Goal: Task Accomplishment & Management: Use online tool/utility

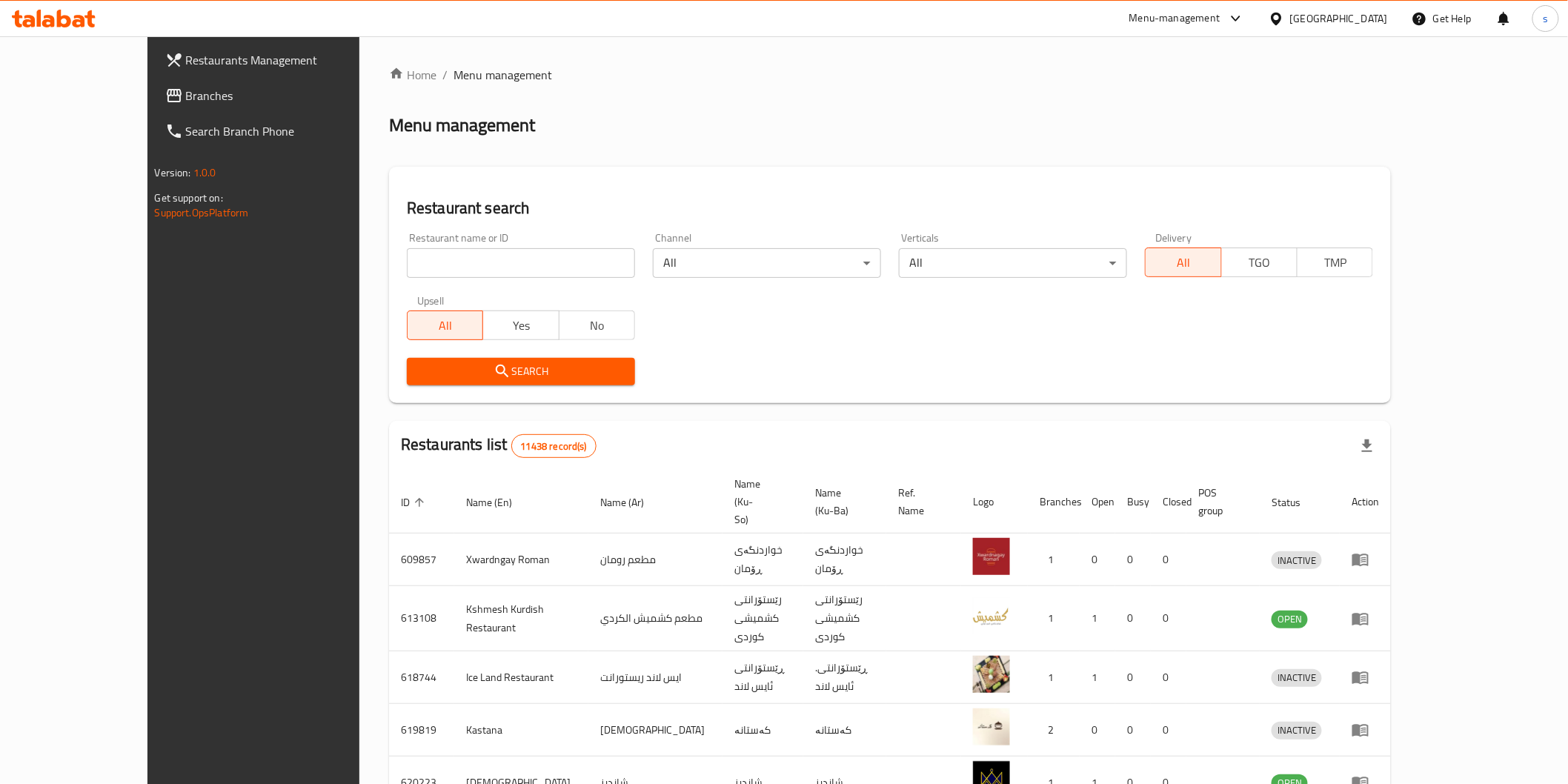
click at [407, 248] on input "search" at bounding box center [521, 262] width 228 height 29
paste input "Rena Bell"
type input "Rena Bell"
click button "Search" at bounding box center [521, 371] width 228 height 27
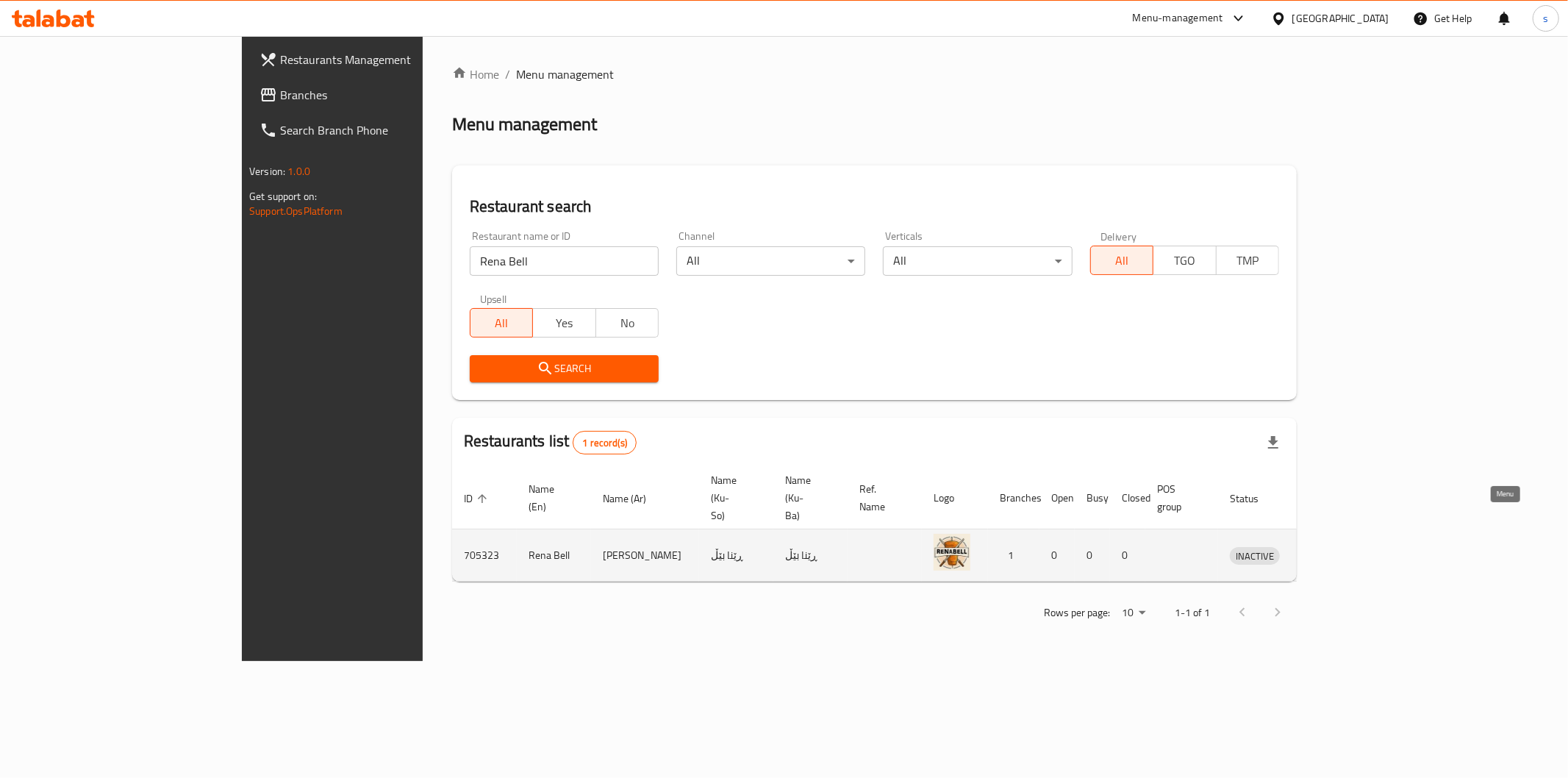
click at [1326, 550] on icon "enhanced table" at bounding box center [1318, 556] width 17 height 13
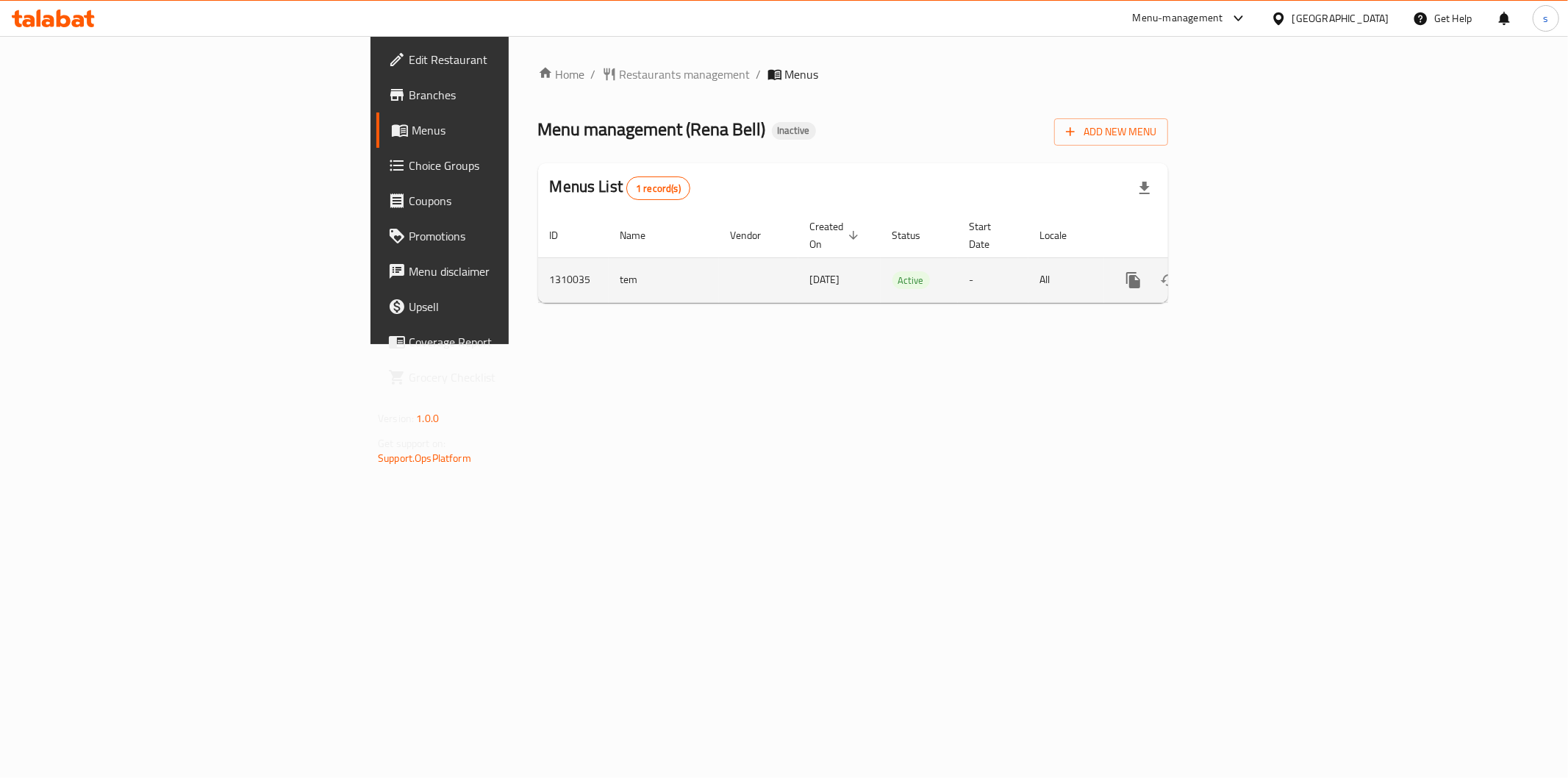
click at [1269, 257] on td "enhanced table" at bounding box center [1186, 280] width 164 height 45
click at [1246, 273] on icon "enhanced table" at bounding box center [1239, 280] width 14 height 14
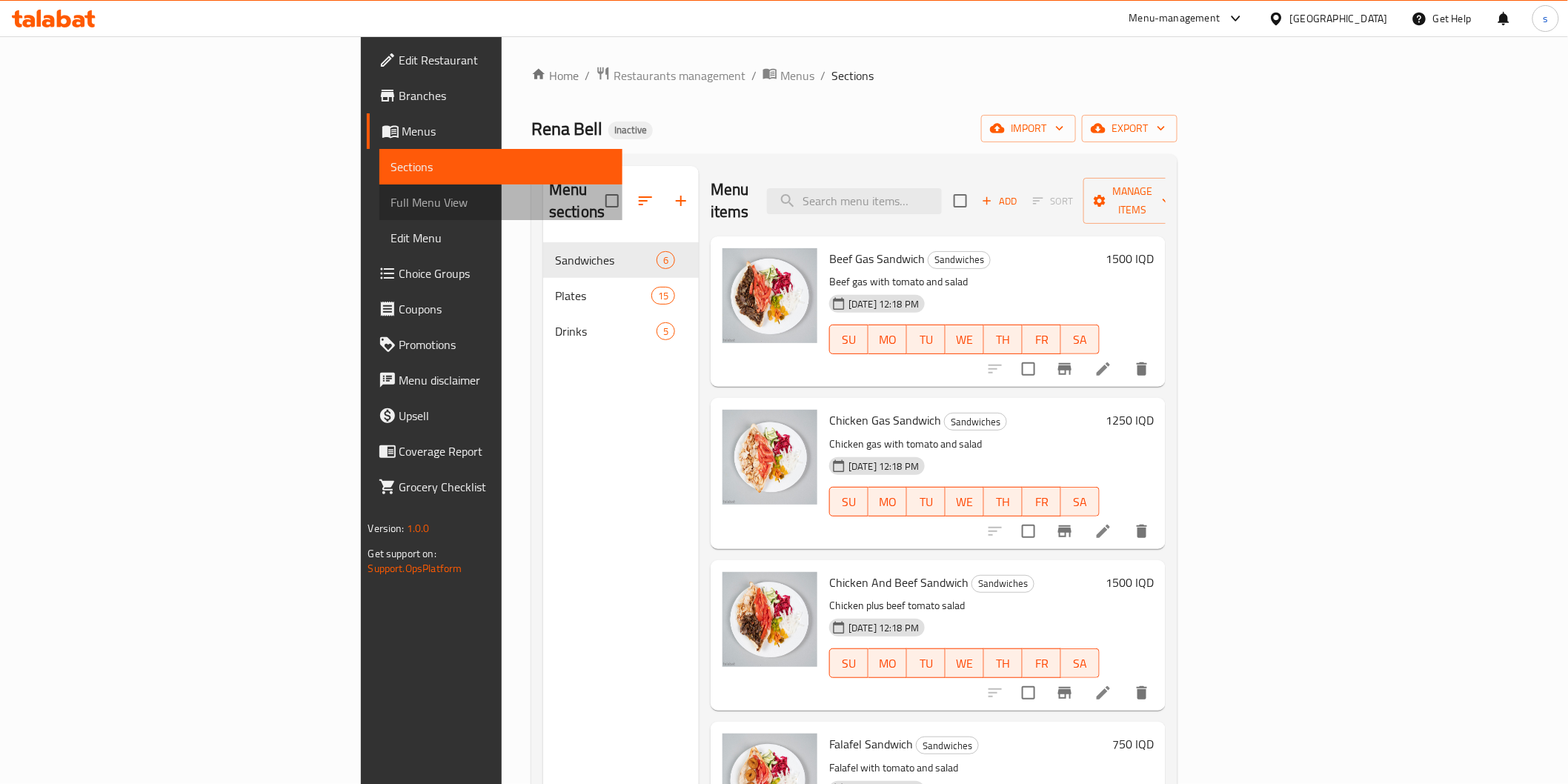
click at [391, 208] on span "Full Menu View" at bounding box center [501, 203] width 219 height 18
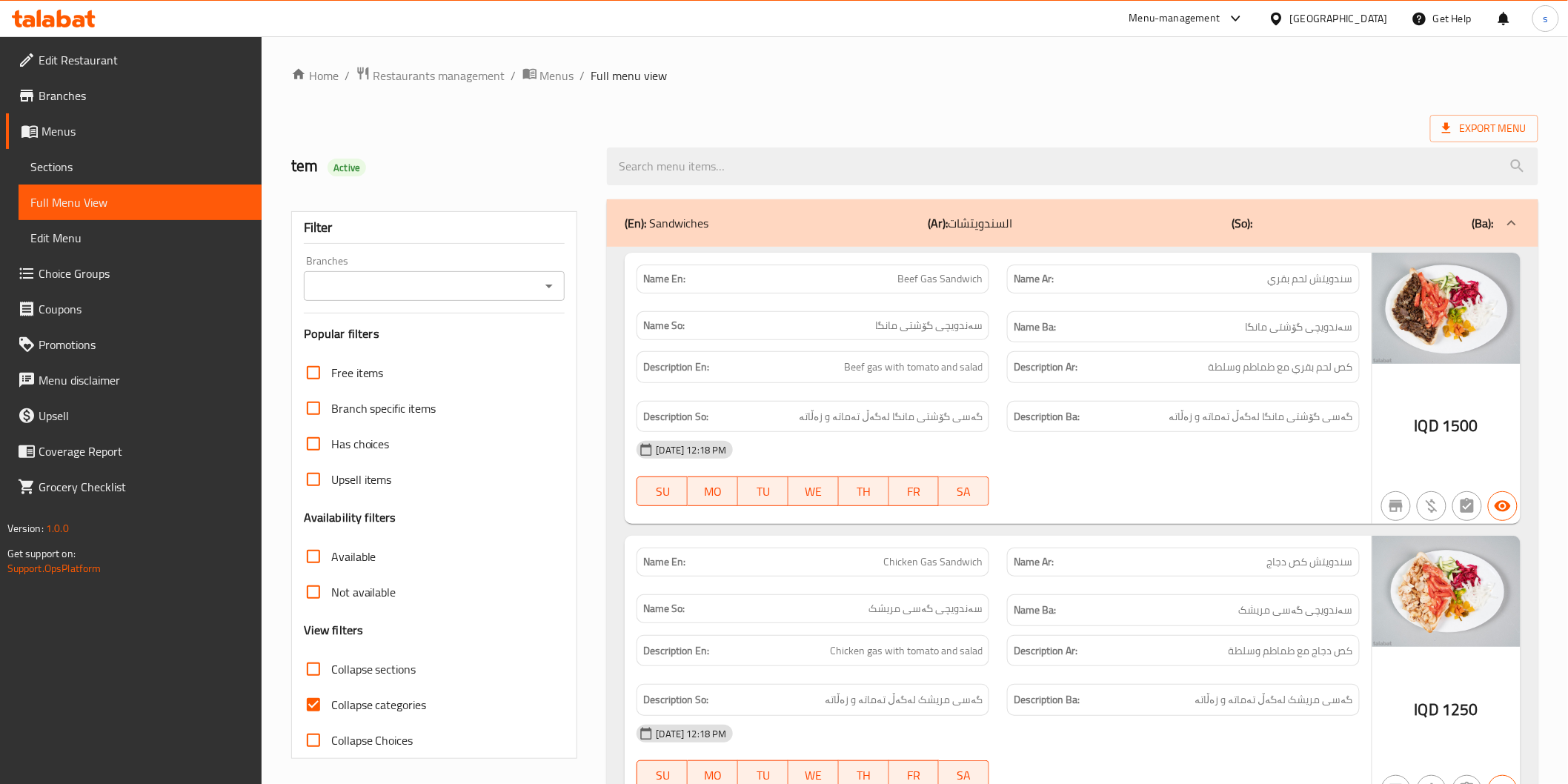
click at [430, 296] on input "Branches" at bounding box center [423, 285] width 228 height 20
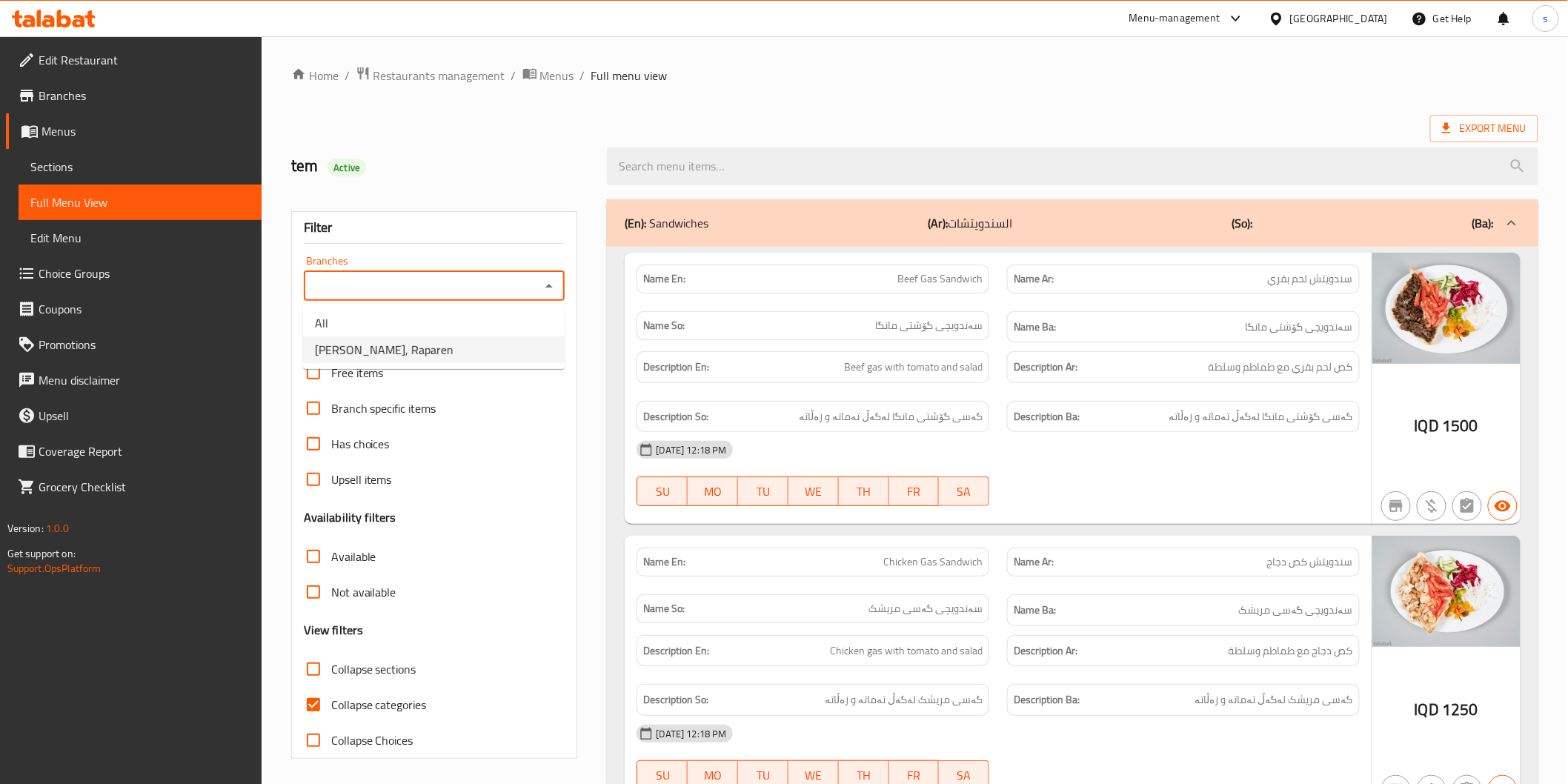
click at [420, 339] on li "Rena Bell, Raparen" at bounding box center [434, 349] width 262 height 26
type input "Rena Bell, Raparen"
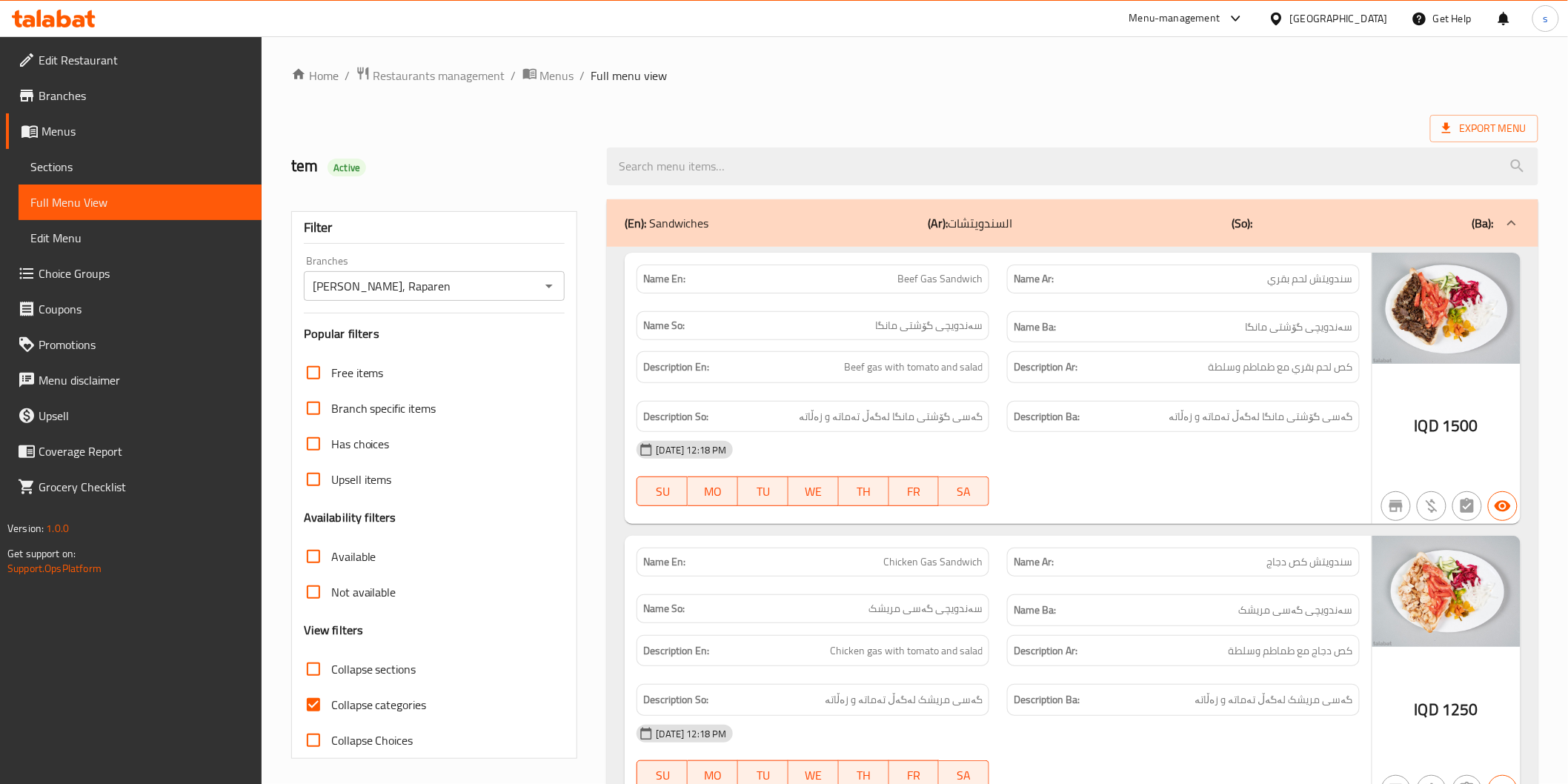
click at [393, 683] on label "Collapse sections" at bounding box center [356, 668] width 121 height 36
click at [331, 683] on input "Collapse sections" at bounding box center [313, 668] width 36 height 36
checkbox input "true"
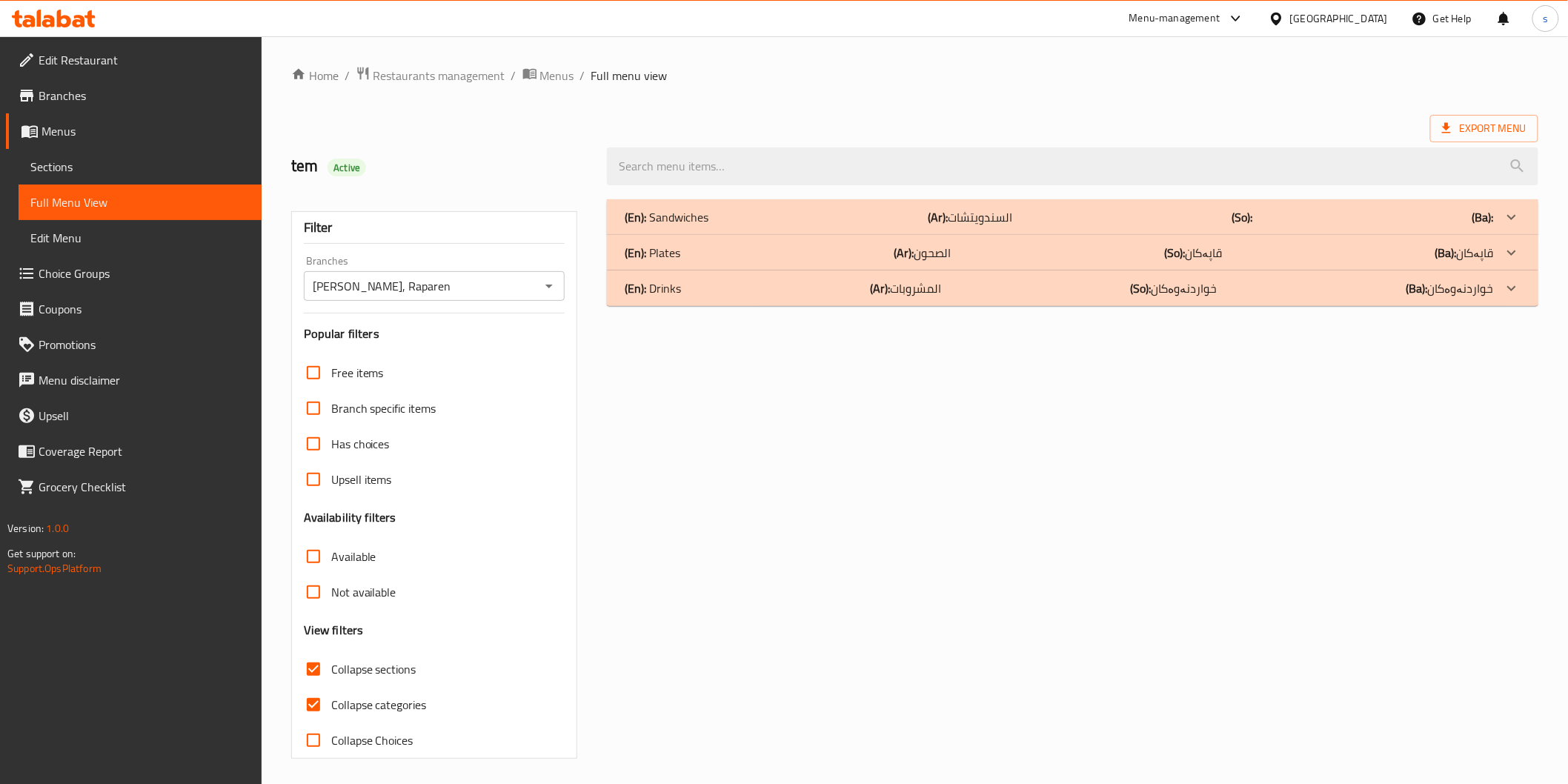
click at [396, 697] on span "Collapse categories" at bounding box center [379, 705] width 95 height 18
click at [331, 697] on input "Collapse categories" at bounding box center [313, 704] width 36 height 36
checkbox input "false"
click at [673, 287] on p "(En): Drinks" at bounding box center [653, 288] width 56 height 18
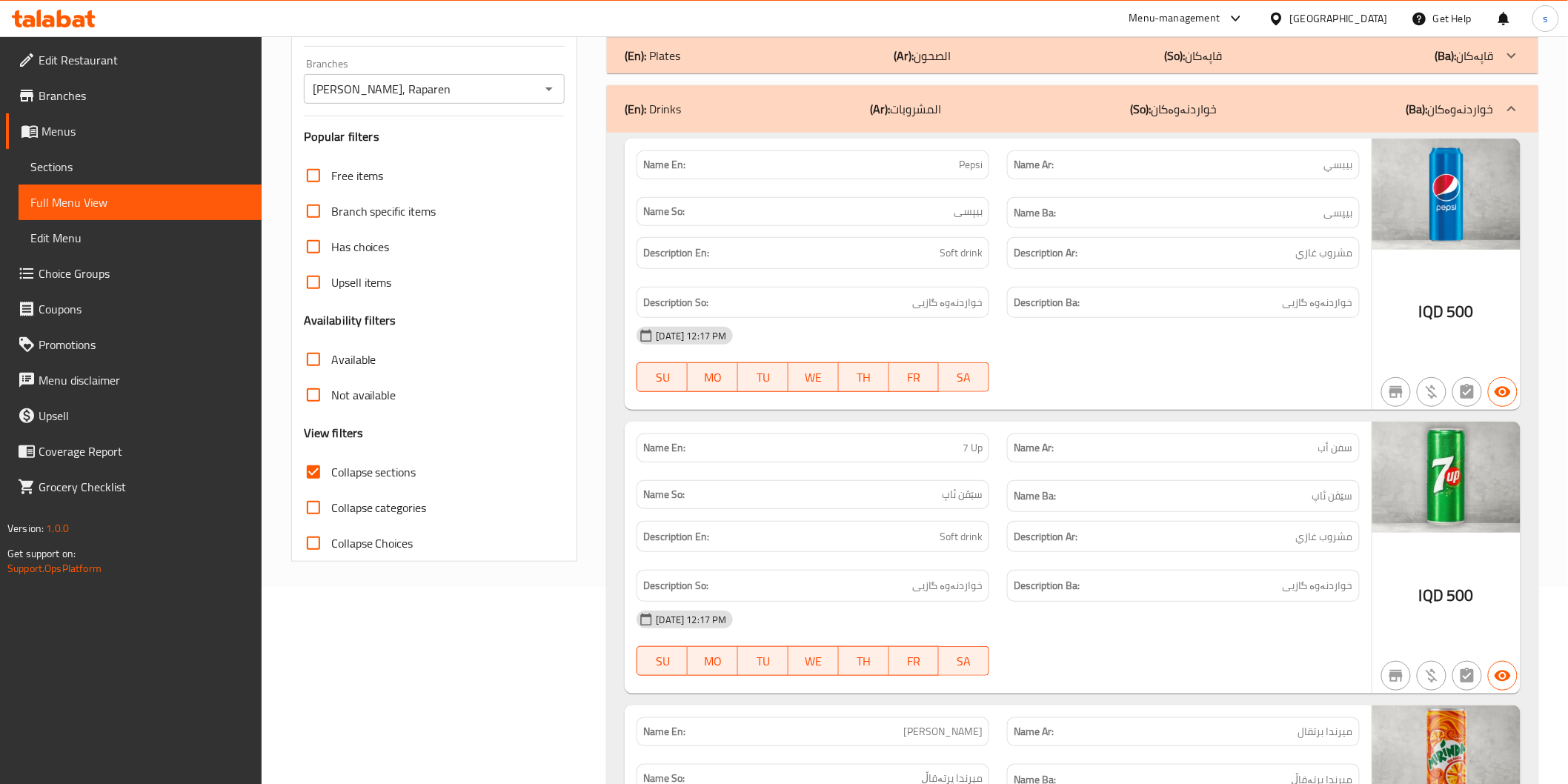
scroll to position [195, 0]
click at [1174, 681] on div at bounding box center [1184, 678] width 371 height 18
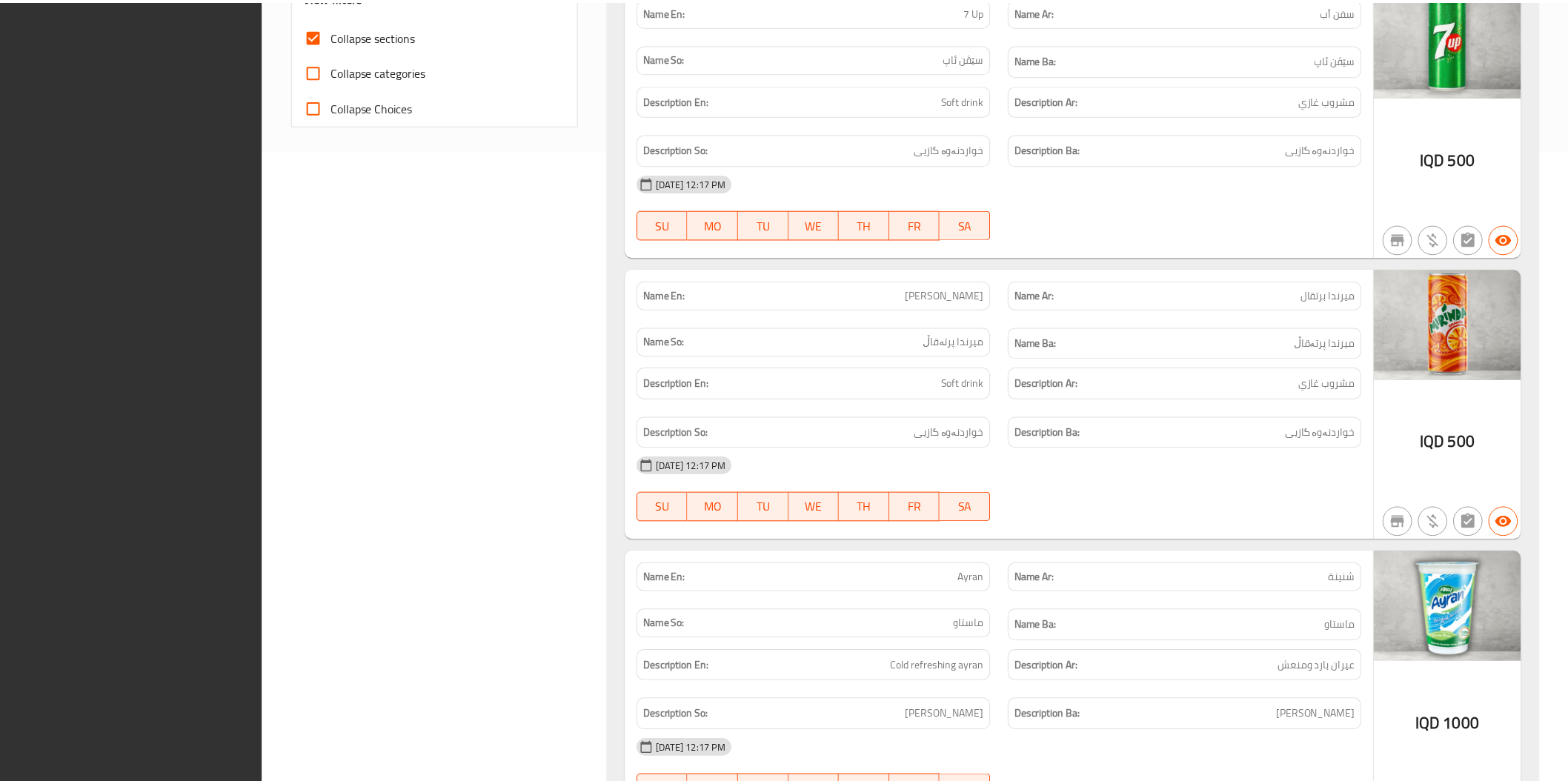
scroll to position [1018, 0]
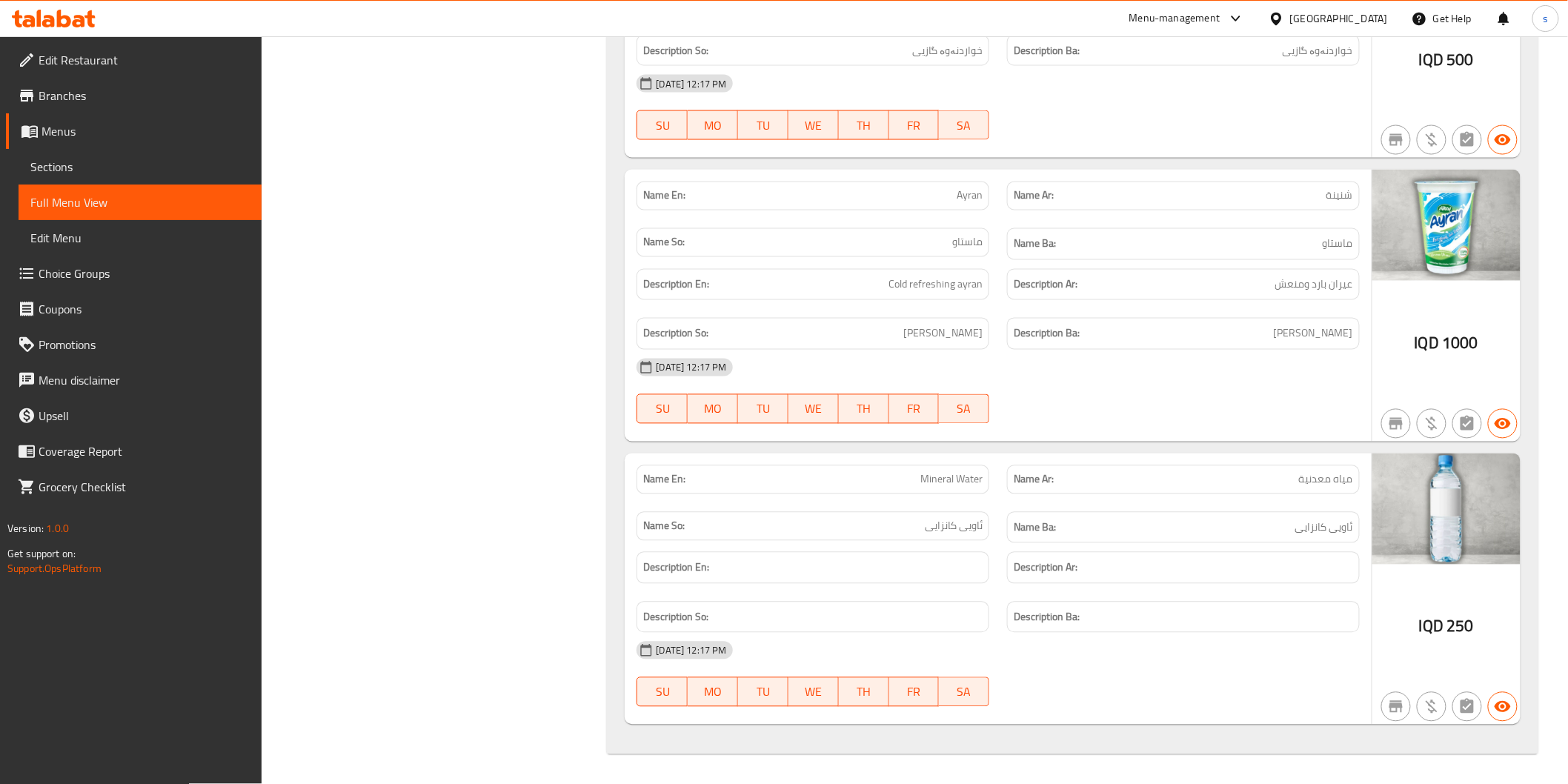
click at [188, 47] on link "Edit Restaurant" at bounding box center [134, 60] width 256 height 36
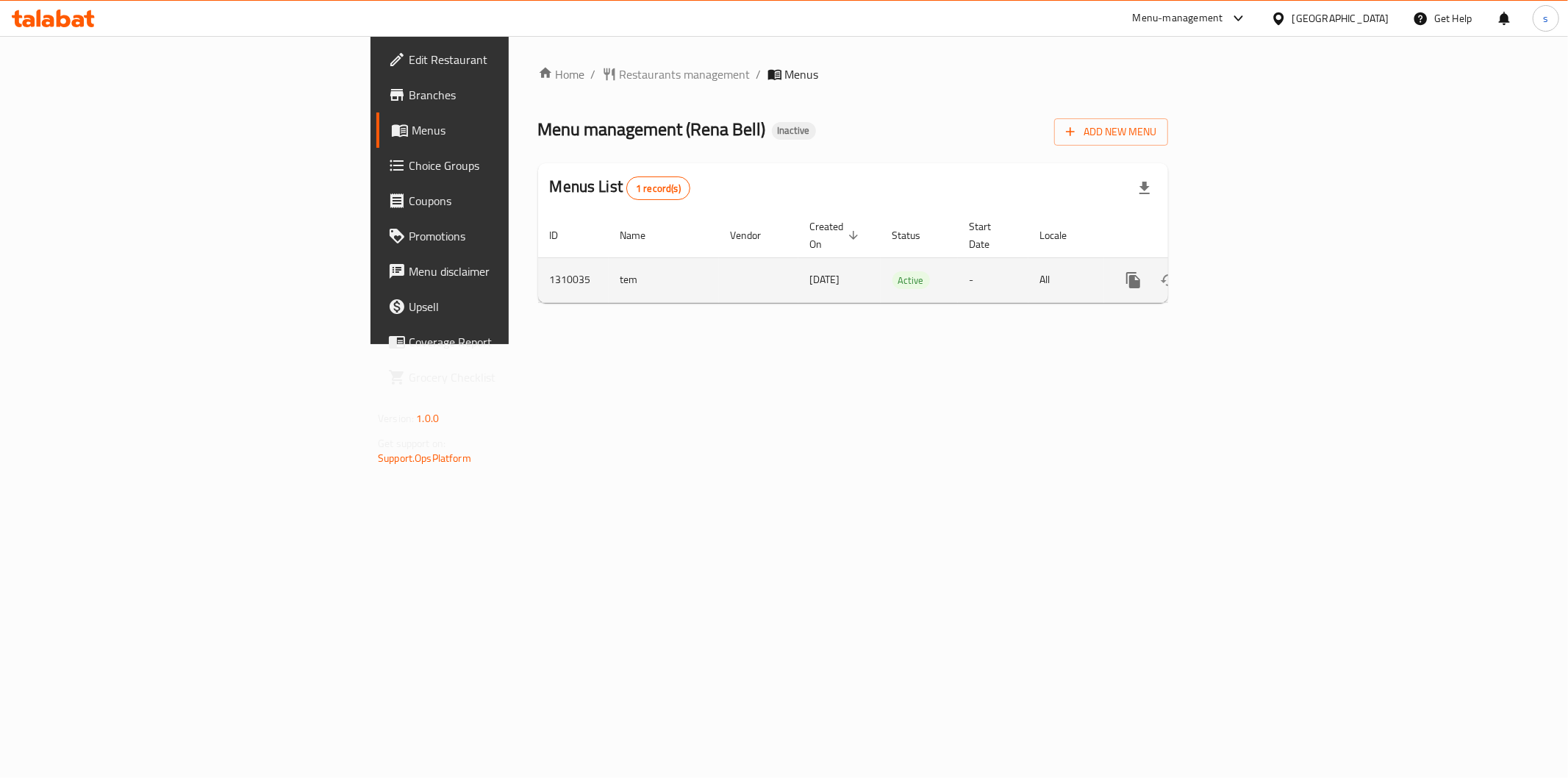
click at [1248, 272] on icon "enhanced table" at bounding box center [1239, 281] width 18 height 18
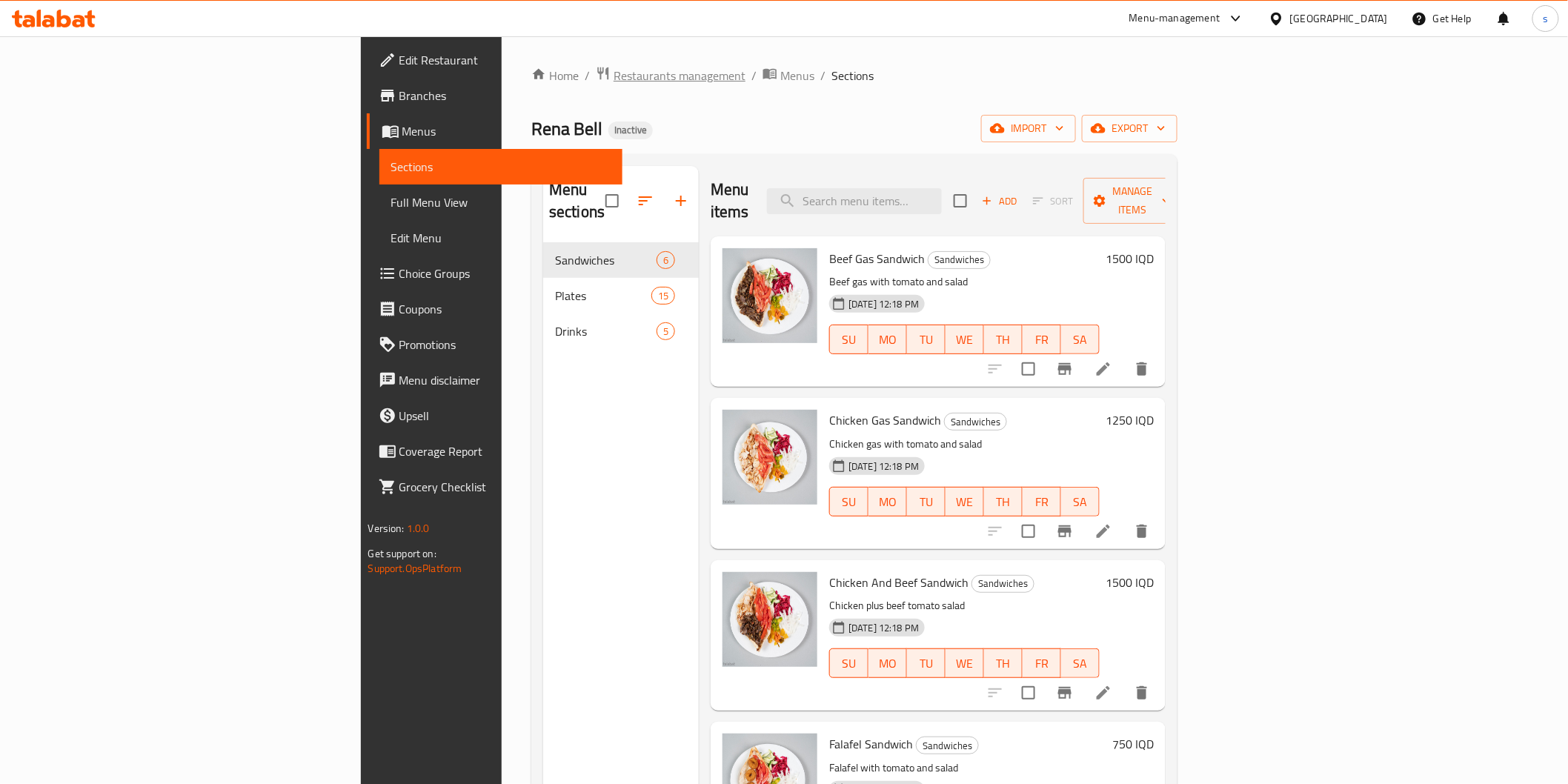
click at [613, 67] on span "Restaurants management" at bounding box center [679, 76] width 132 height 18
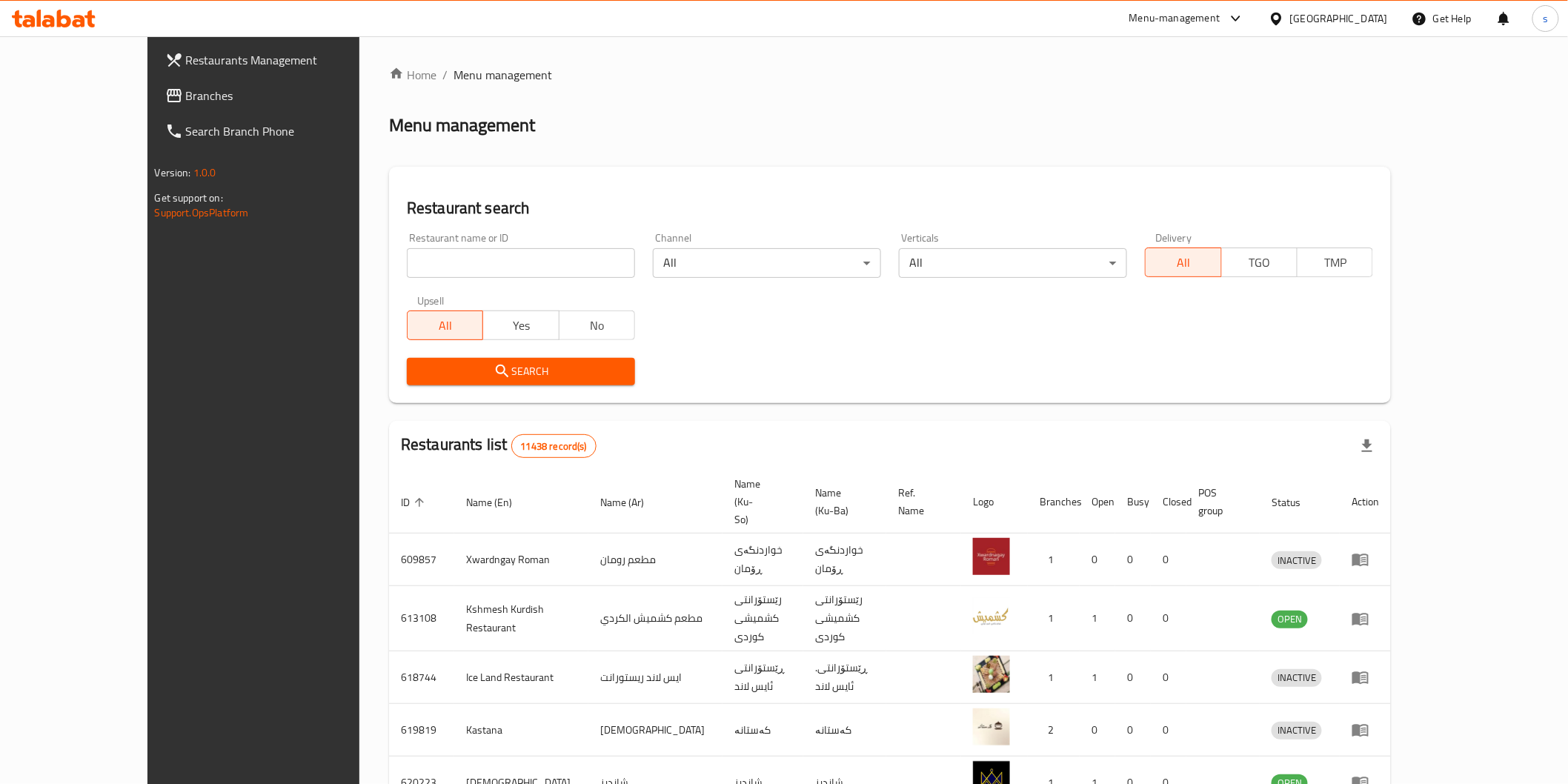
click at [76, 10] on icon at bounding box center [54, 19] width 84 height 18
click at [483, 263] on input "search" at bounding box center [521, 262] width 228 height 29
paste input "[PERSON_NAME]"
type input "[PERSON_NAME]"
click button "Search" at bounding box center [521, 371] width 228 height 27
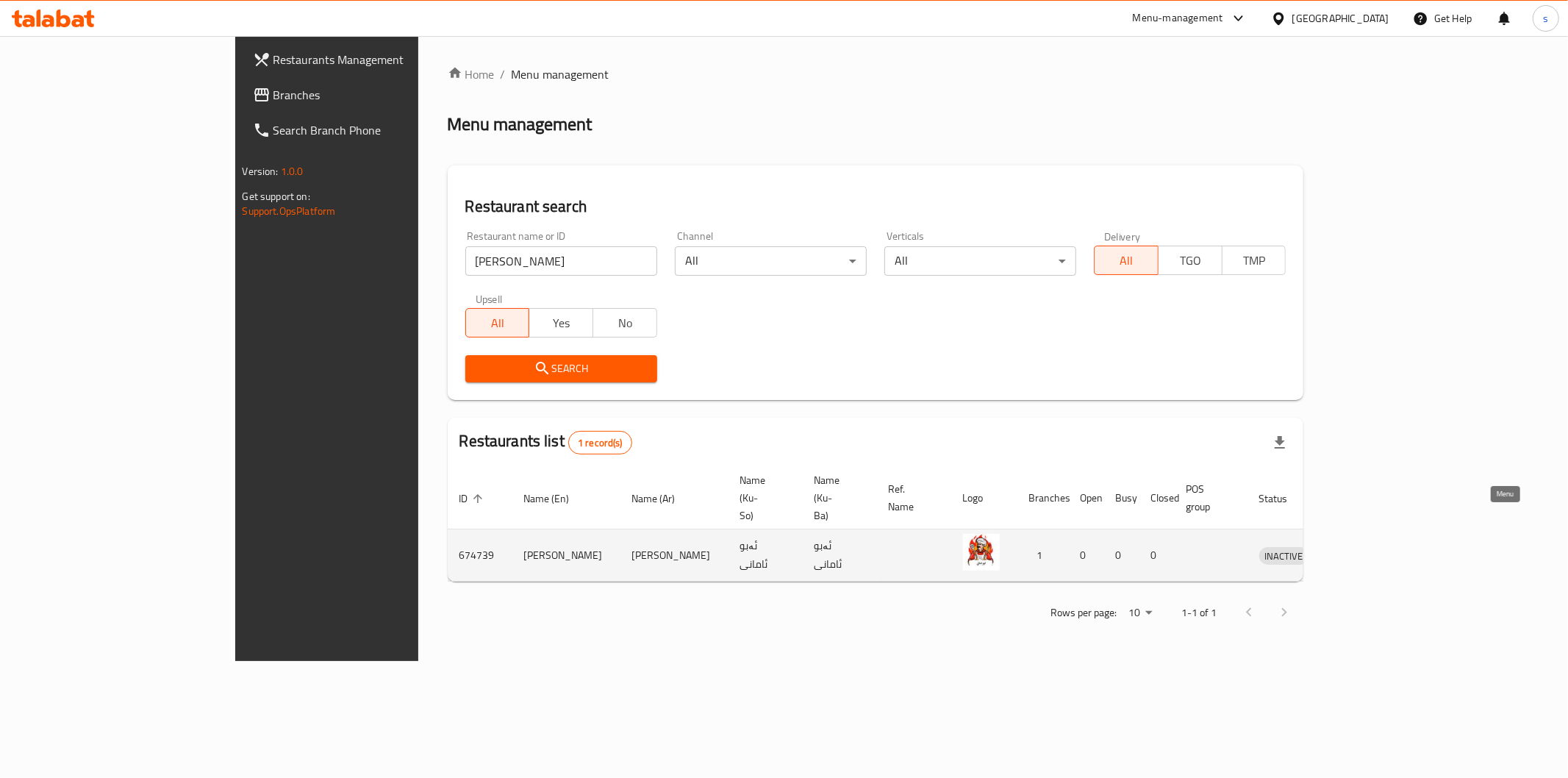
click at [1356, 550] on icon "enhanced table" at bounding box center [1347, 556] width 17 height 13
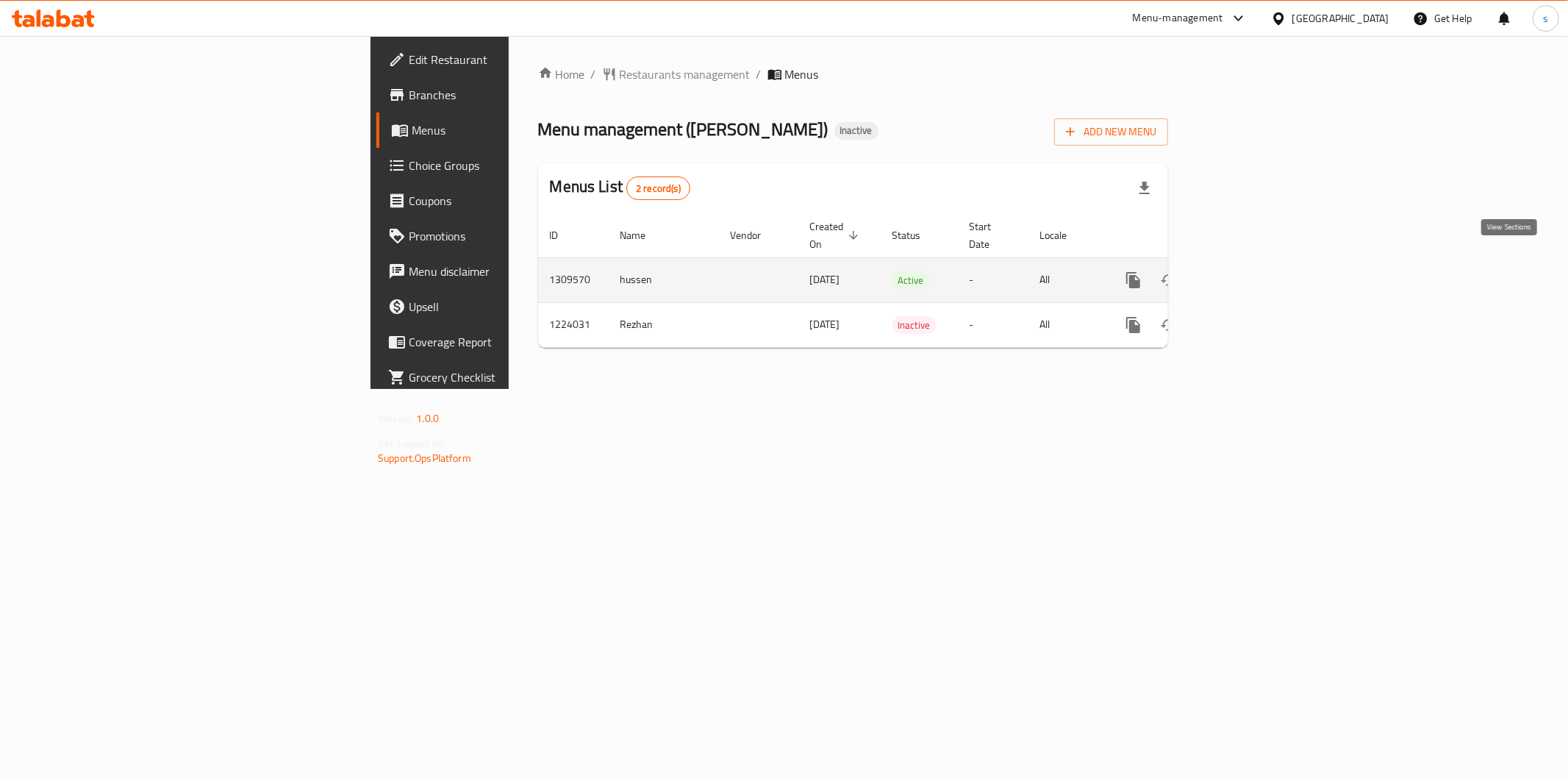
click at [1248, 272] on icon "enhanced table" at bounding box center [1239, 281] width 18 height 18
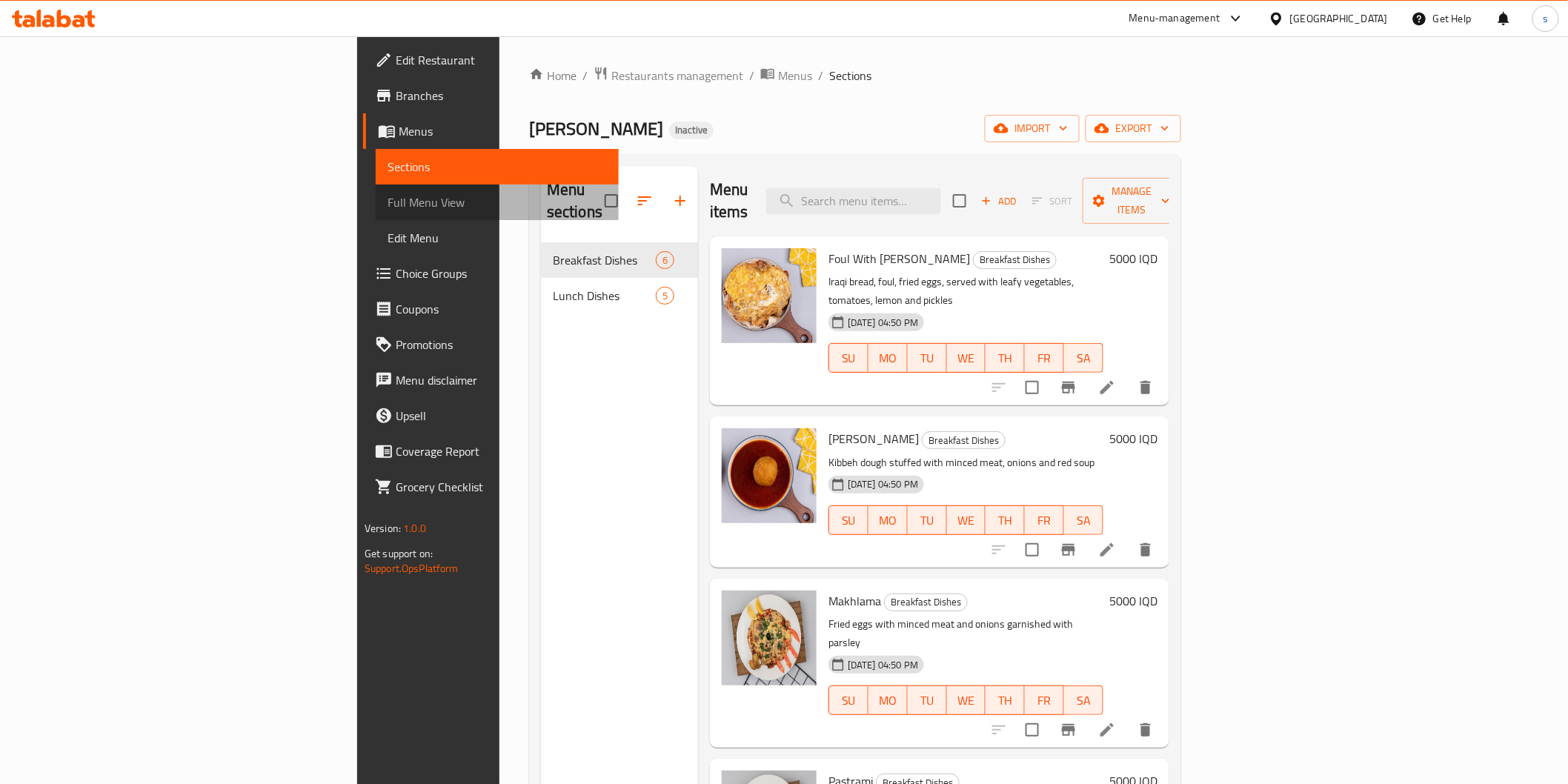
click at [387, 209] on span "Full Menu View" at bounding box center [497, 203] width 219 height 18
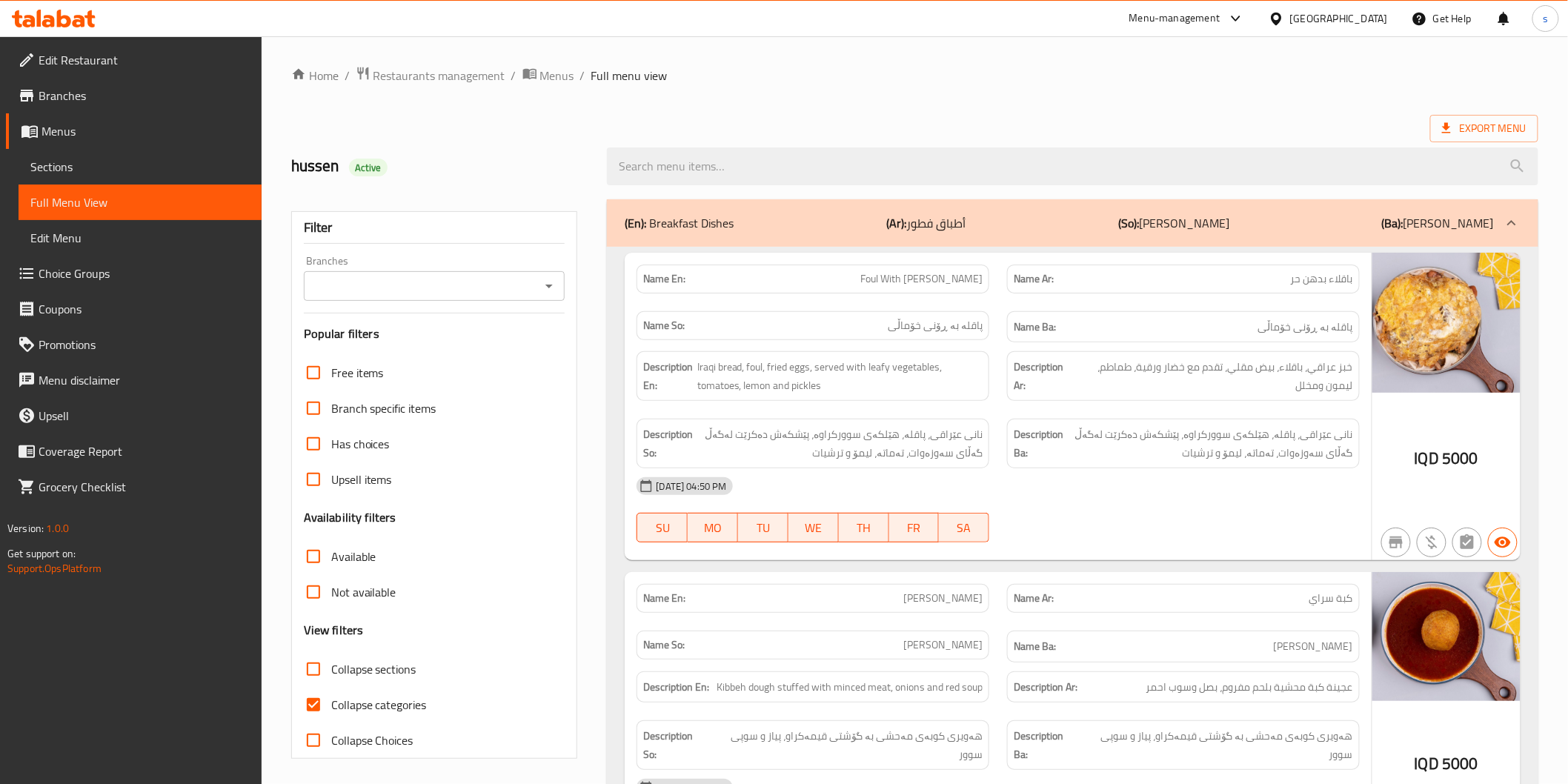
click at [381, 289] on input "Branches" at bounding box center [423, 285] width 228 height 20
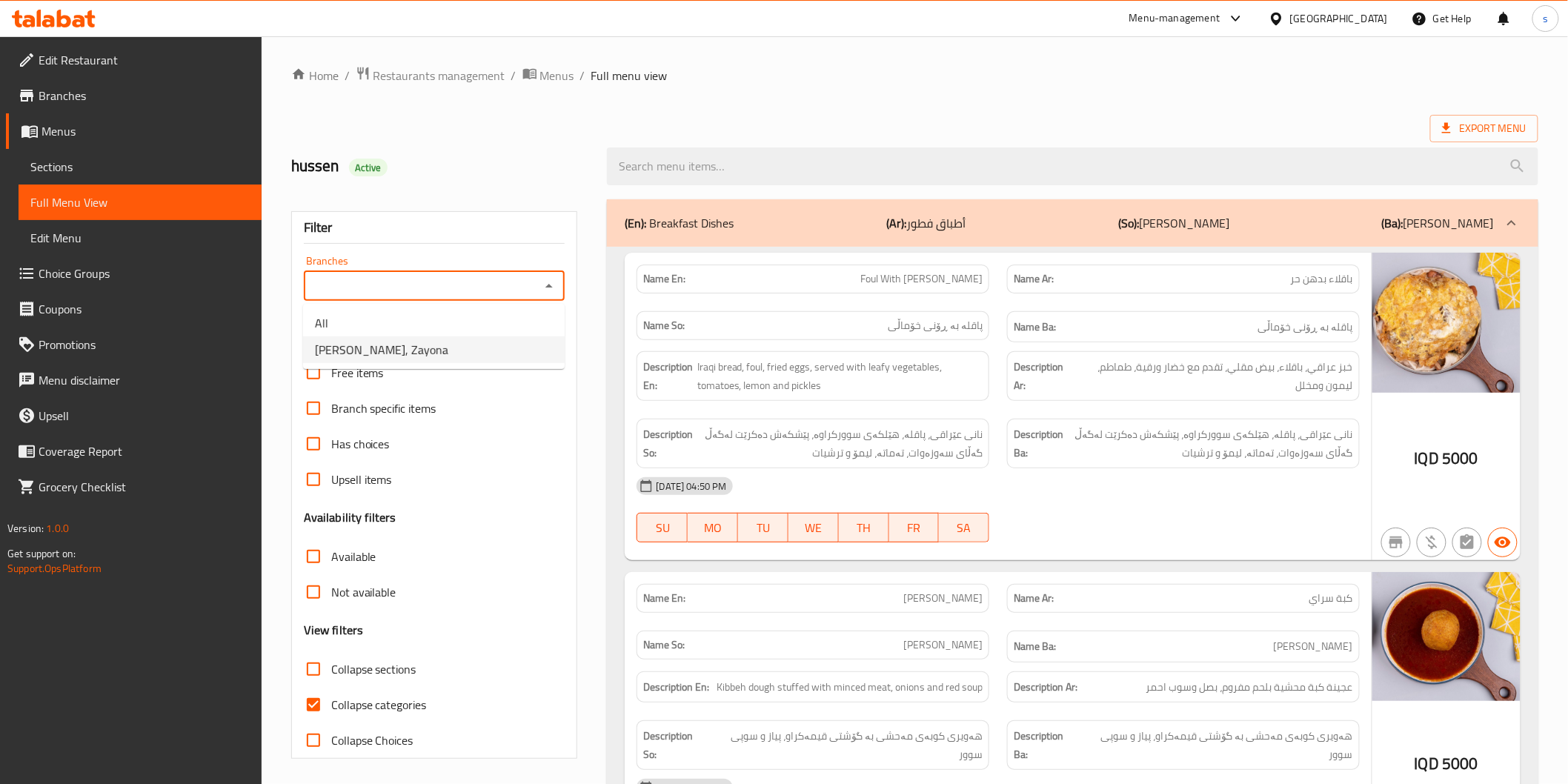
click at [391, 341] on span "[PERSON_NAME], Zayona" at bounding box center [381, 350] width 133 height 18
type input "[PERSON_NAME], Zayona"
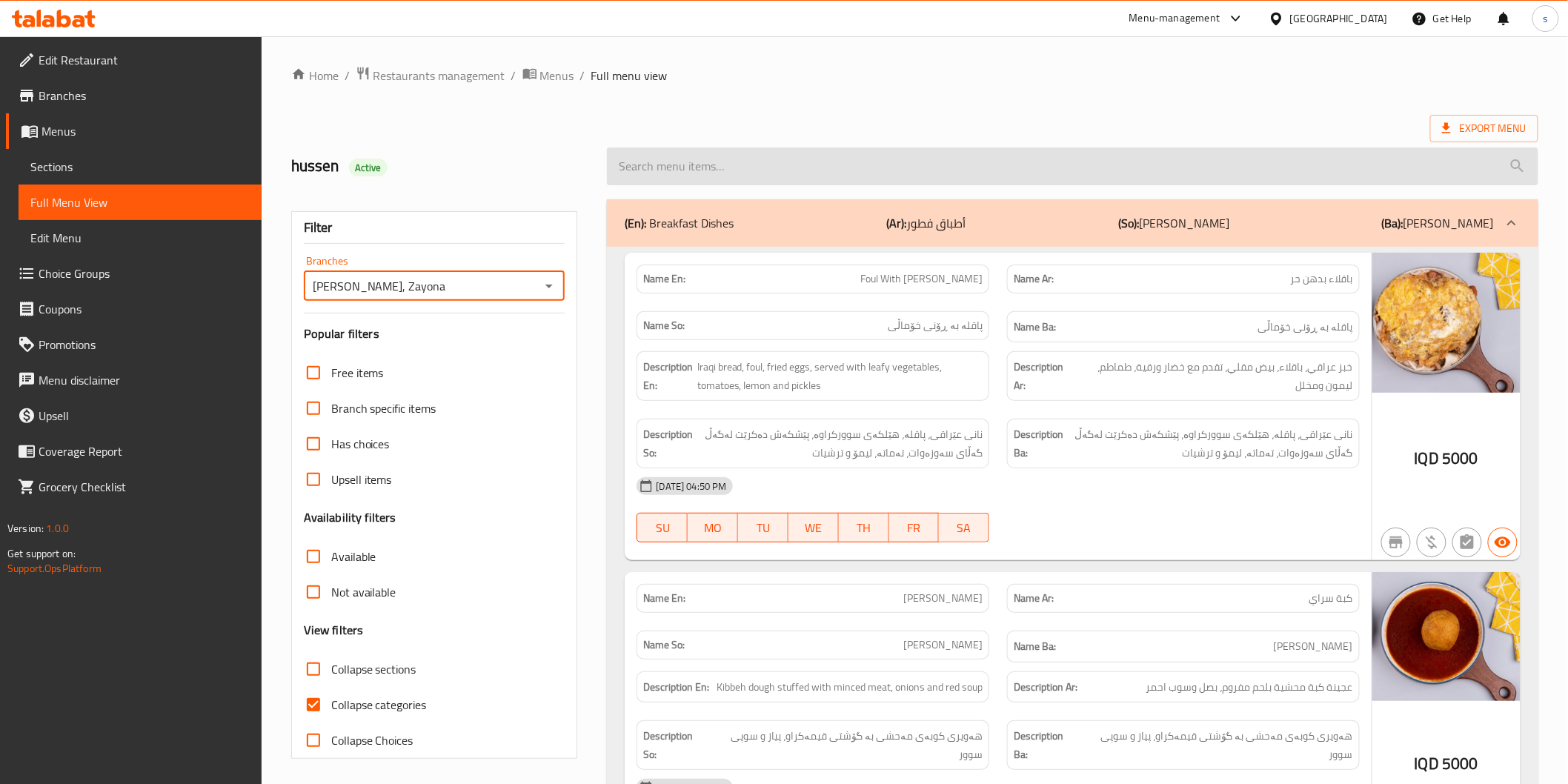
click at [672, 170] on input "search" at bounding box center [1072, 166] width 931 height 38
paste input "Rice and Broth"
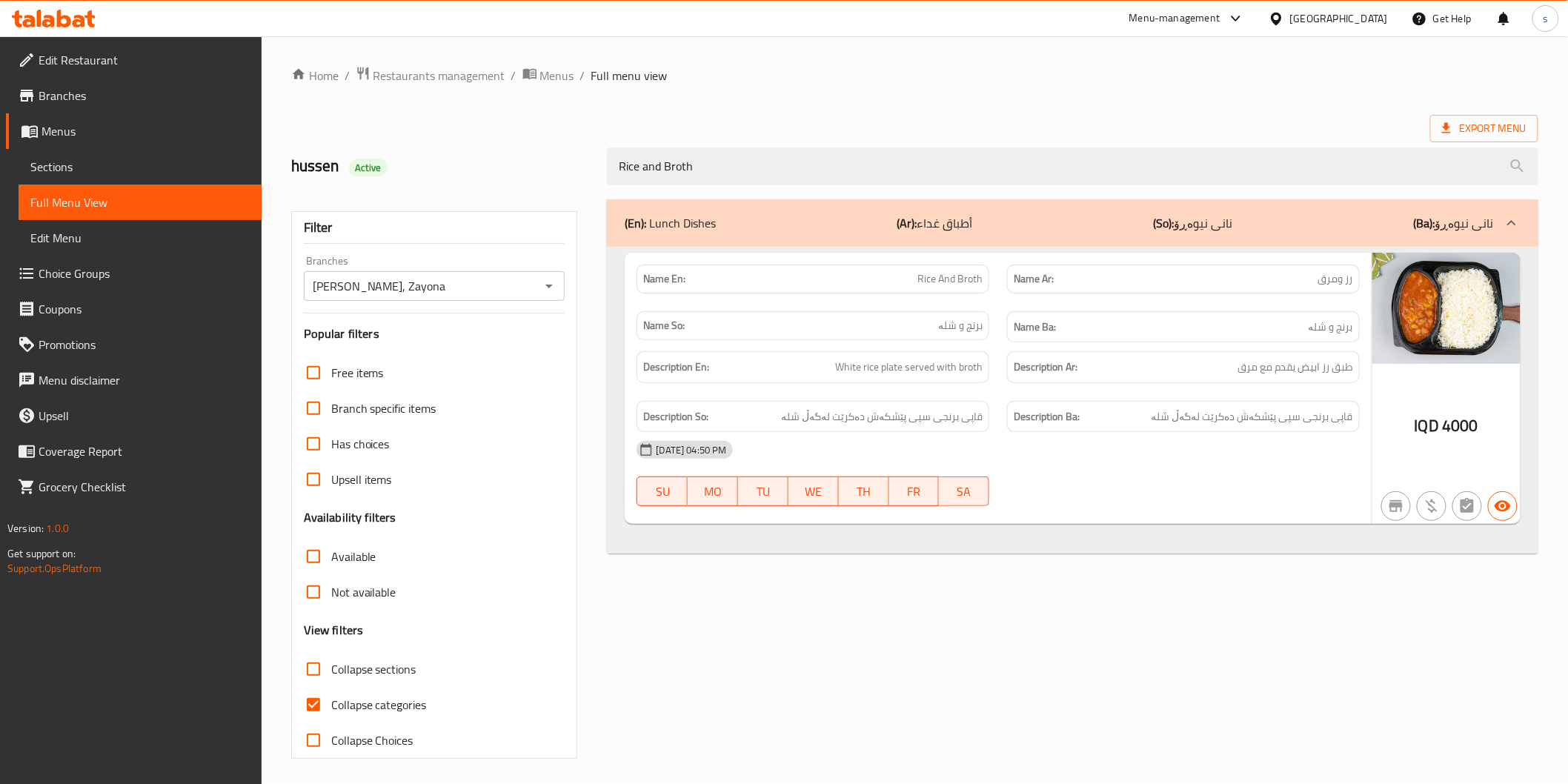
type input "Rice and Broth"
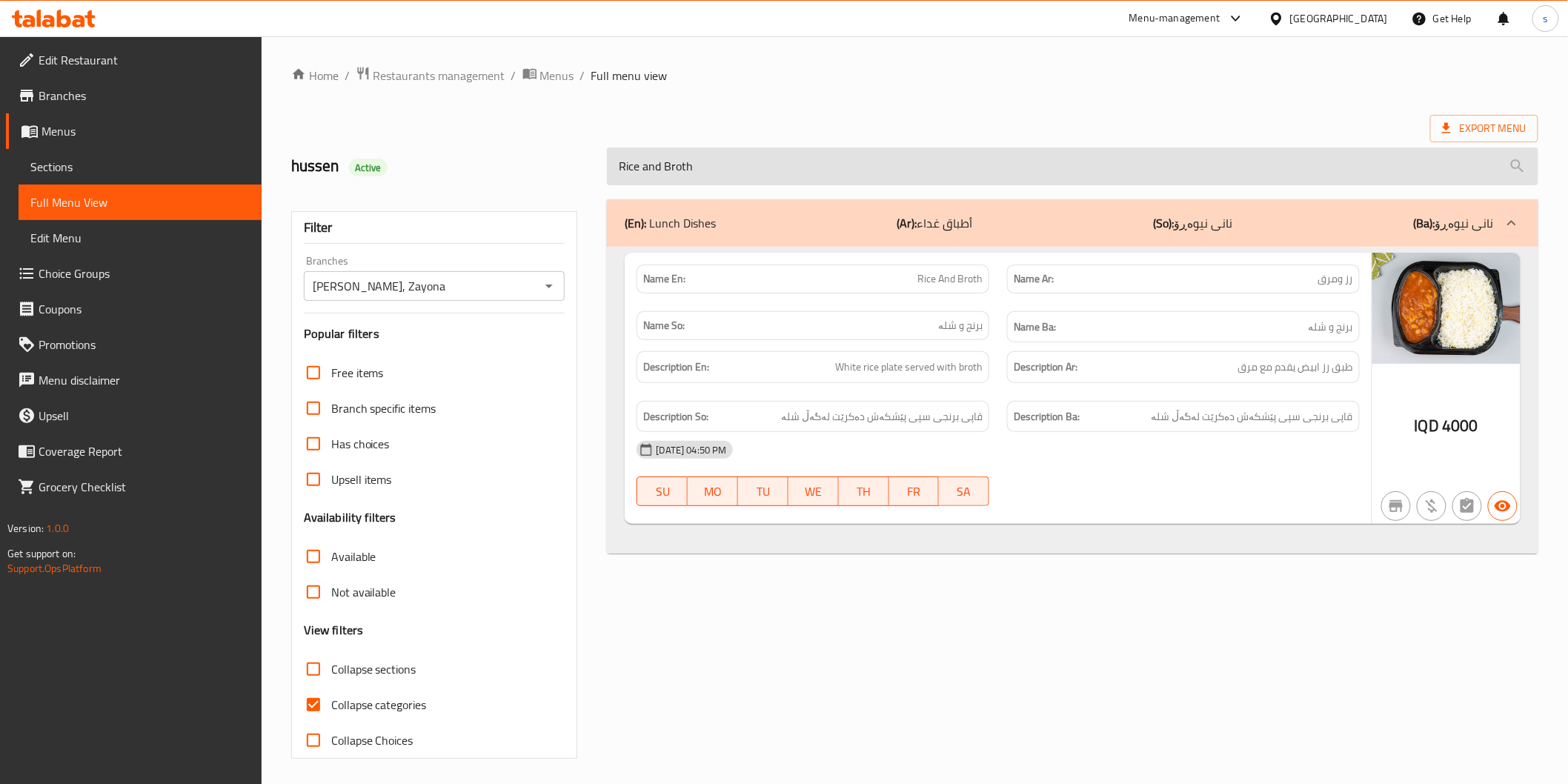
click at [694, 165] on input "Rice and Broth" at bounding box center [1072, 166] width 931 height 38
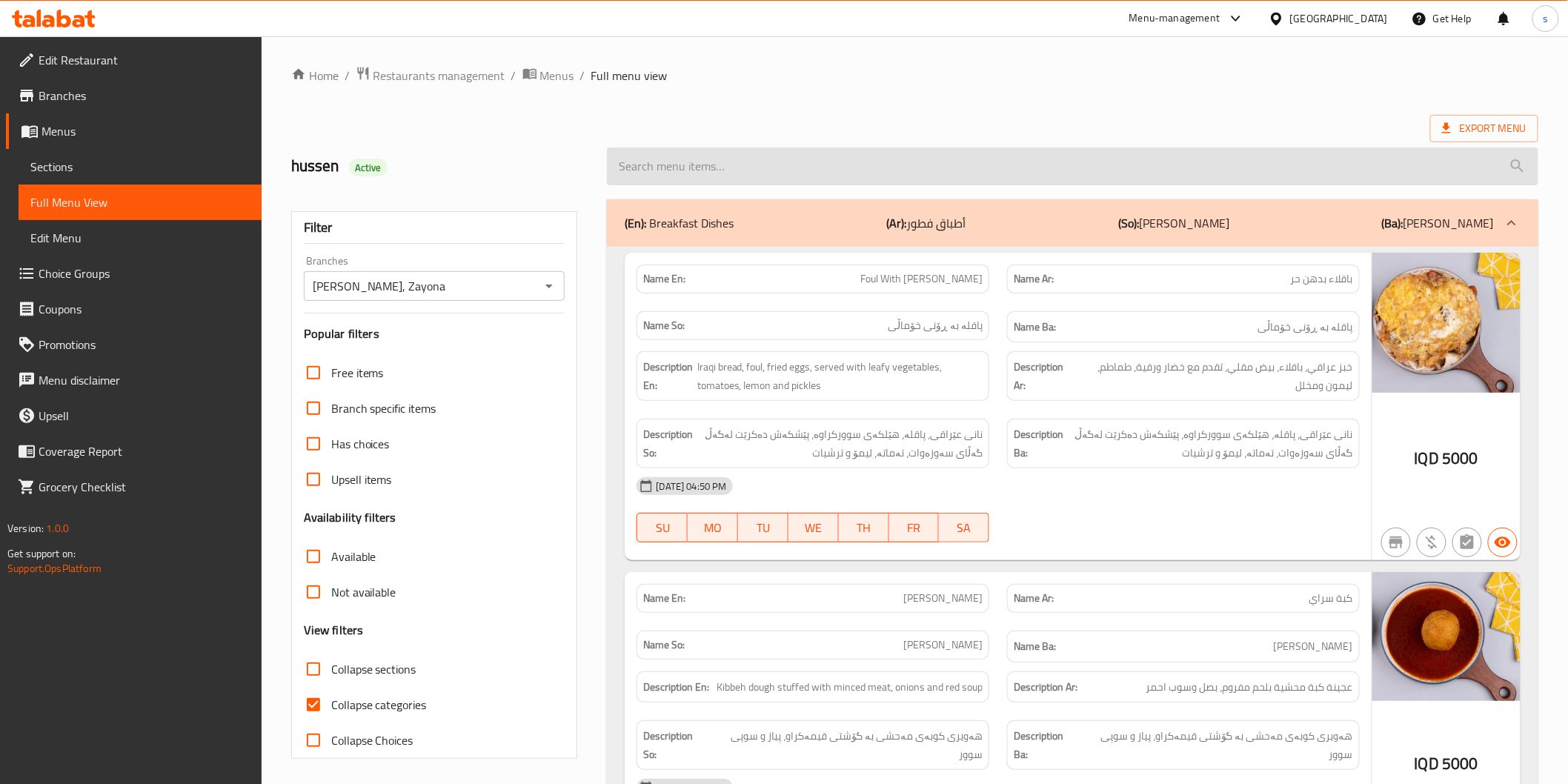
type input "d"
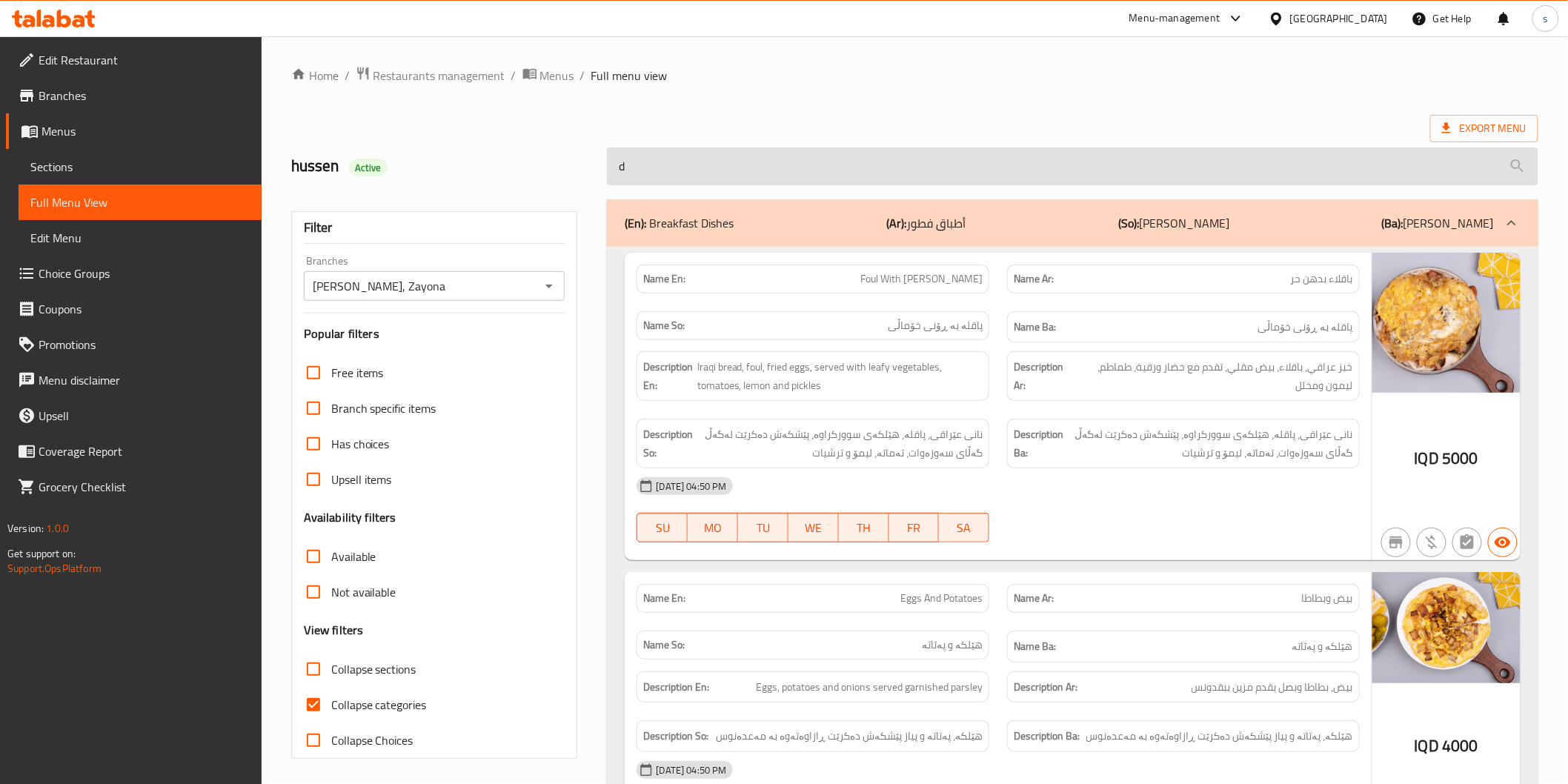
click at [694, 165] on input "d" at bounding box center [1072, 166] width 931 height 38
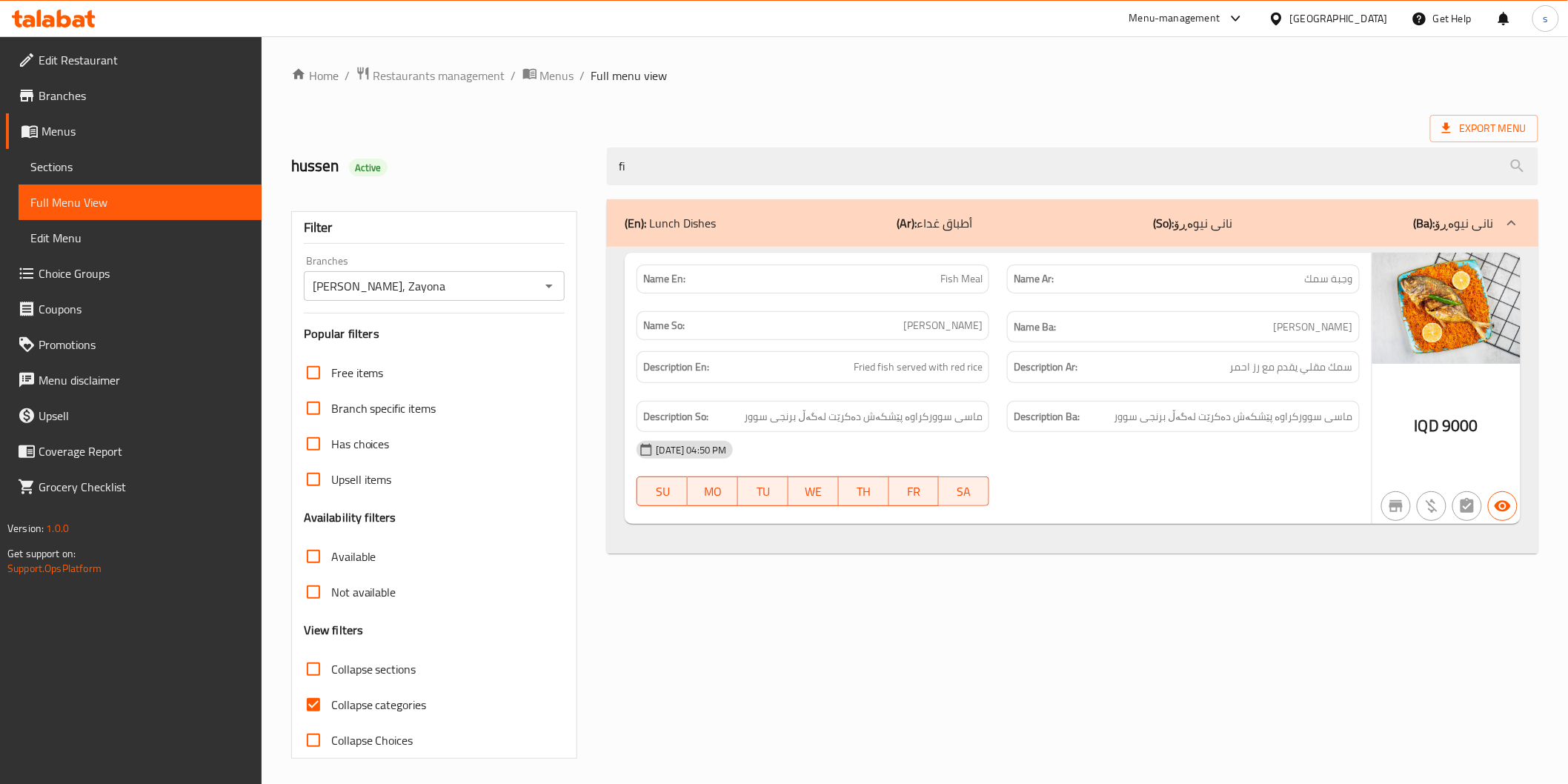
click at [998, 378] on div "Description Ar: سمك مقلي يقدم مع رز احمر" at bounding box center [1184, 367] width 371 height 50
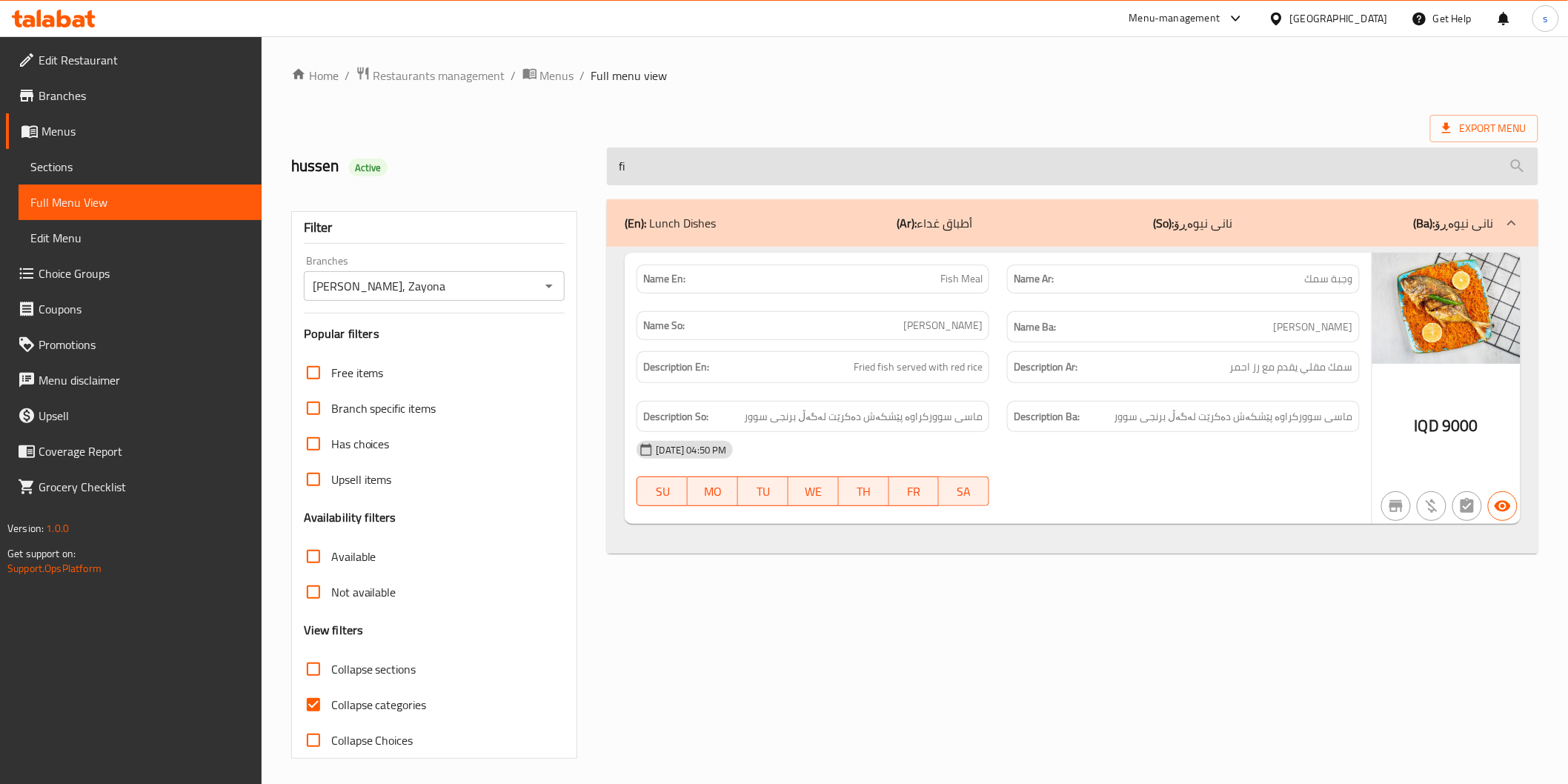
click at [815, 154] on input "fi" at bounding box center [1072, 166] width 931 height 38
paste input "Foul With [PERSON_NAME]"
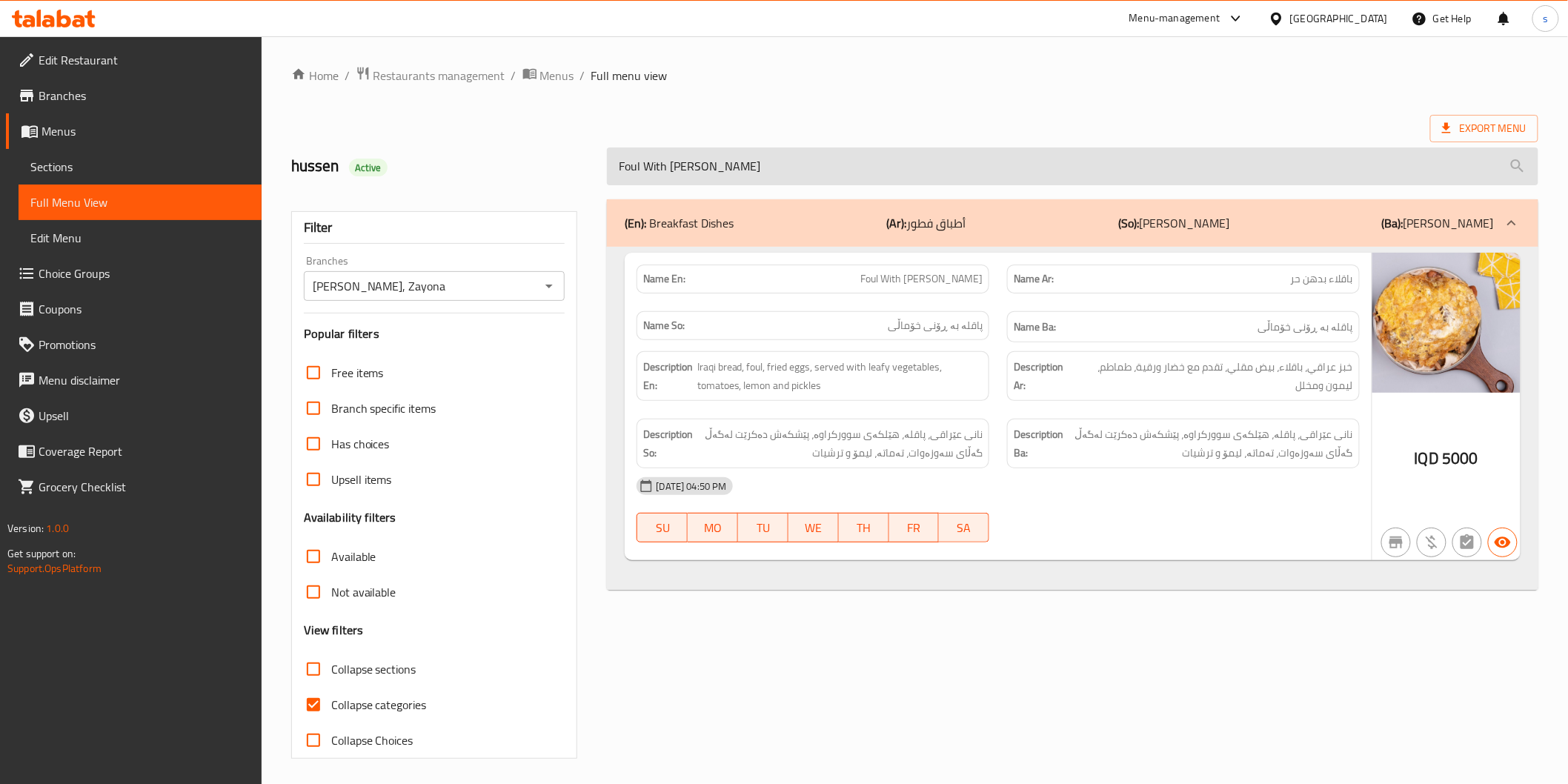
click at [738, 174] on input "Foul With [PERSON_NAME]" at bounding box center [1072, 166] width 931 height 38
paste input "-[PERSON_NAME]"
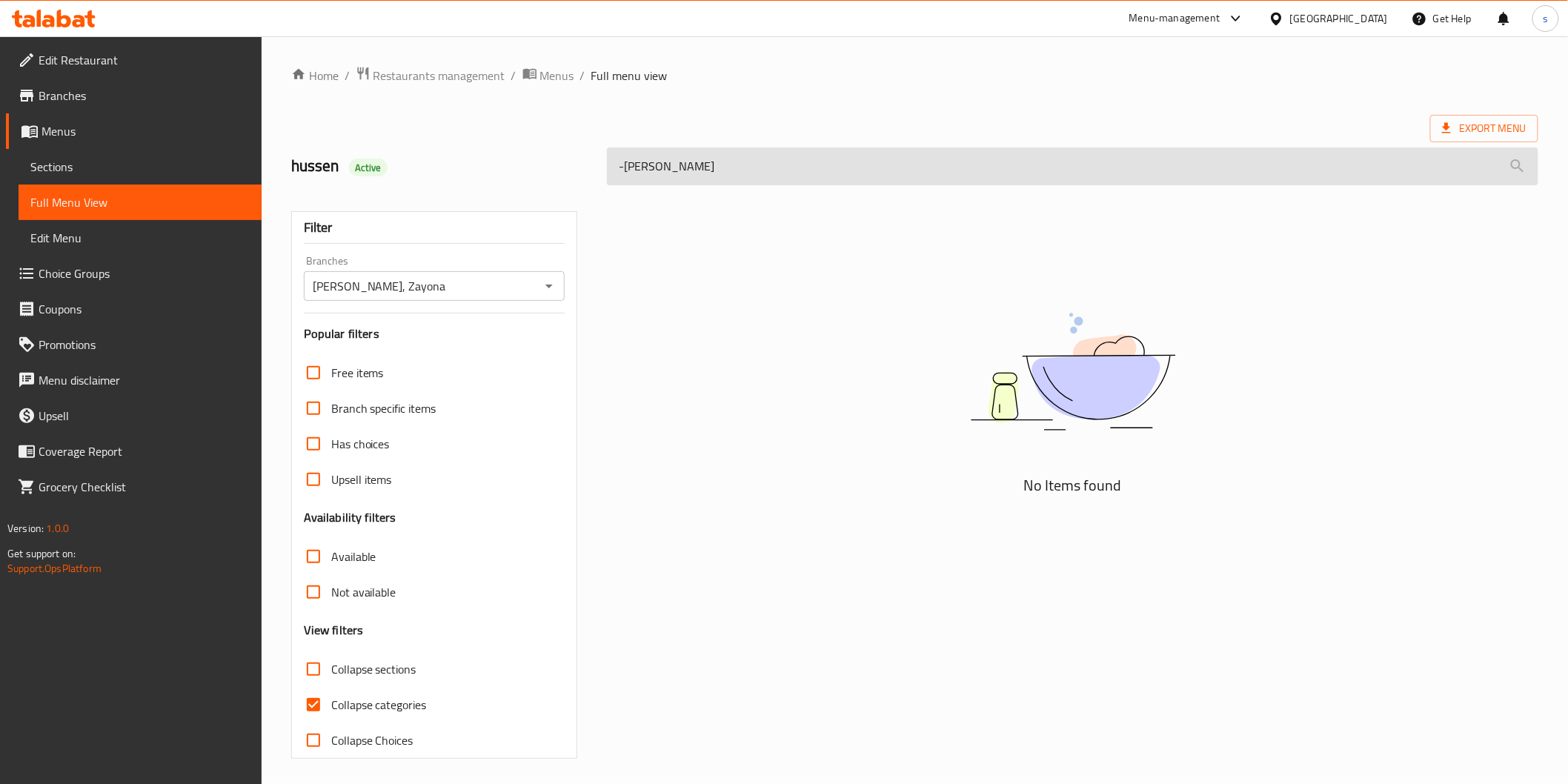
click at [629, 165] on input "-[PERSON_NAME]" at bounding box center [1072, 166] width 931 height 38
click at [626, 169] on input "-[PERSON_NAME]" at bounding box center [1072, 166] width 931 height 38
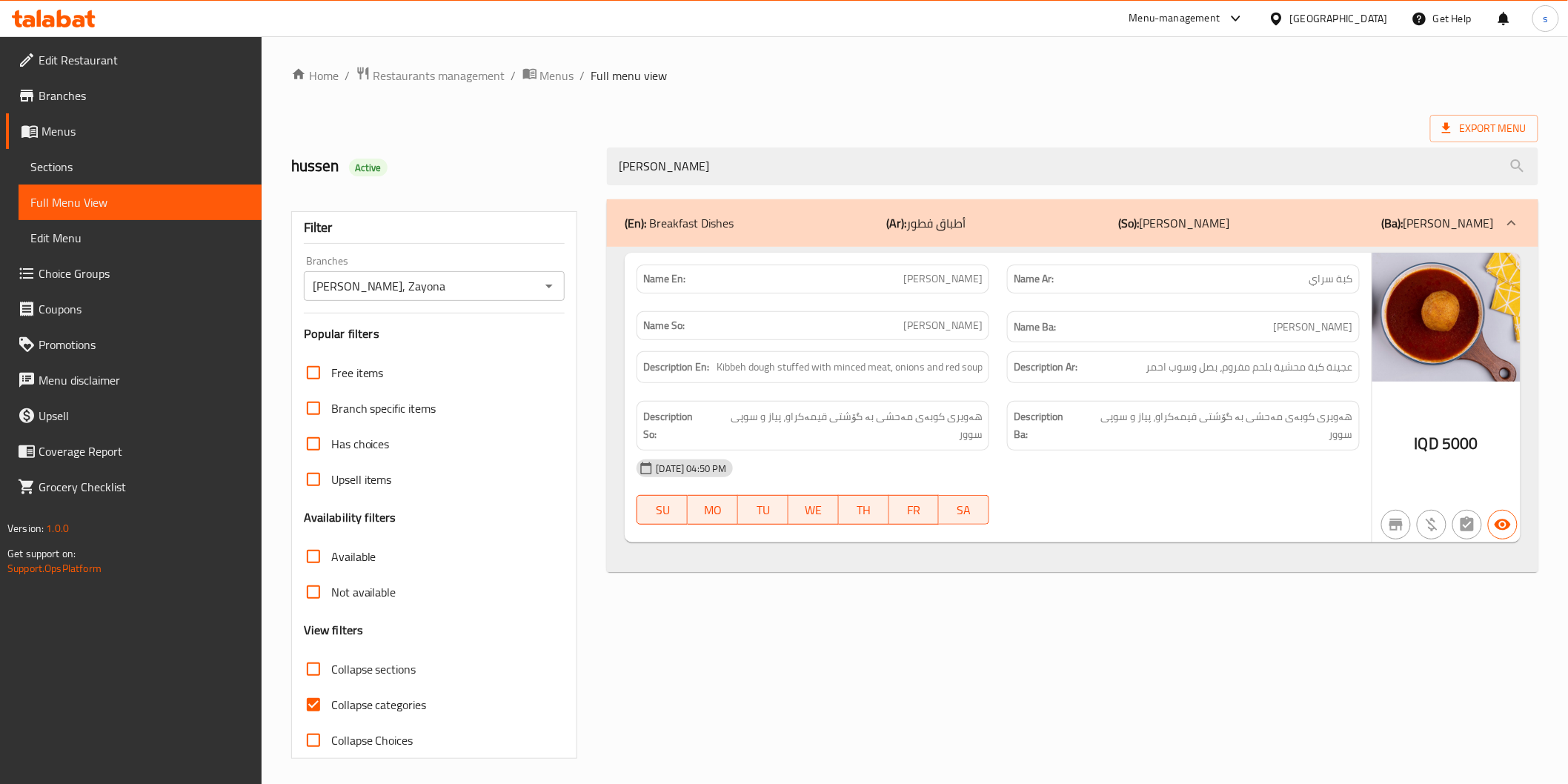
click at [811, 188] on div "[PERSON_NAME]" at bounding box center [1073, 166] width 949 height 55
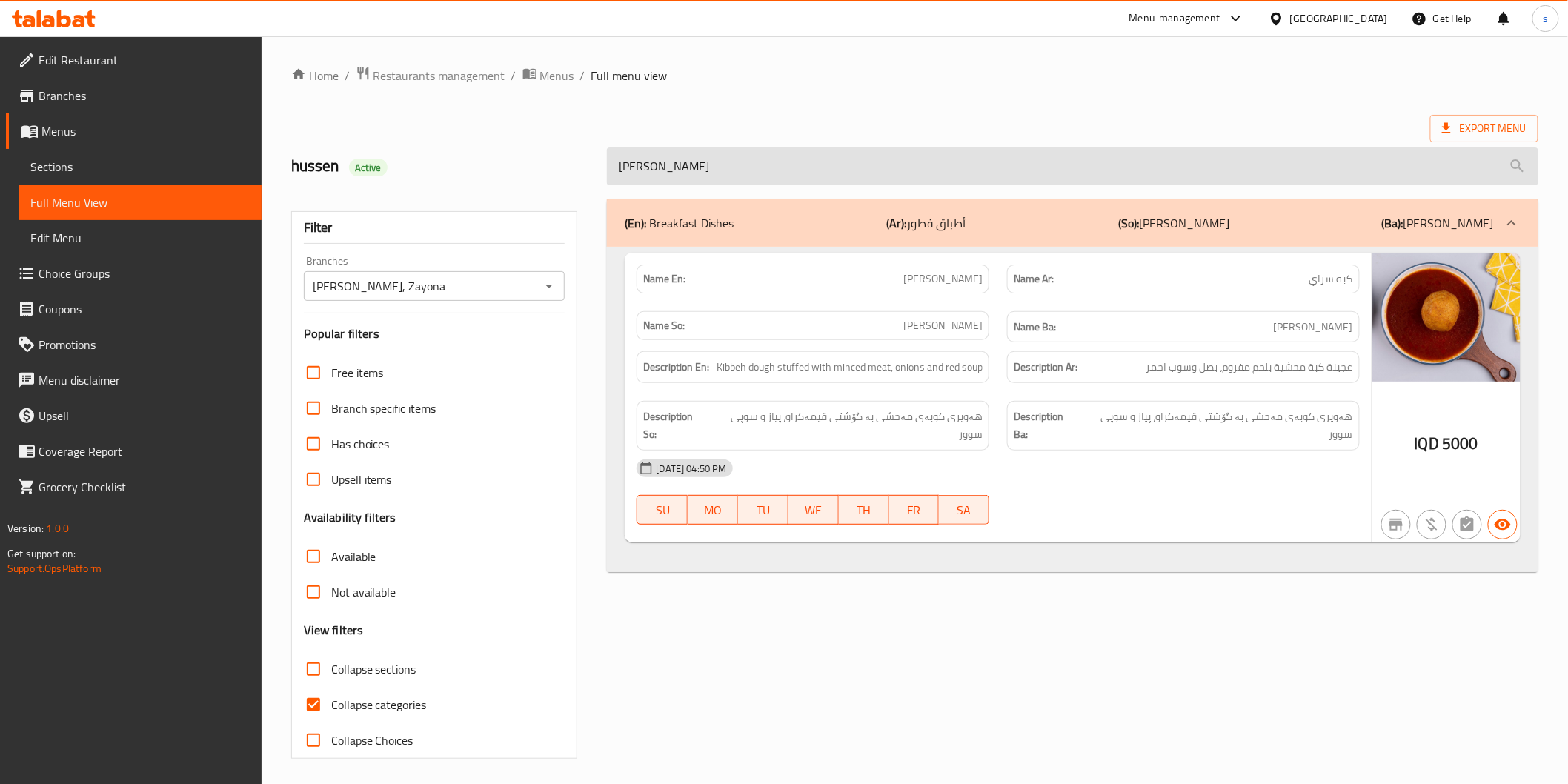
click at [759, 166] on input "[PERSON_NAME]" at bounding box center [1072, 166] width 931 height 38
paste input "Fried Eggs"
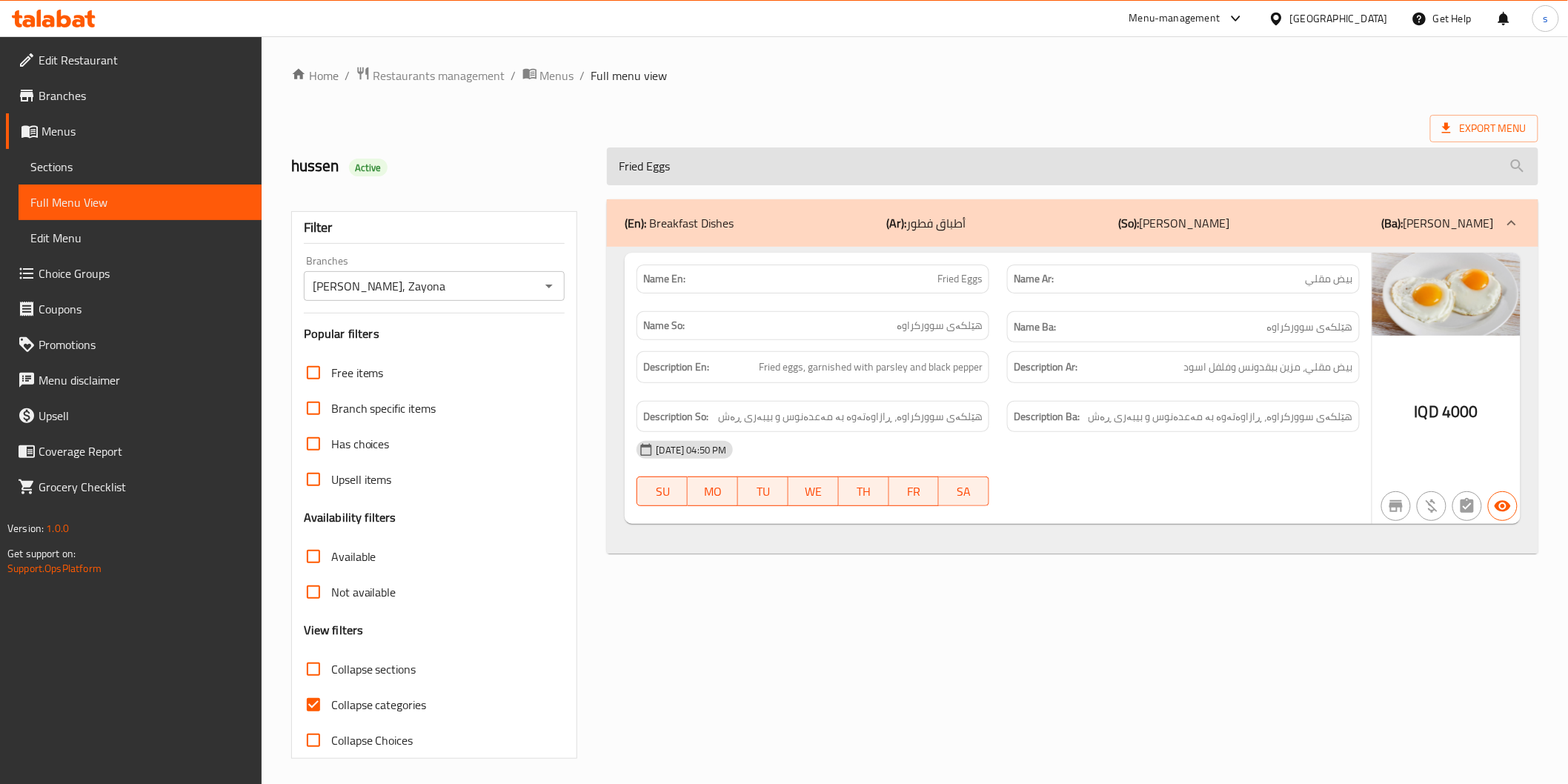
click at [680, 175] on input "Fried Eggs" at bounding box center [1072, 166] width 931 height 38
paste input "-Chicken Tikka"
click at [680, 175] on input "Fried -Chicken Tikka" at bounding box center [1072, 166] width 931 height 38
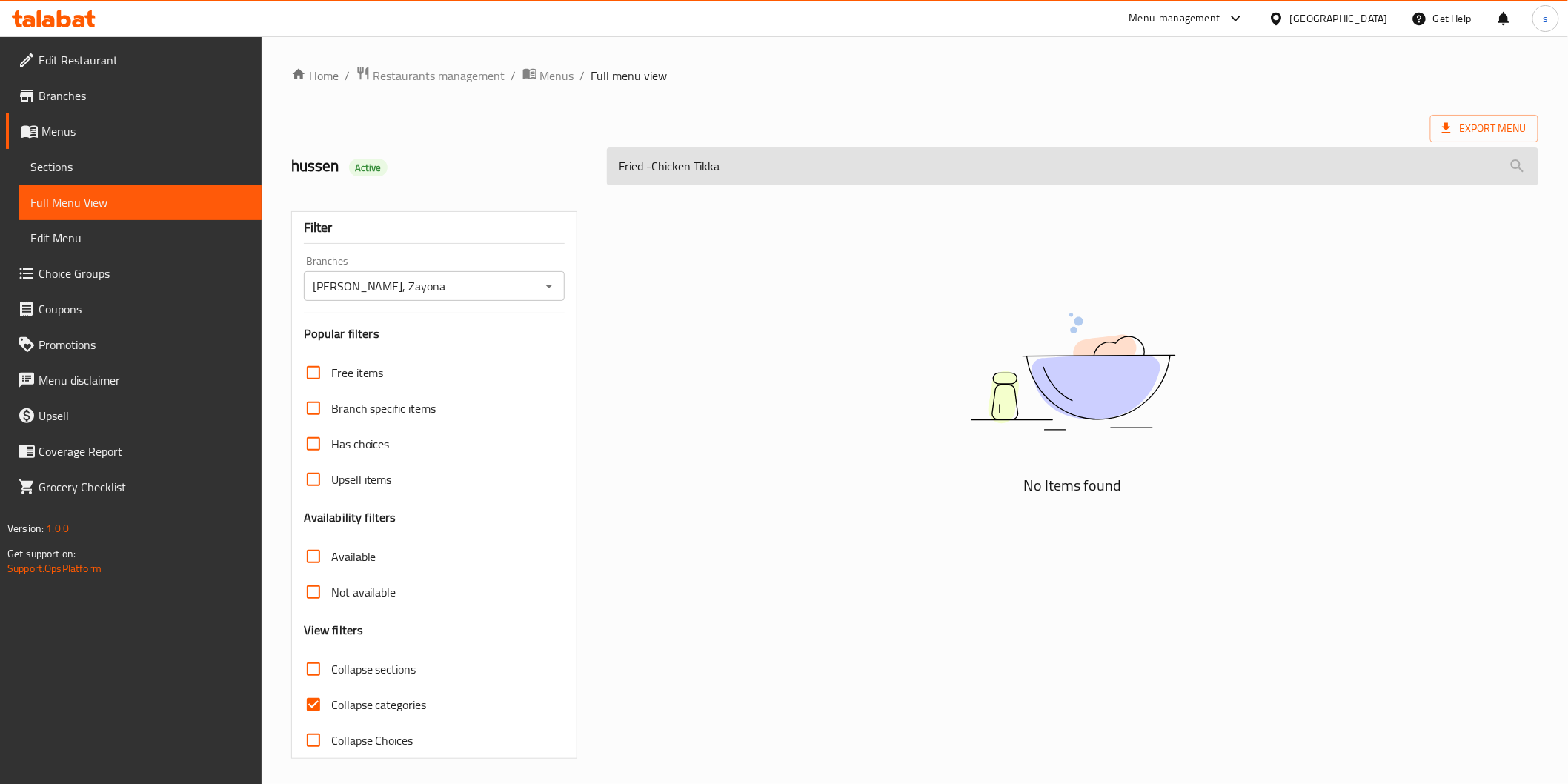
paste input "search"
click at [680, 175] on input "-Chicken Tikka" at bounding box center [1072, 166] width 931 height 38
click at [633, 158] on input "-Chicken Tikka" at bounding box center [1072, 166] width 931 height 38
click at [628, 160] on input "-Chicken Tikka" at bounding box center [1072, 166] width 931 height 38
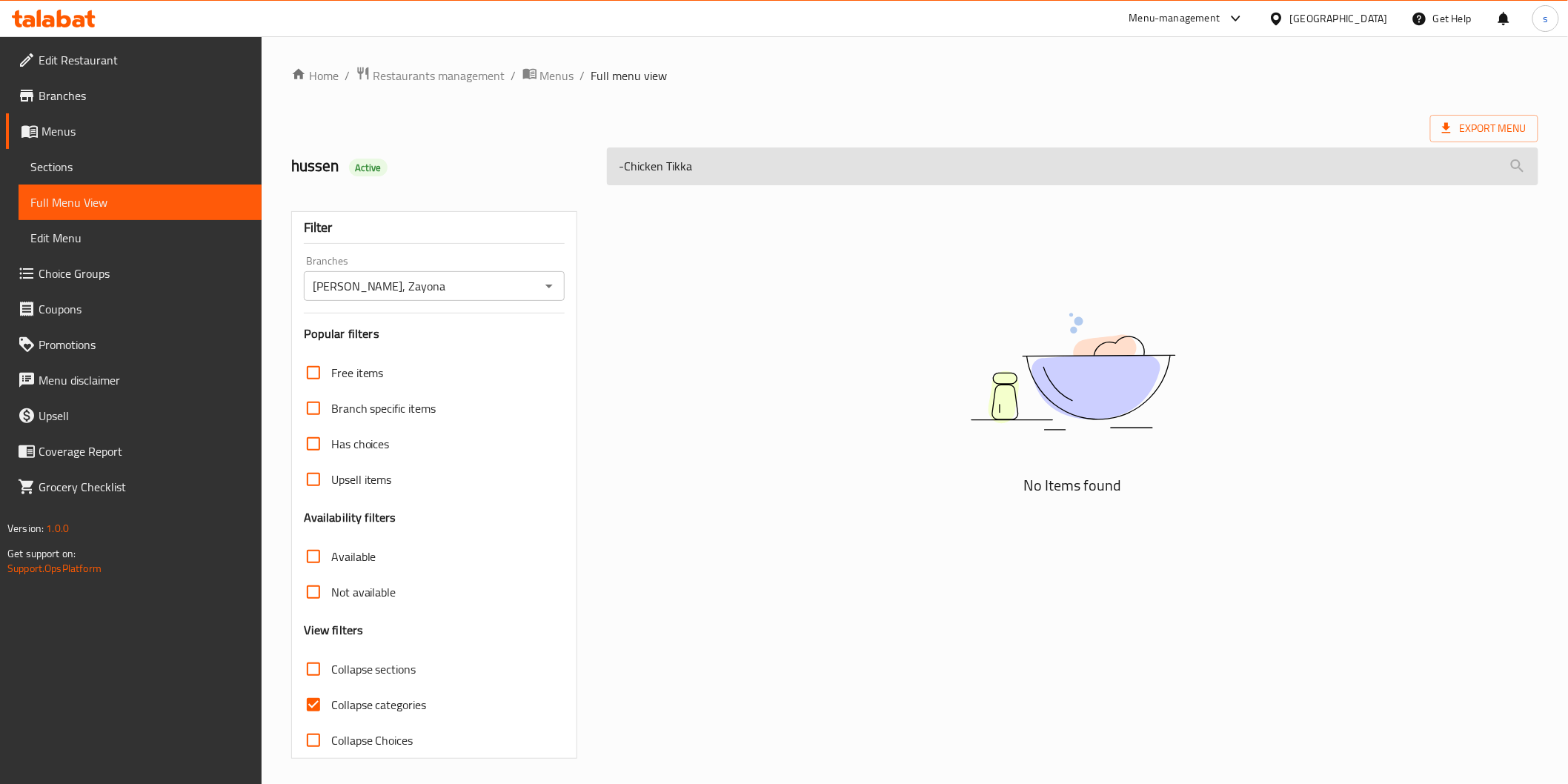
click at [631, 169] on input "-Chicken Tikka" at bounding box center [1072, 166] width 931 height 38
click at [627, 168] on input "-Chicken Tikka" at bounding box center [1072, 166] width 931 height 38
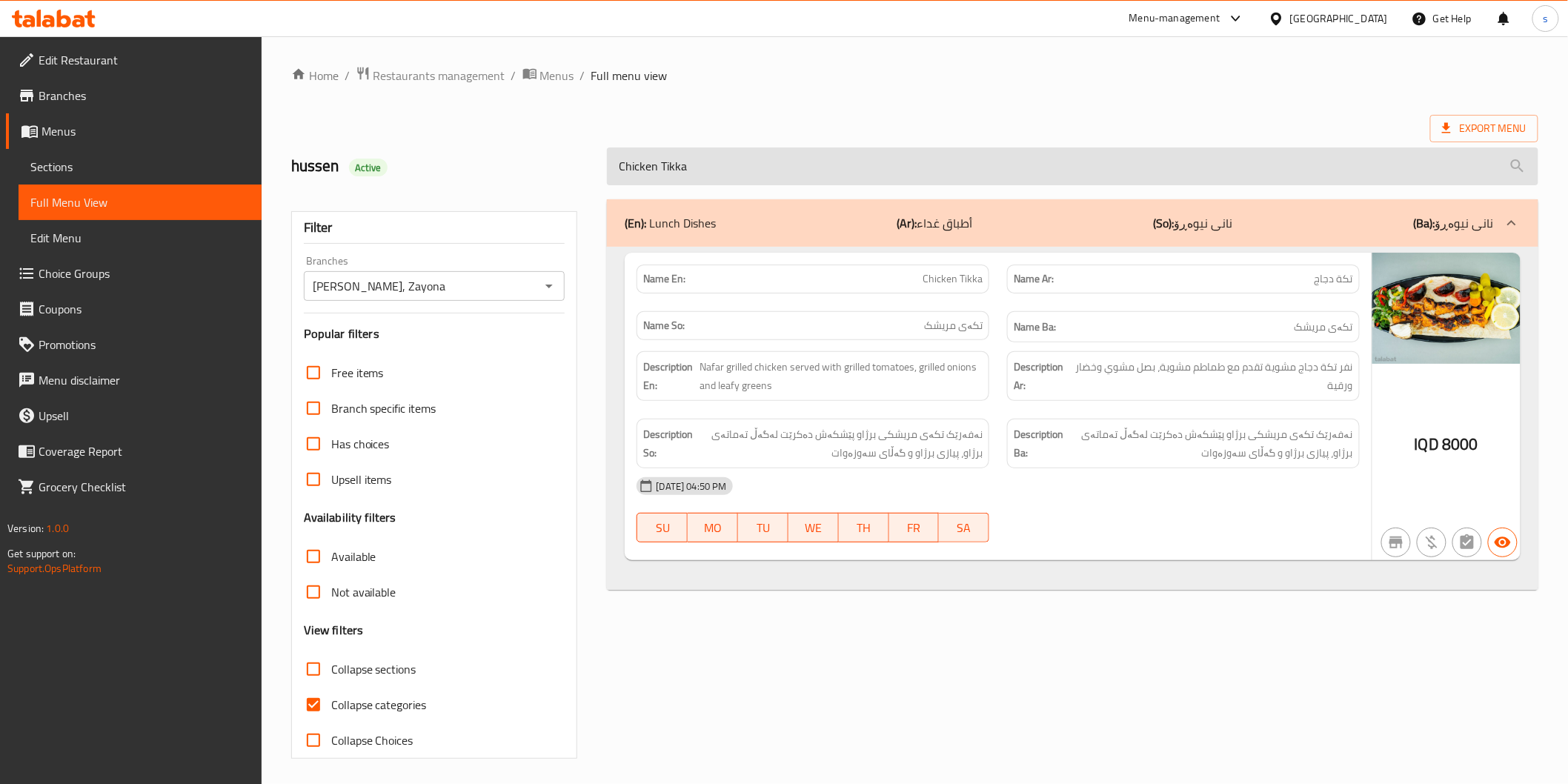
click at [762, 160] on input "Chicken Tikka" at bounding box center [1072, 166] width 931 height 38
paste input "-Meat Burger"
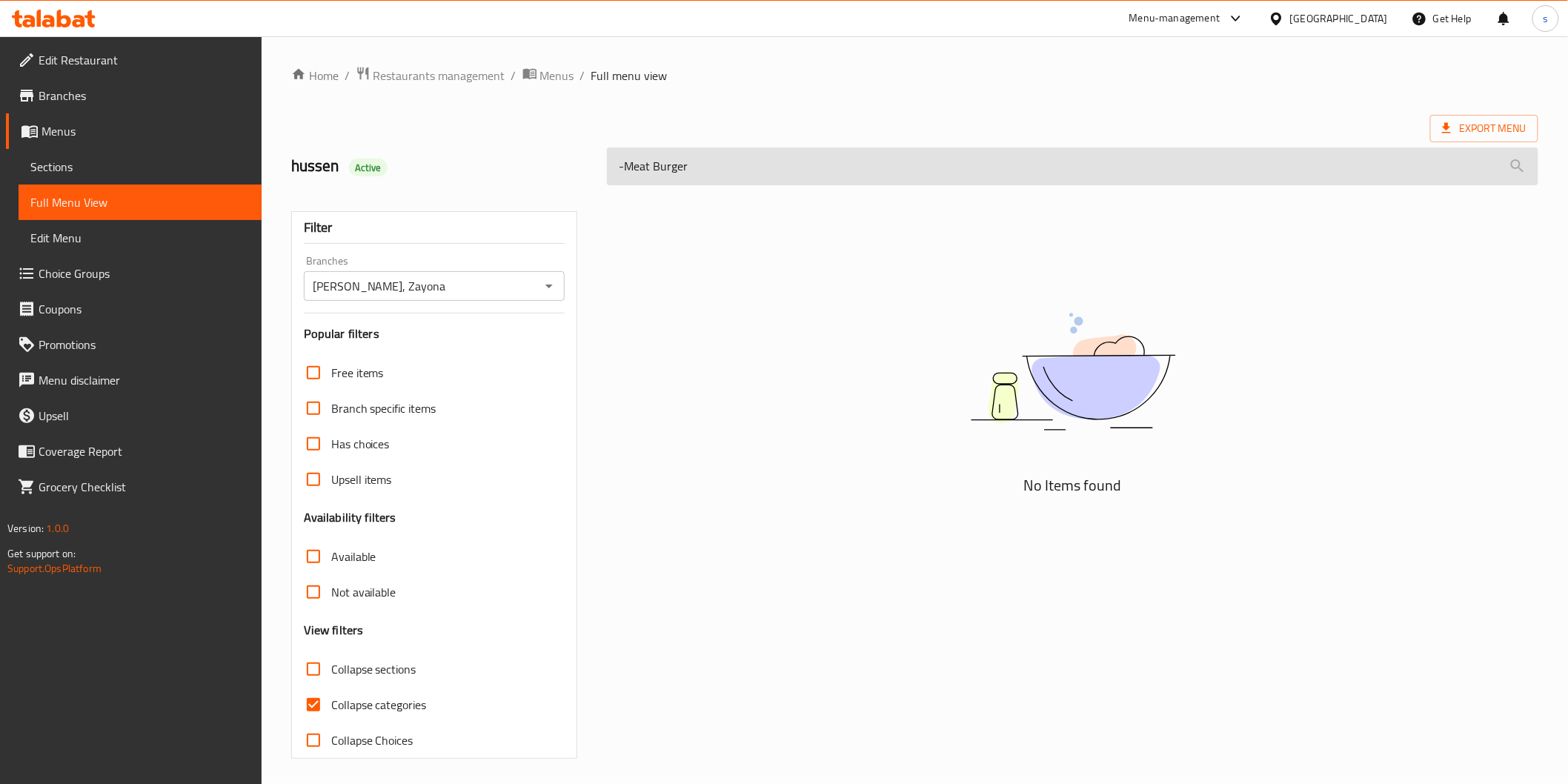
click at [625, 162] on input "-Meat Burger" at bounding box center [1072, 166] width 931 height 38
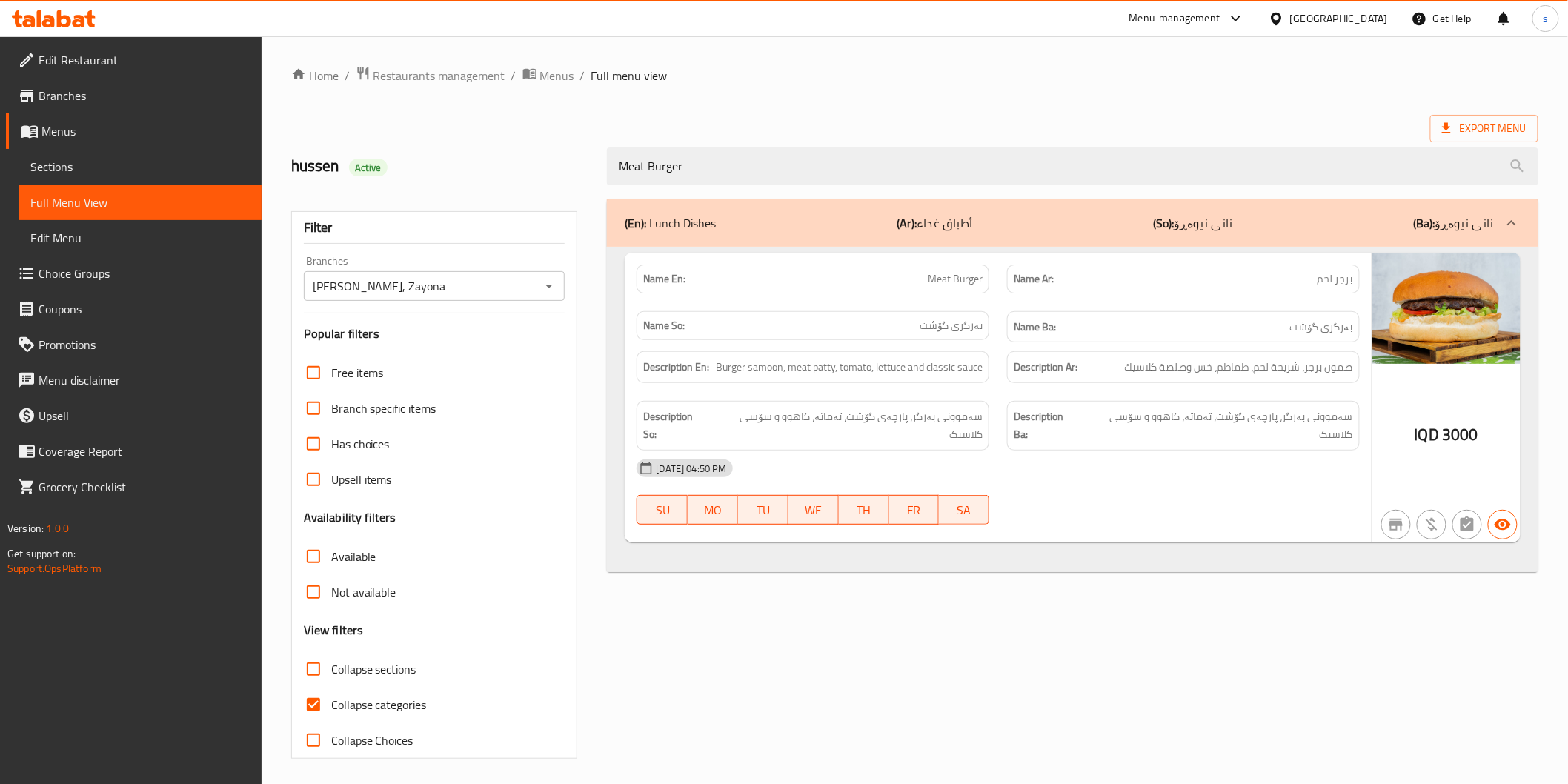
type input "Meat Burger"
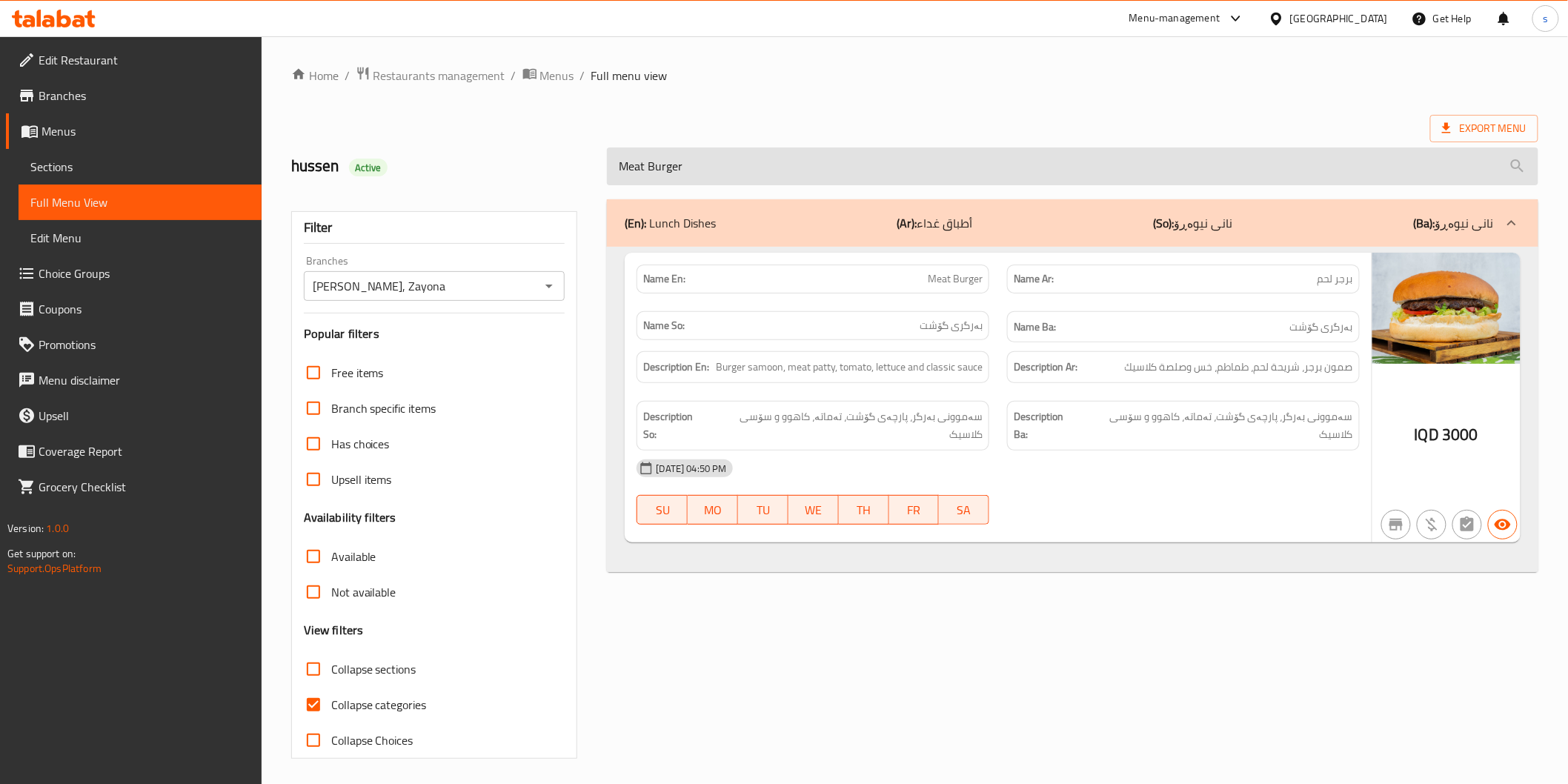
click at [801, 160] on input "Meat Burger" at bounding box center [1072, 166] width 931 height 38
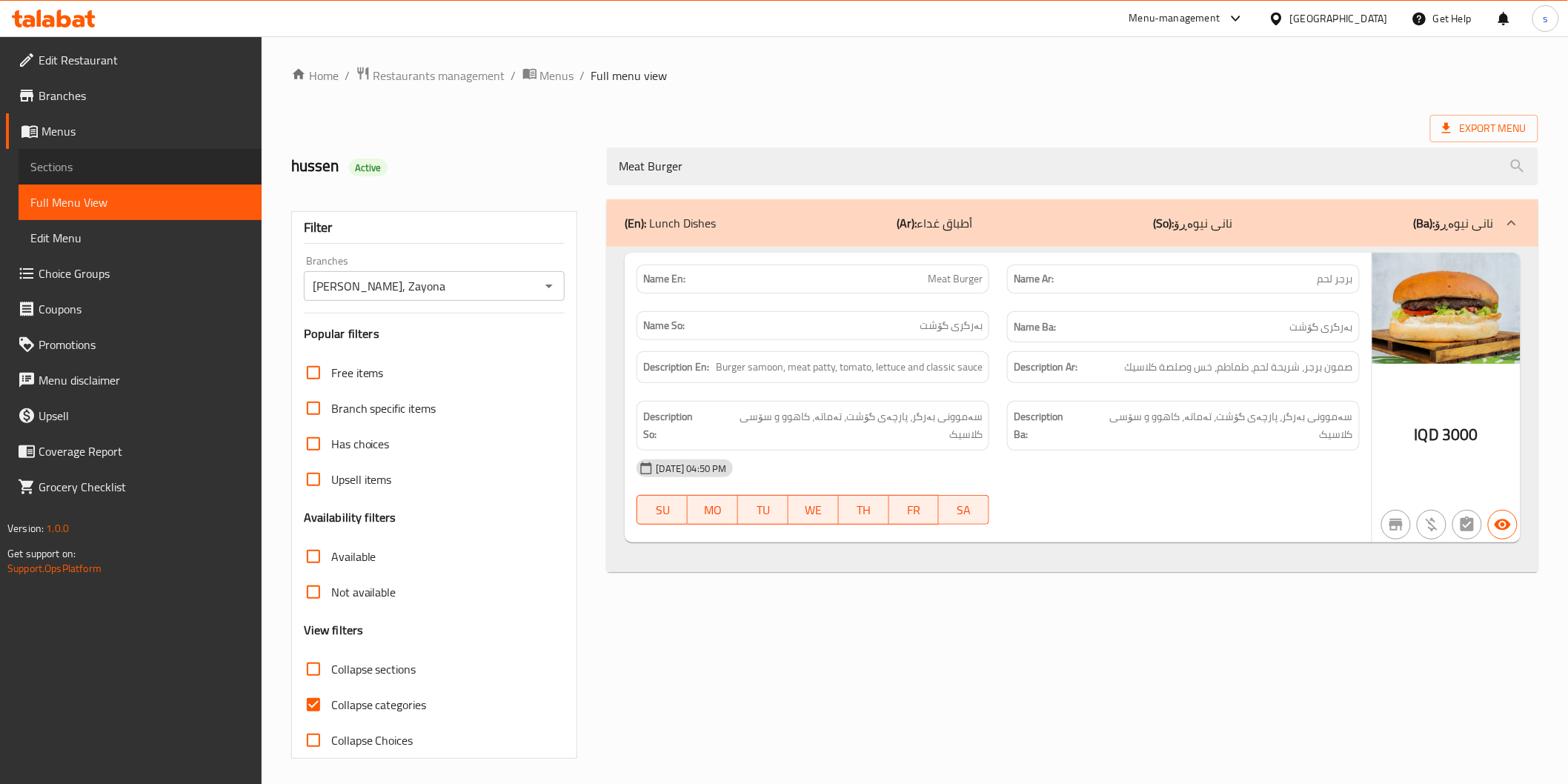
click at [204, 173] on span "Sections" at bounding box center [140, 167] width 219 height 18
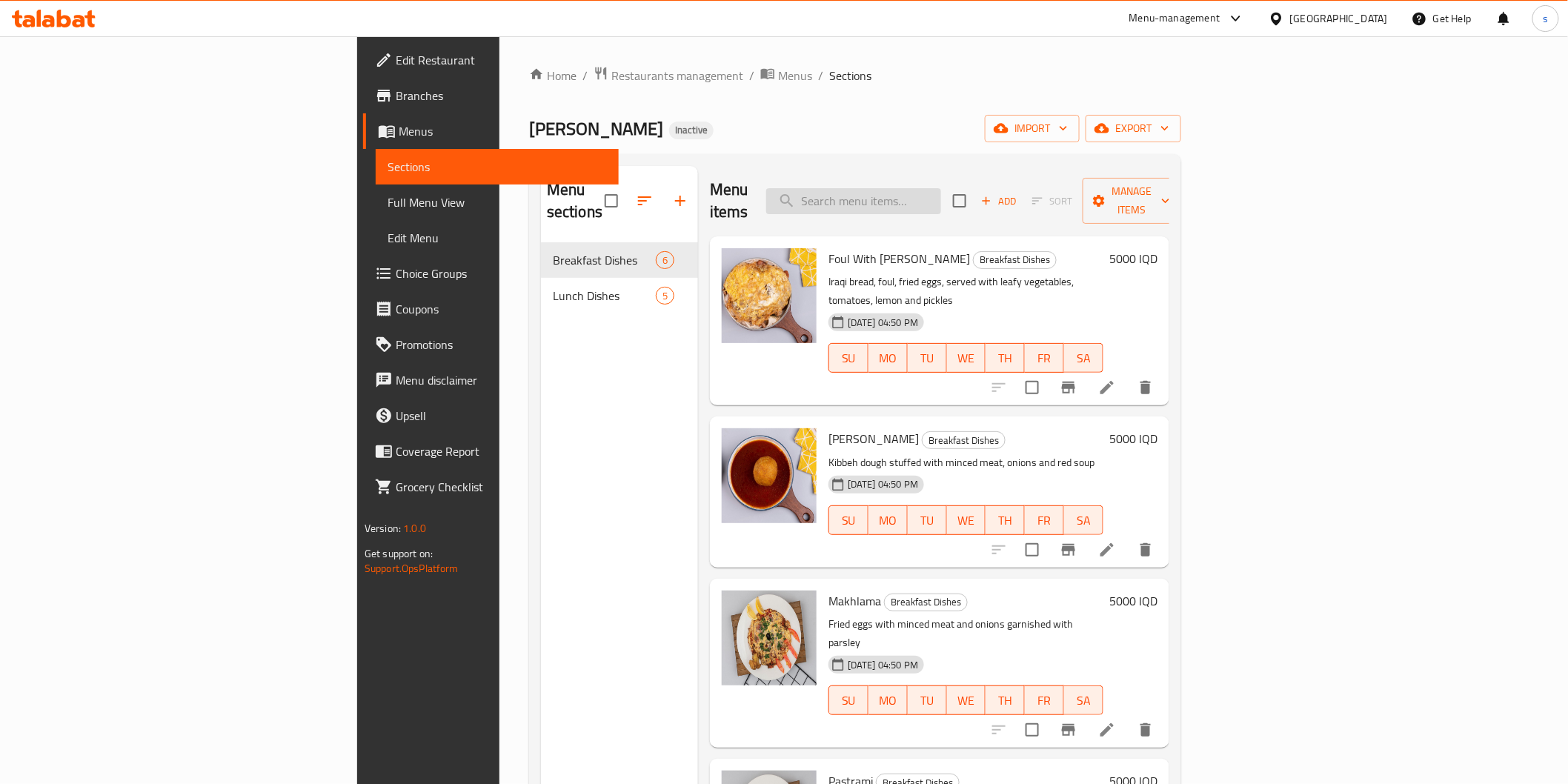
click at [936, 189] on input "search" at bounding box center [853, 201] width 175 height 26
paste input "باسطرمة وبيض"
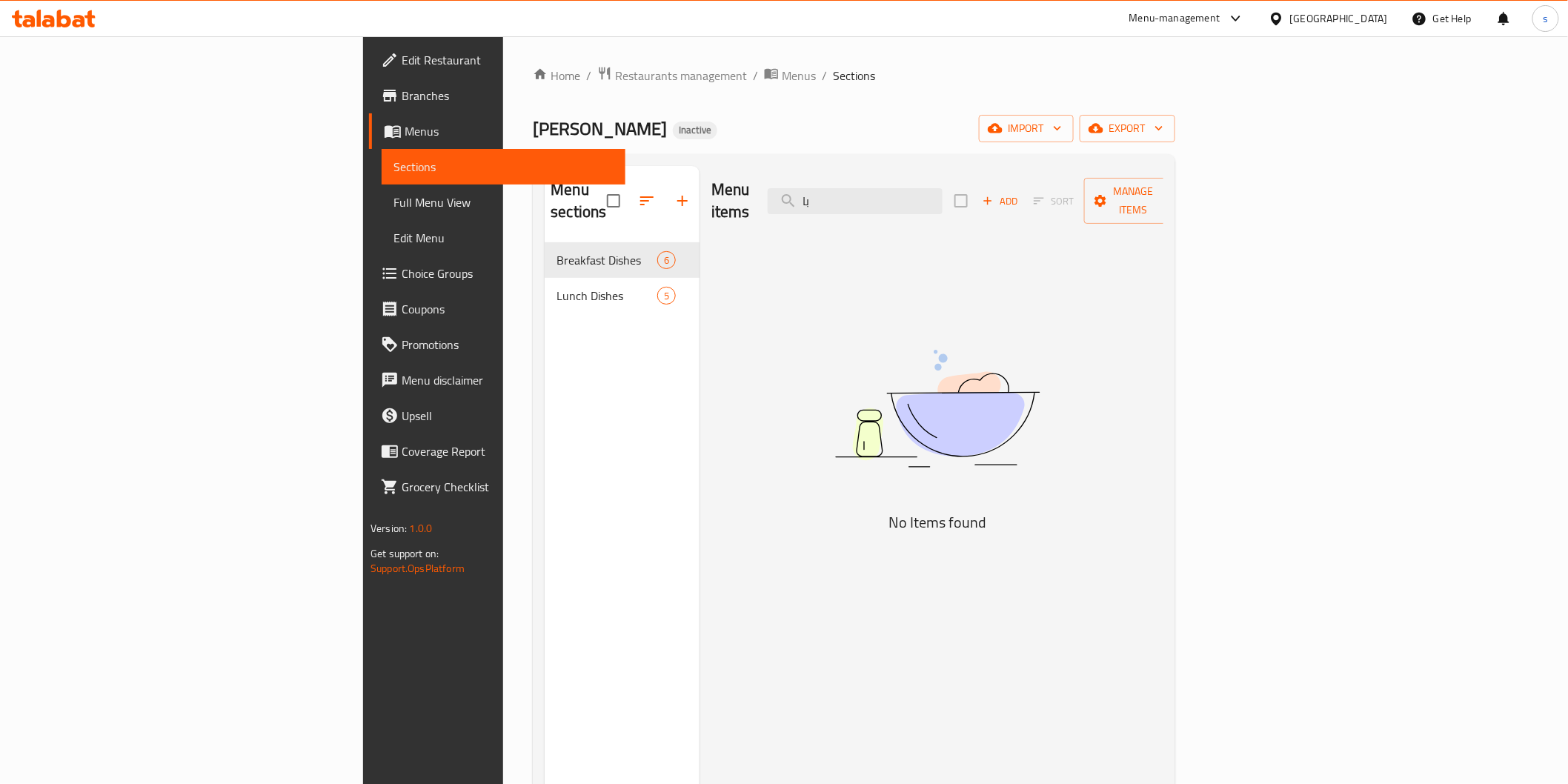
type input "ب"
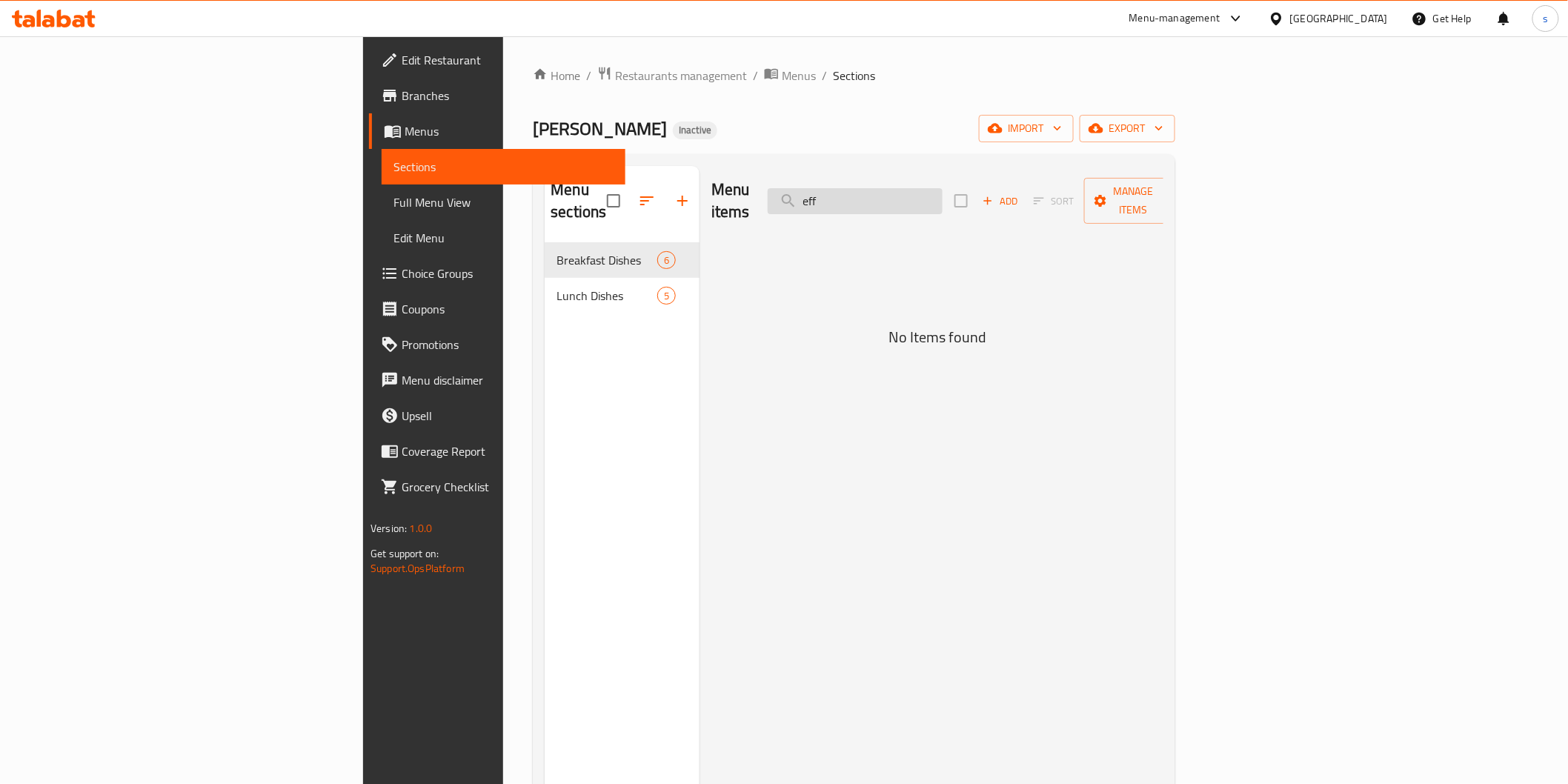
click at [942, 196] on input "eff" at bounding box center [855, 201] width 175 height 26
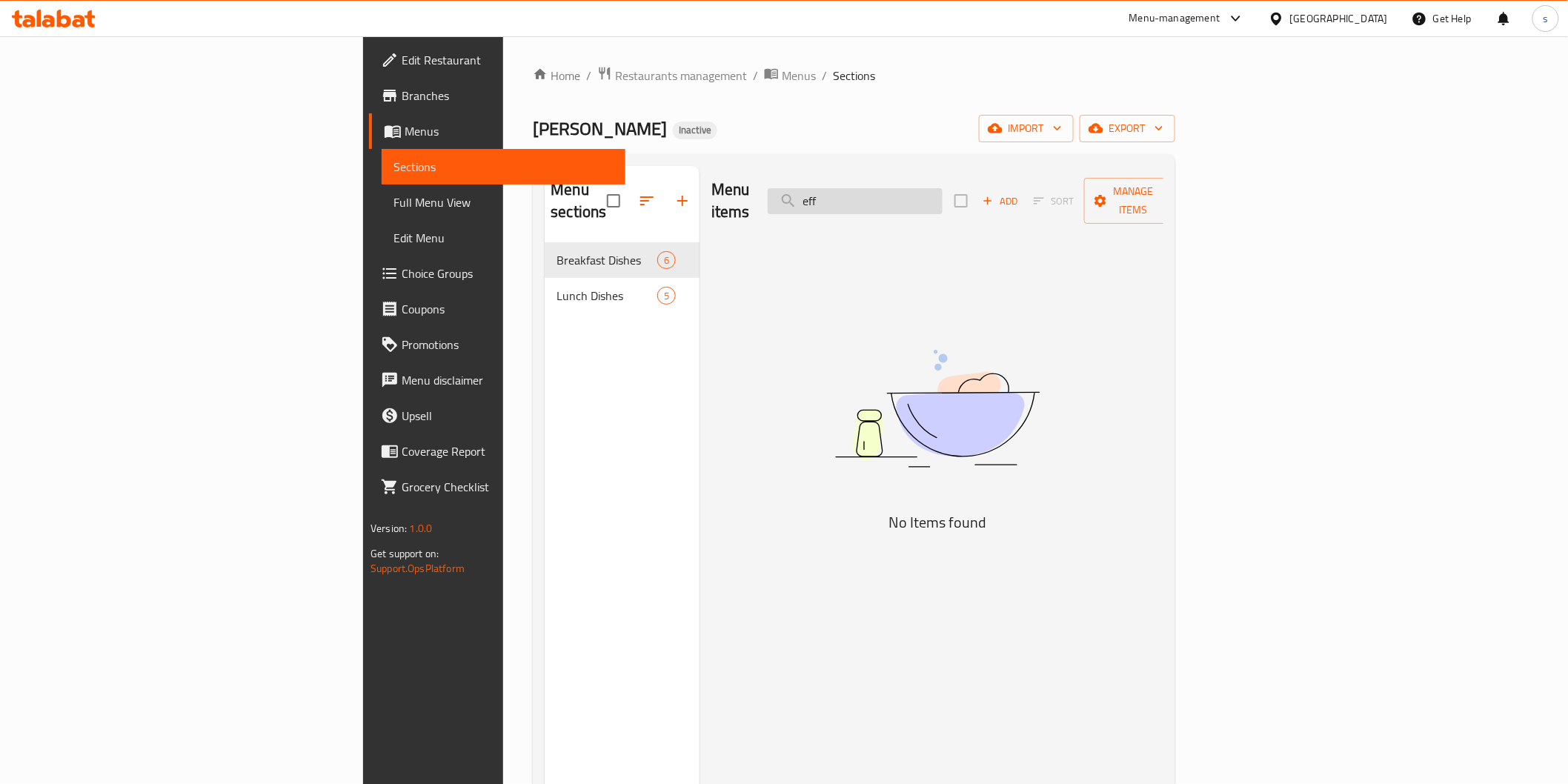
click at [942, 196] on input "eff" at bounding box center [855, 201] width 175 height 26
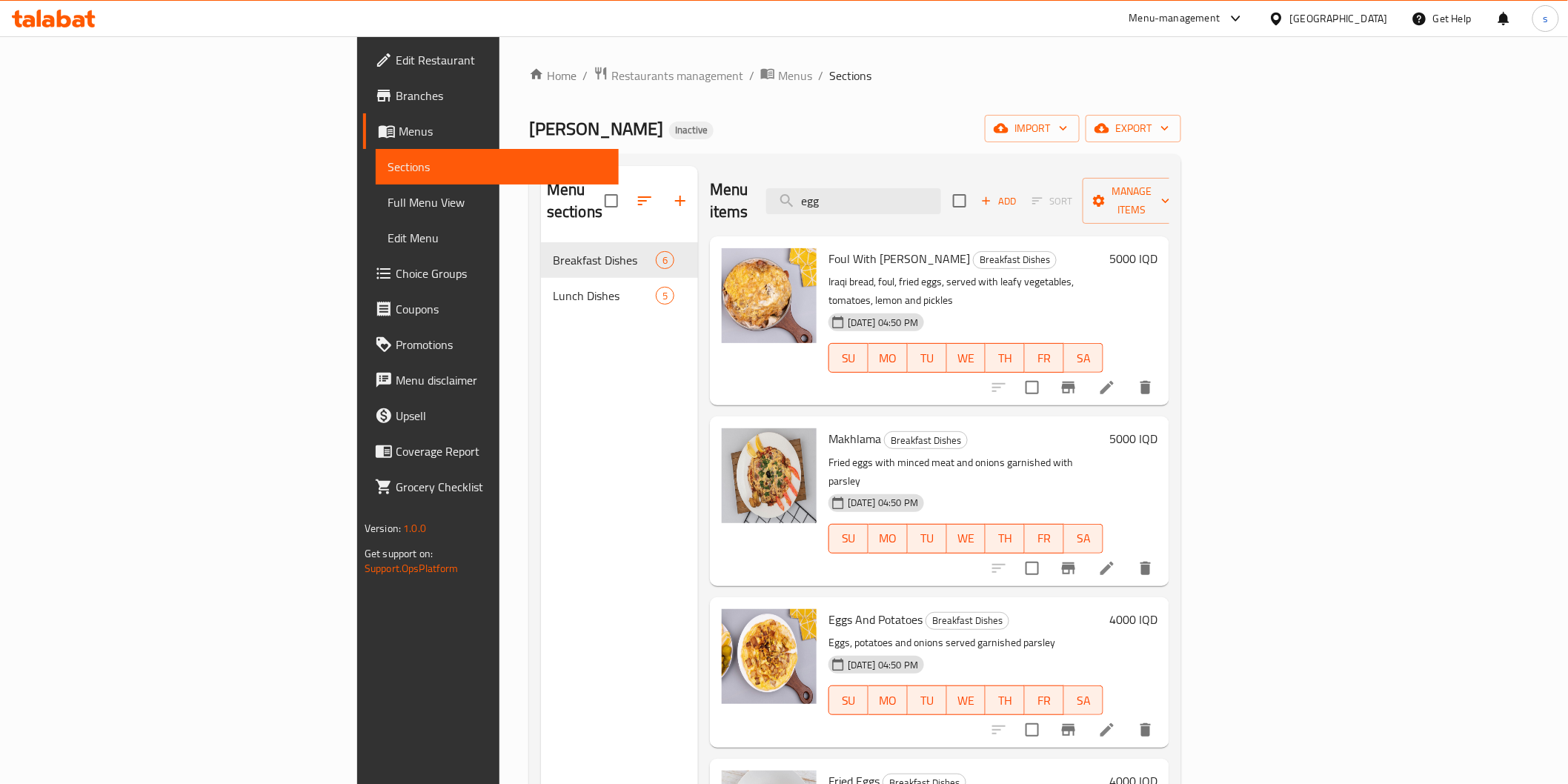
type input "egg"
click at [941, 191] on input "egg" at bounding box center [853, 201] width 175 height 26
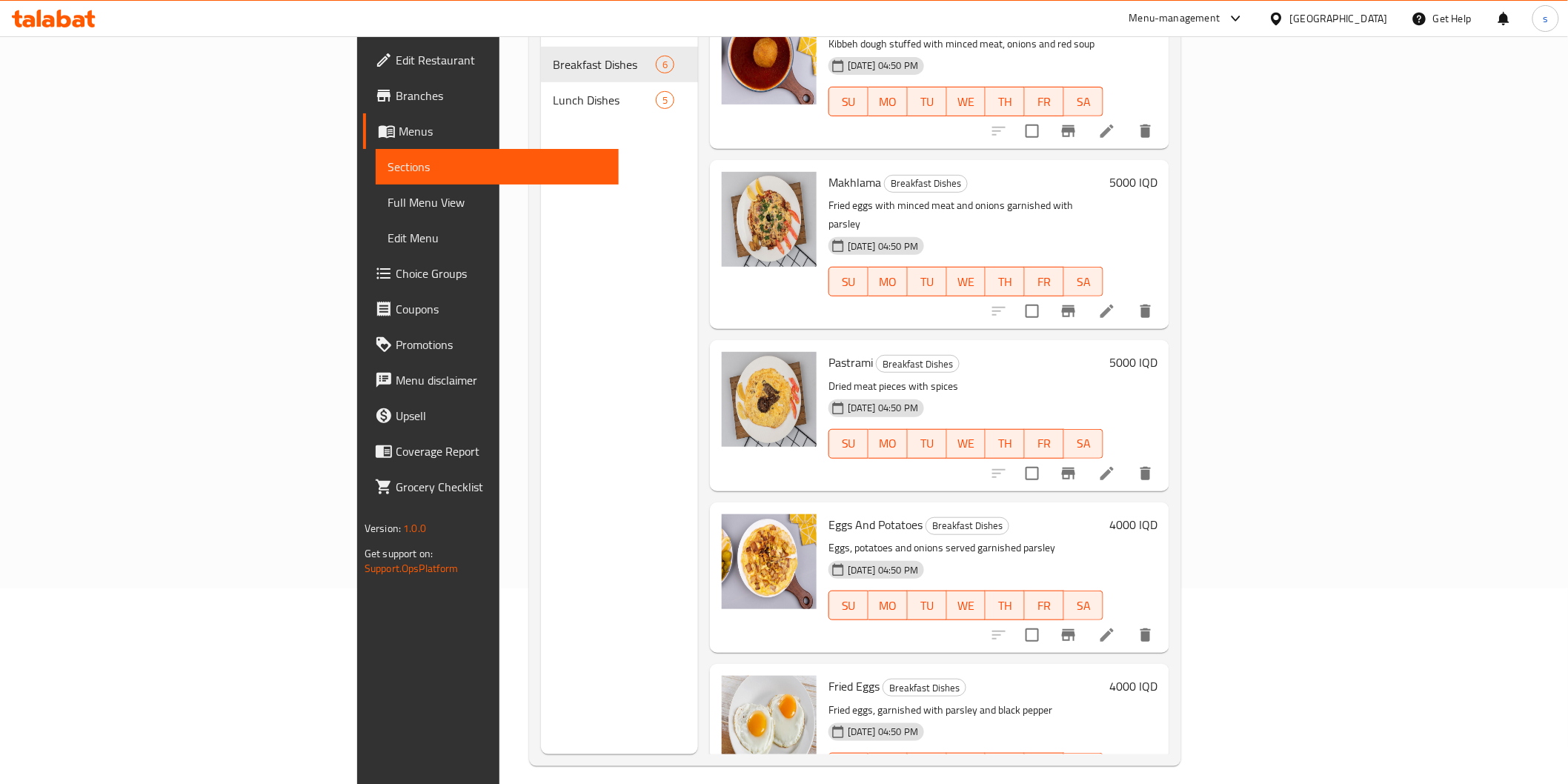
scroll to position [207, 0]
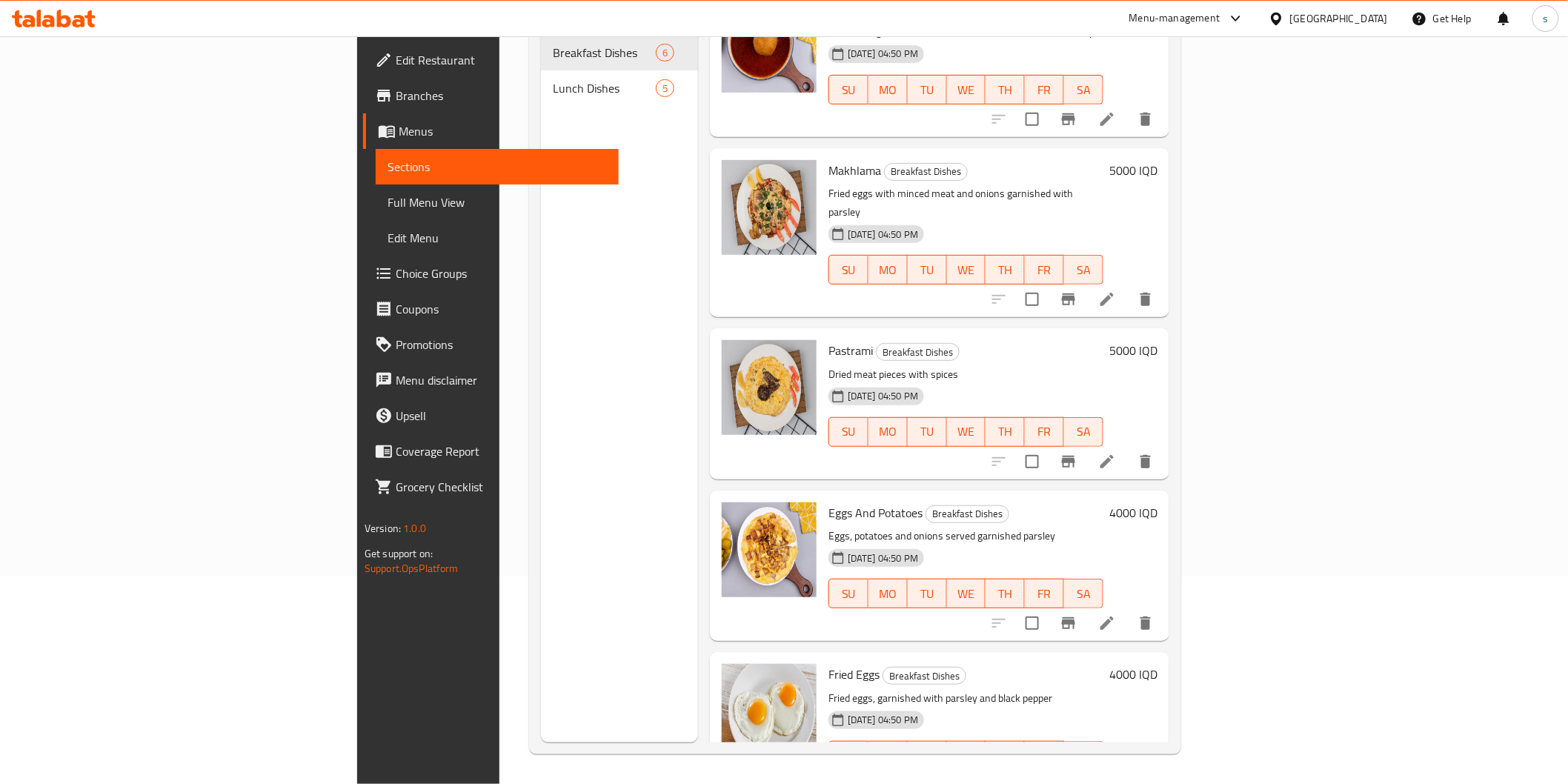
click at [933, 496] on div "Eggs And Potatoes Breakfast Dishes Eggs, potatoes and onions served garnished p…" at bounding box center [966, 565] width 287 height 138
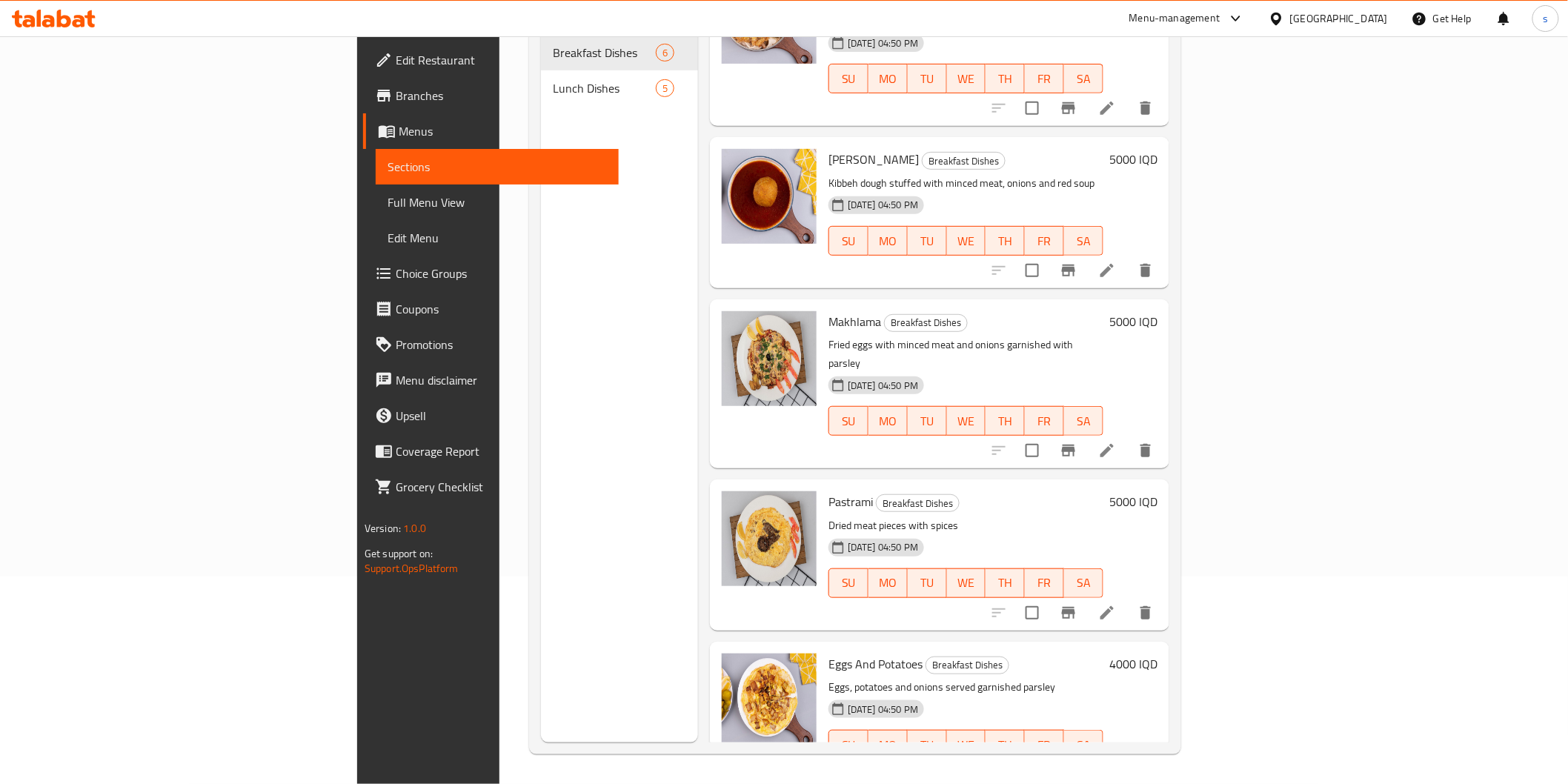
scroll to position [57, 0]
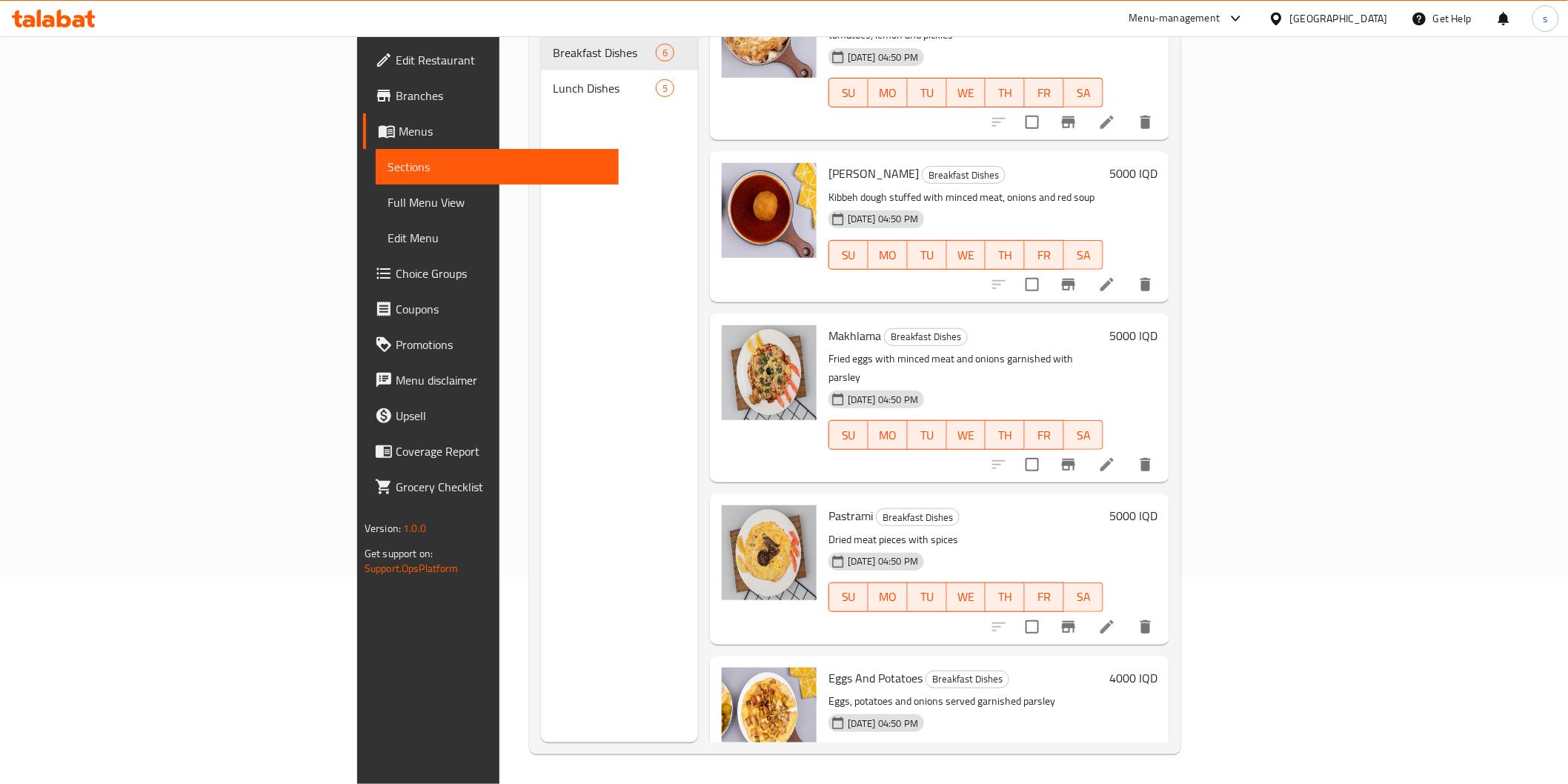
click at [823, 547] on div "[DATE] 04:50 PM" at bounding box center [859, 561] width 72 height 29
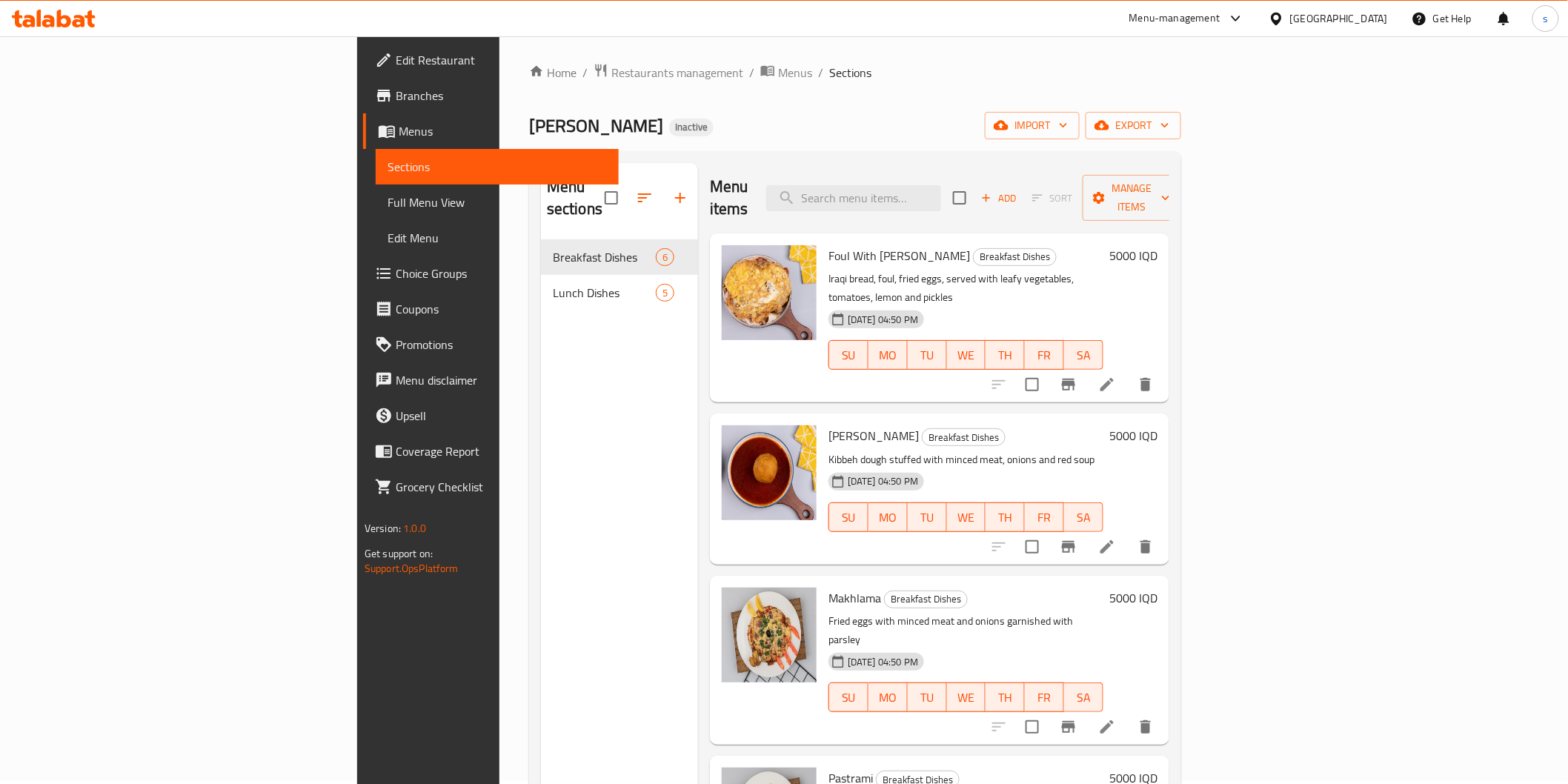
scroll to position [0, 0]
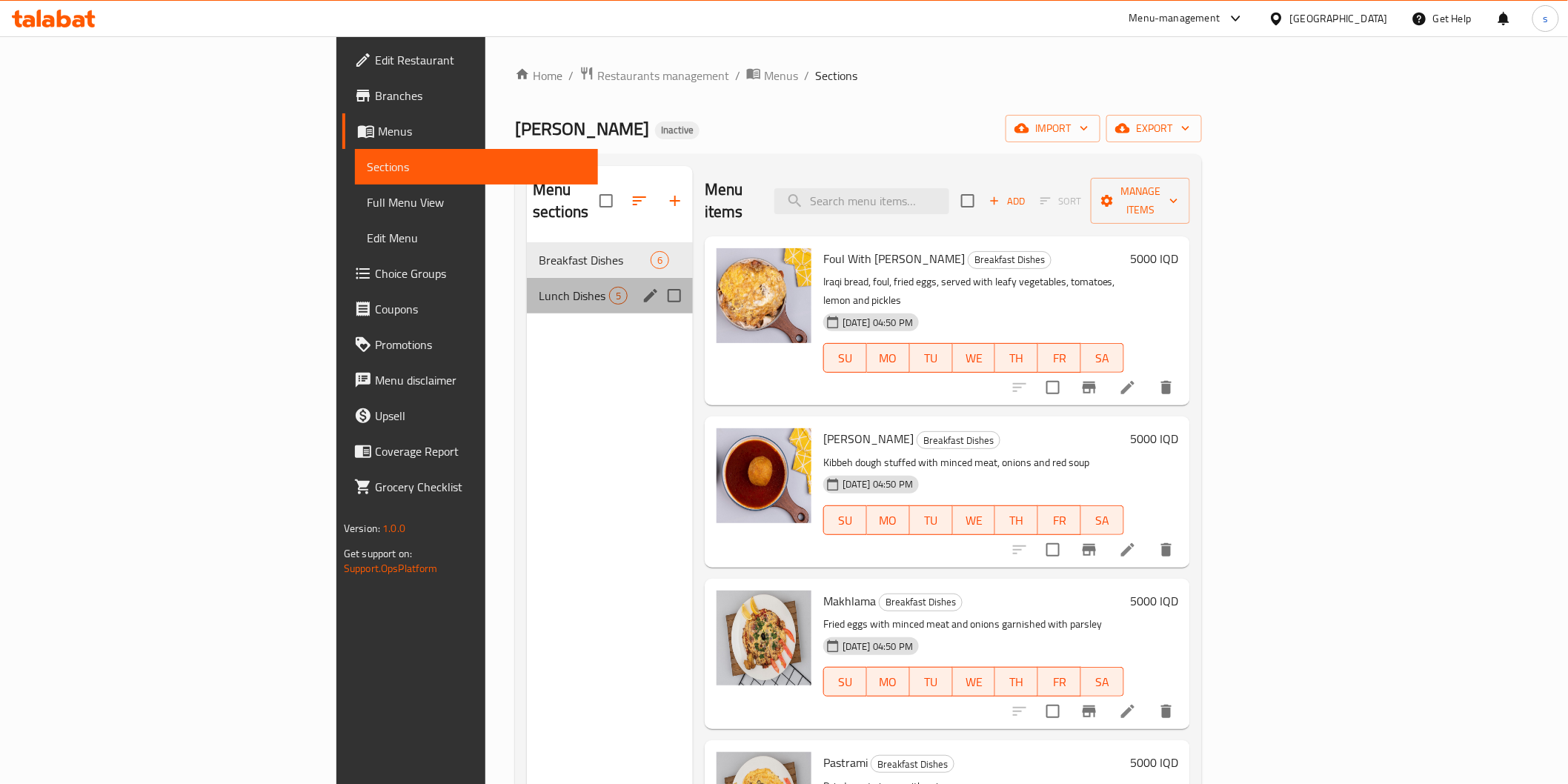
click at [527, 277] on div "Lunch Dishes 5" at bounding box center [610, 295] width 166 height 36
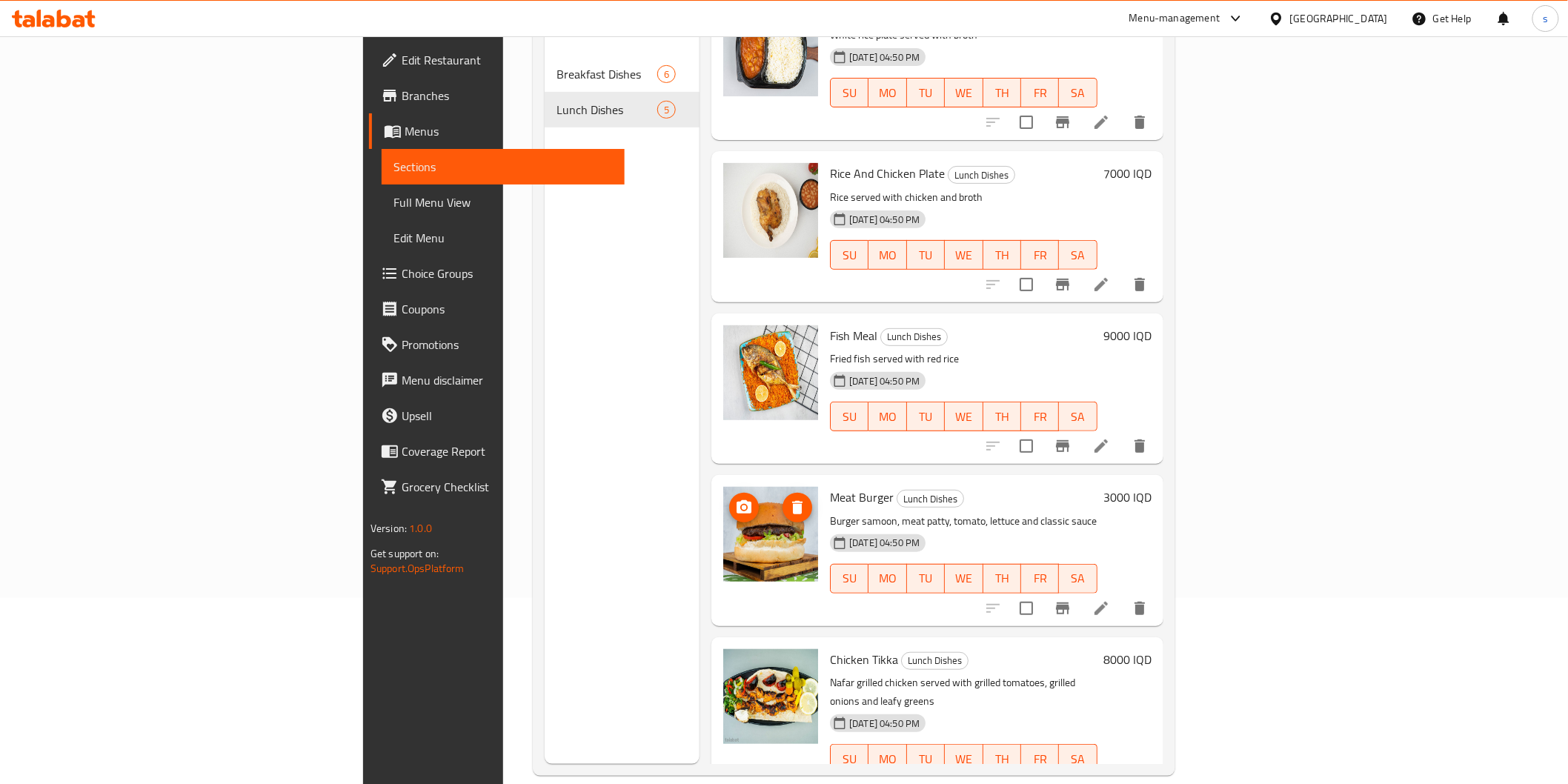
scroll to position [207, 0]
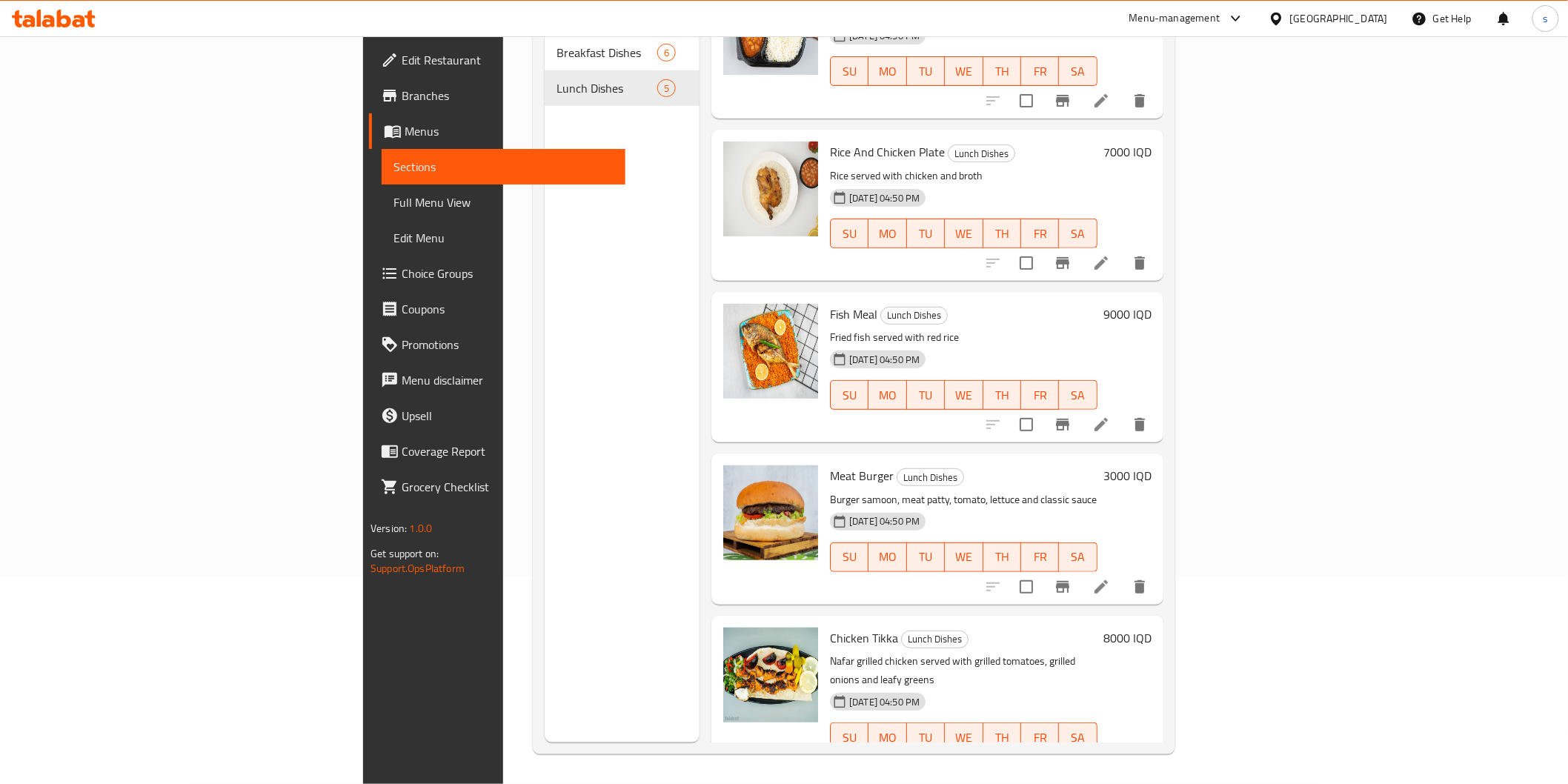
click at [998, 345] on div "[DATE] 04:50 PM SU MO TU WE TH FR SA" at bounding box center [964, 385] width 279 height 80
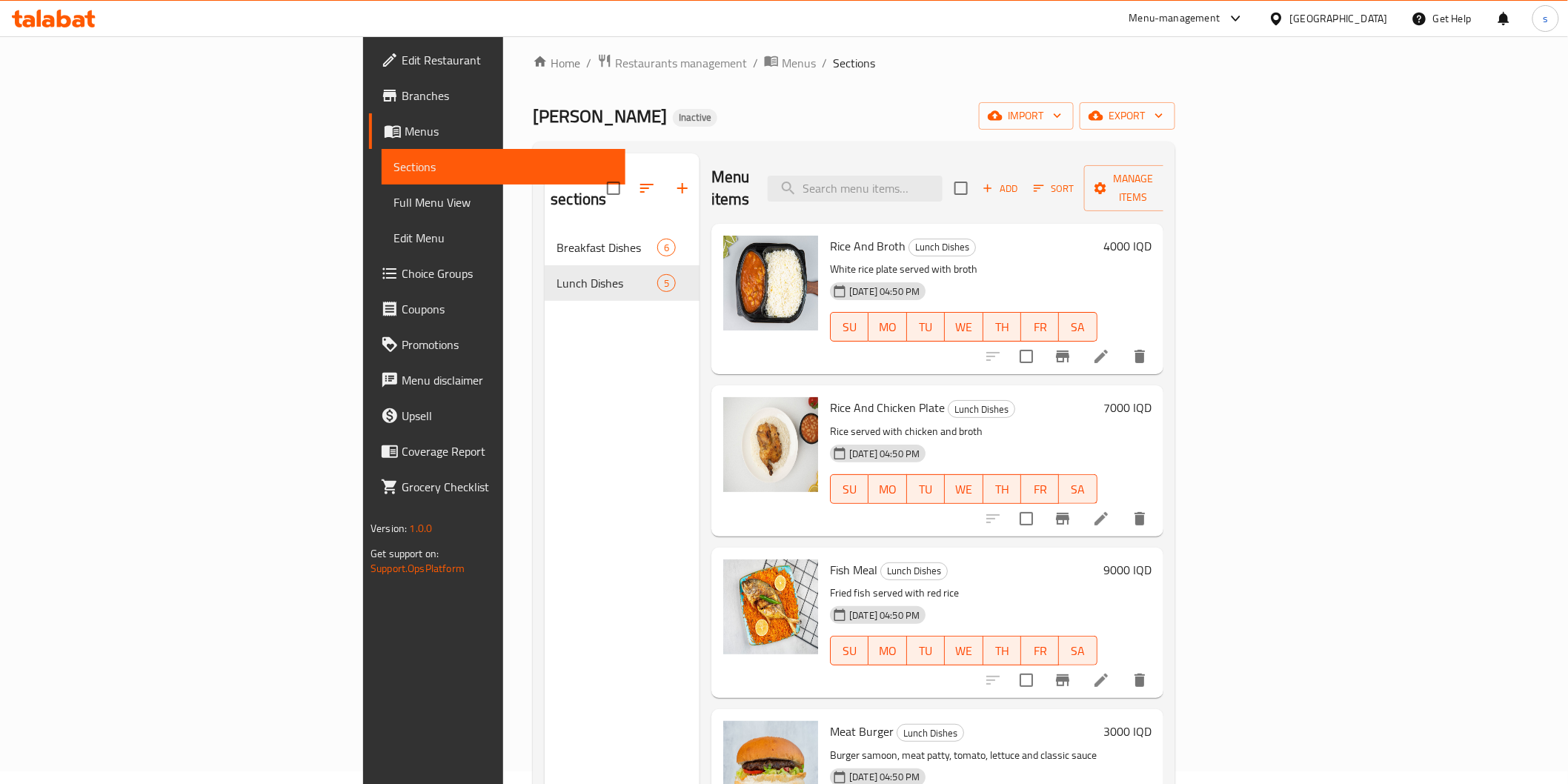
scroll to position [0, 0]
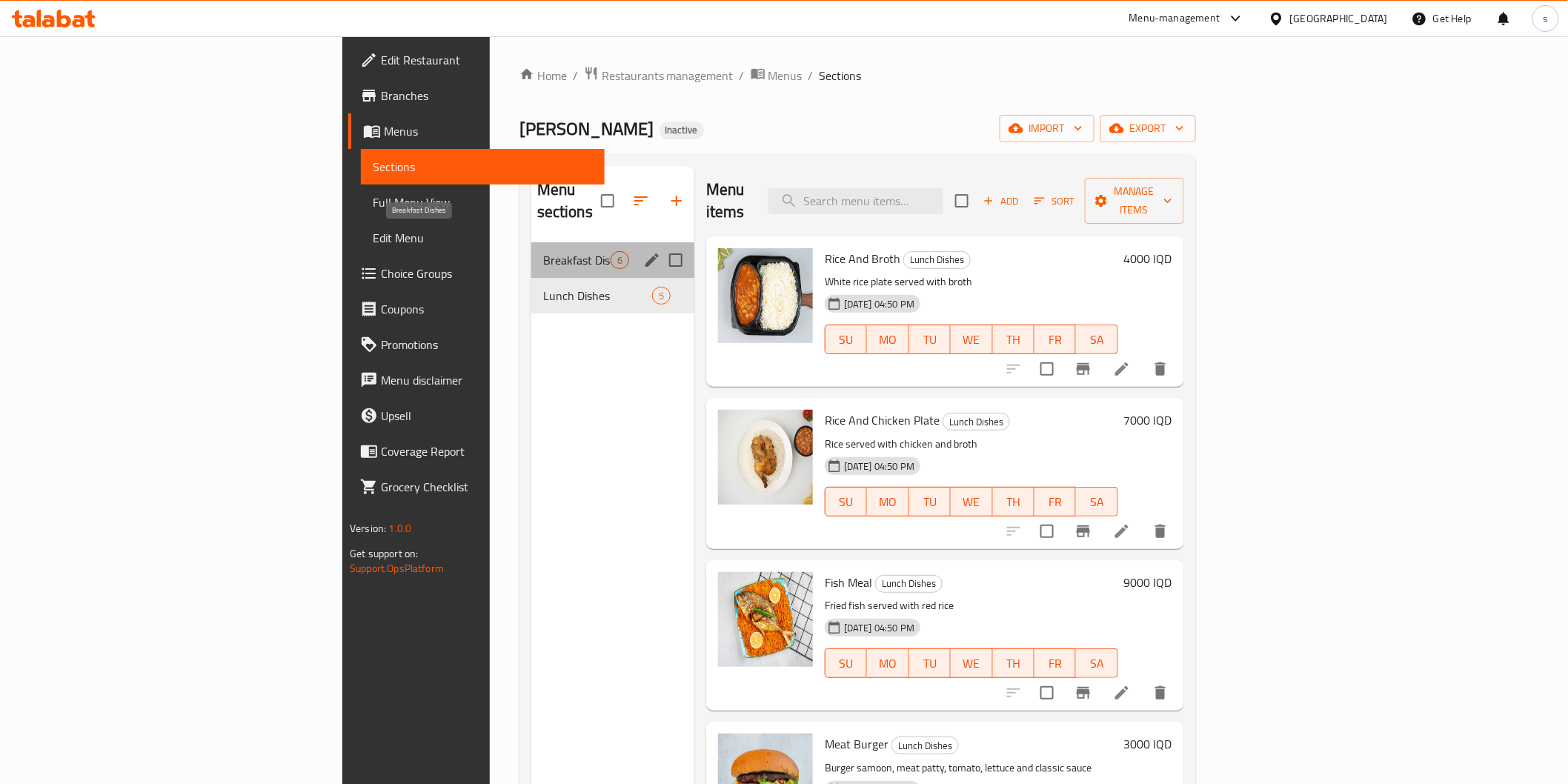
click at [543, 251] on span "Breakfast Dishes" at bounding box center [576, 260] width 67 height 18
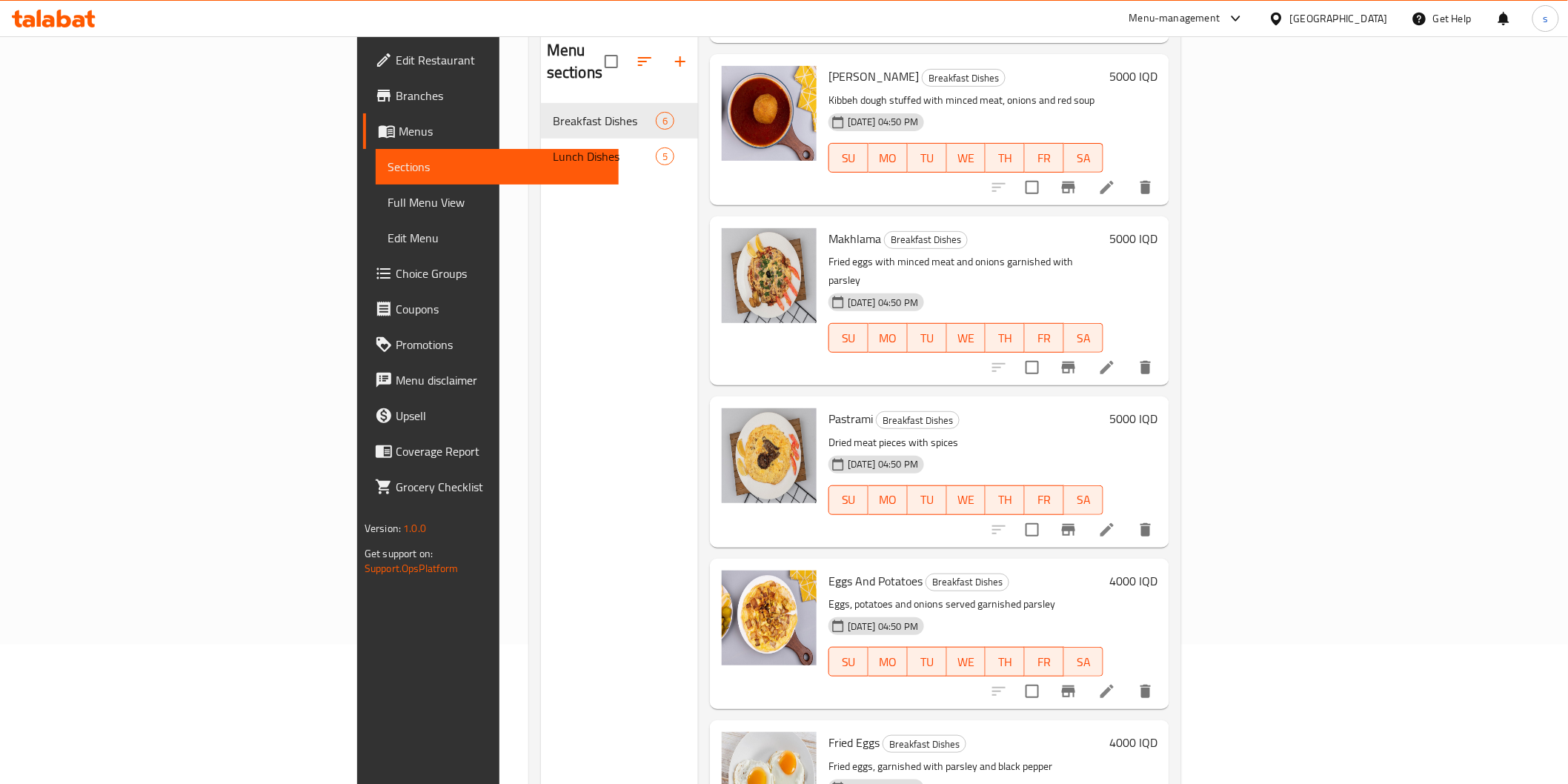
scroll to position [165, 0]
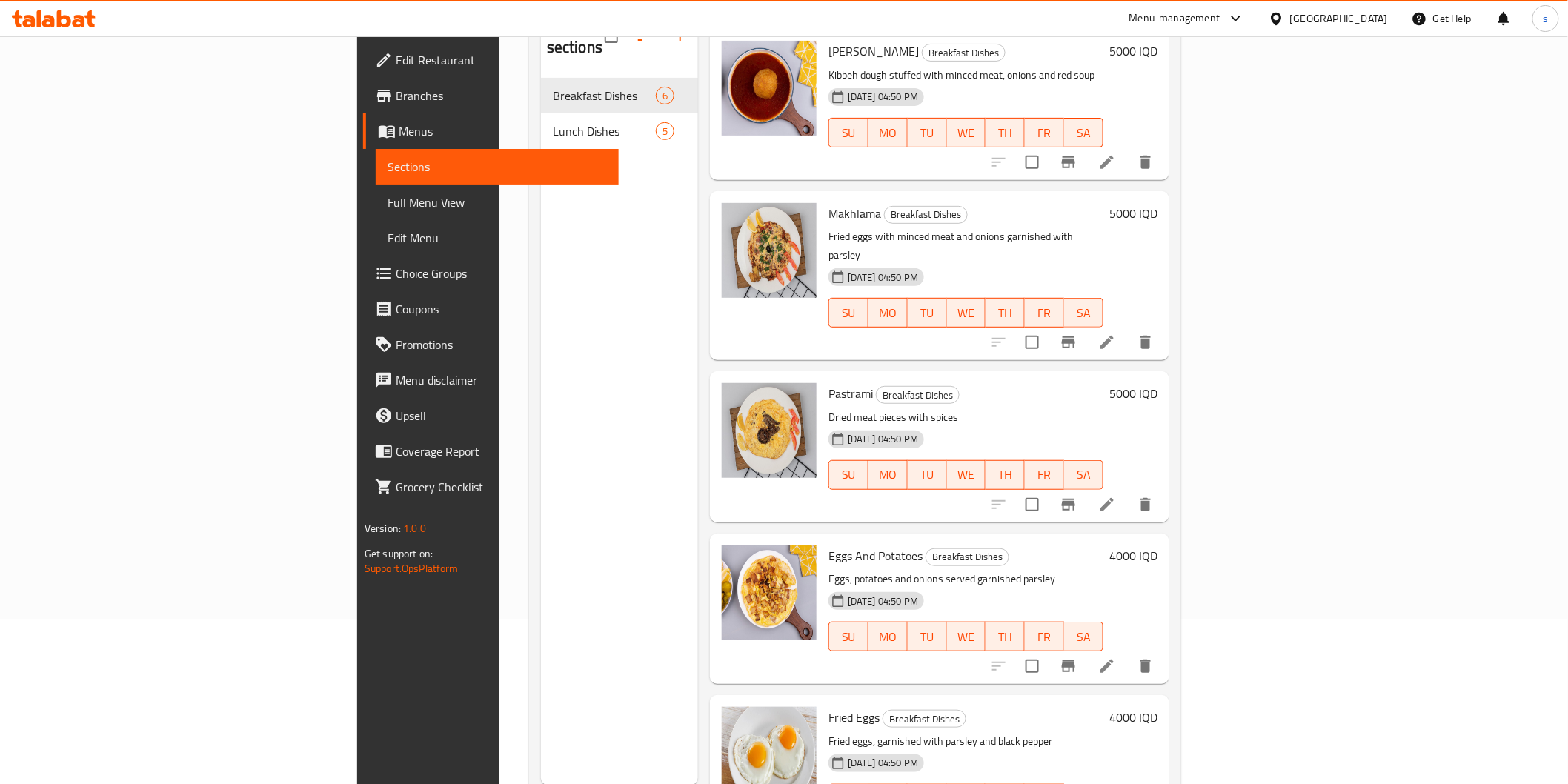
click at [956, 533] on div "Eggs And Potatoes Breakfast Dishes Eggs, potatoes and onions served garnished p…" at bounding box center [939, 608] width 459 height 150
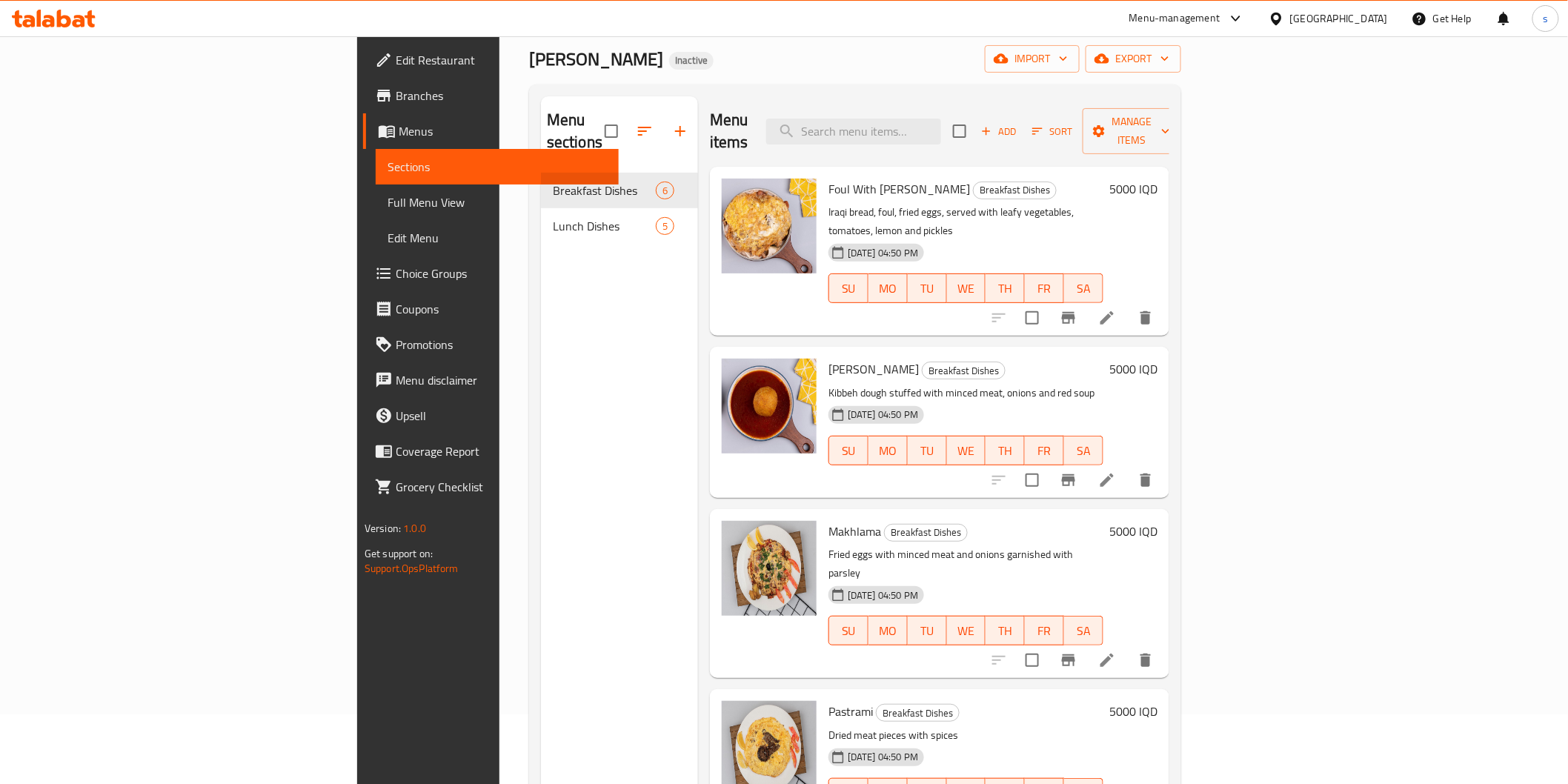
scroll to position [0, 0]
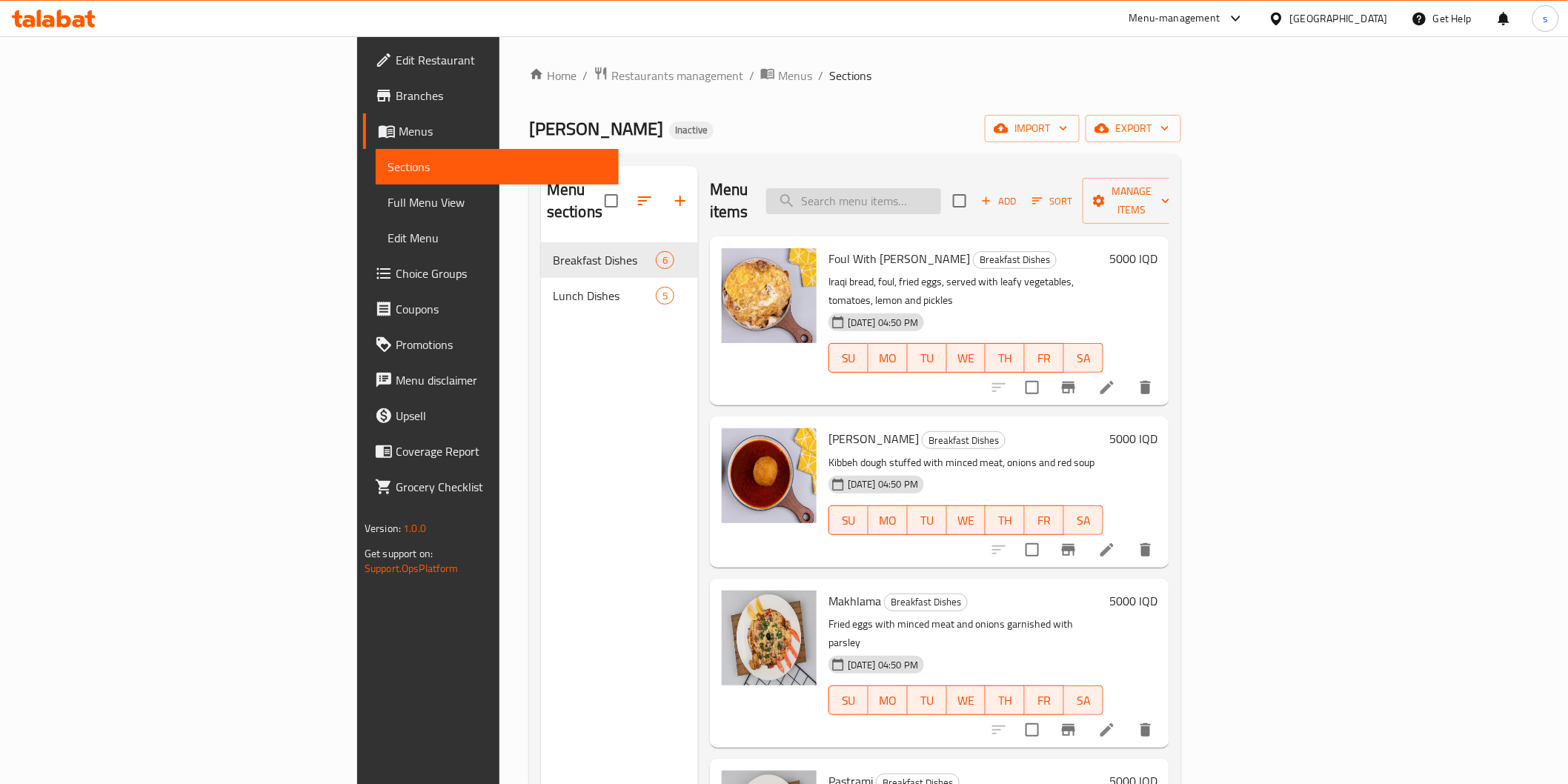
click at [941, 195] on input "search" at bounding box center [853, 201] width 175 height 26
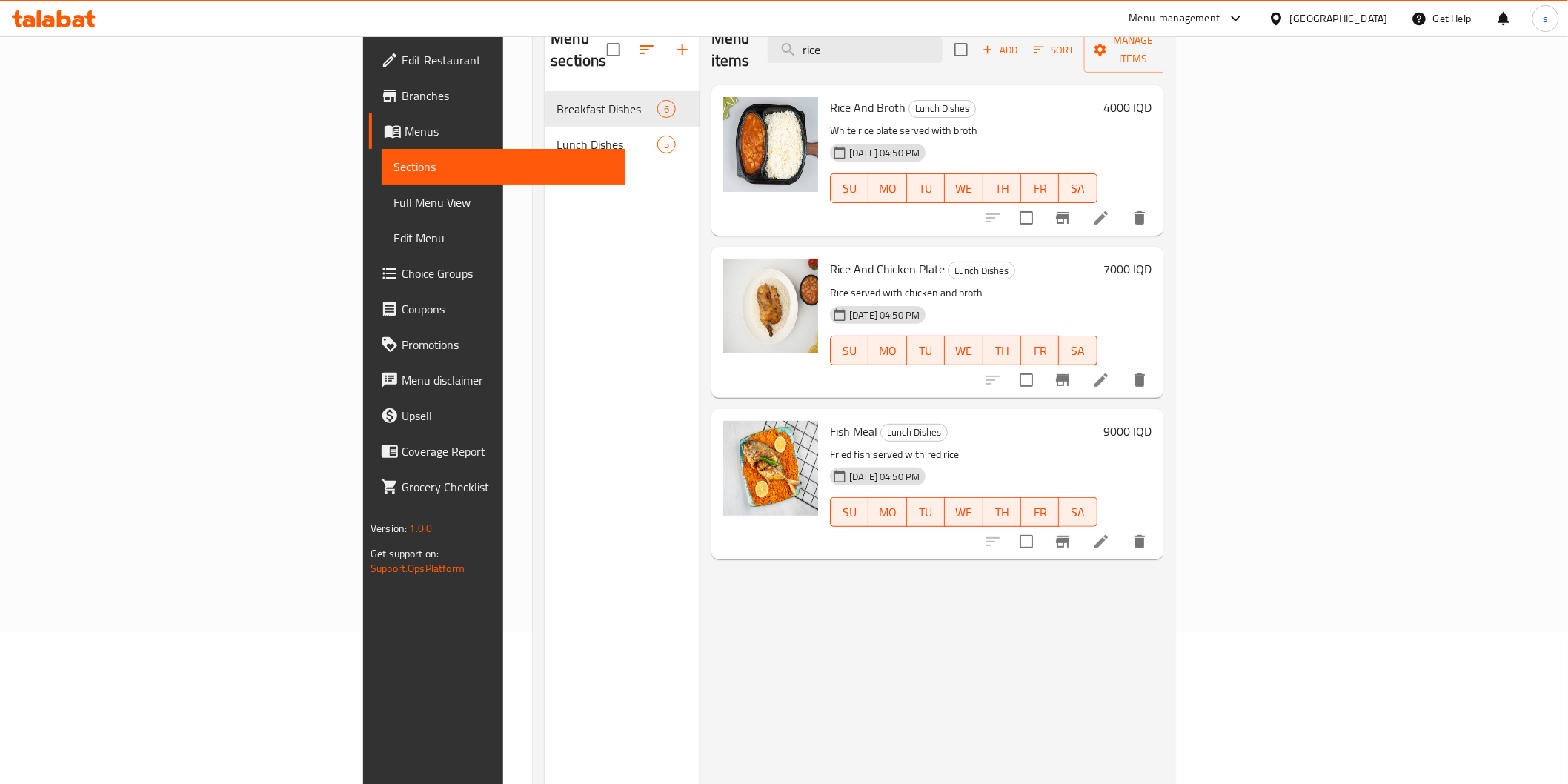
scroll to position [125, 0]
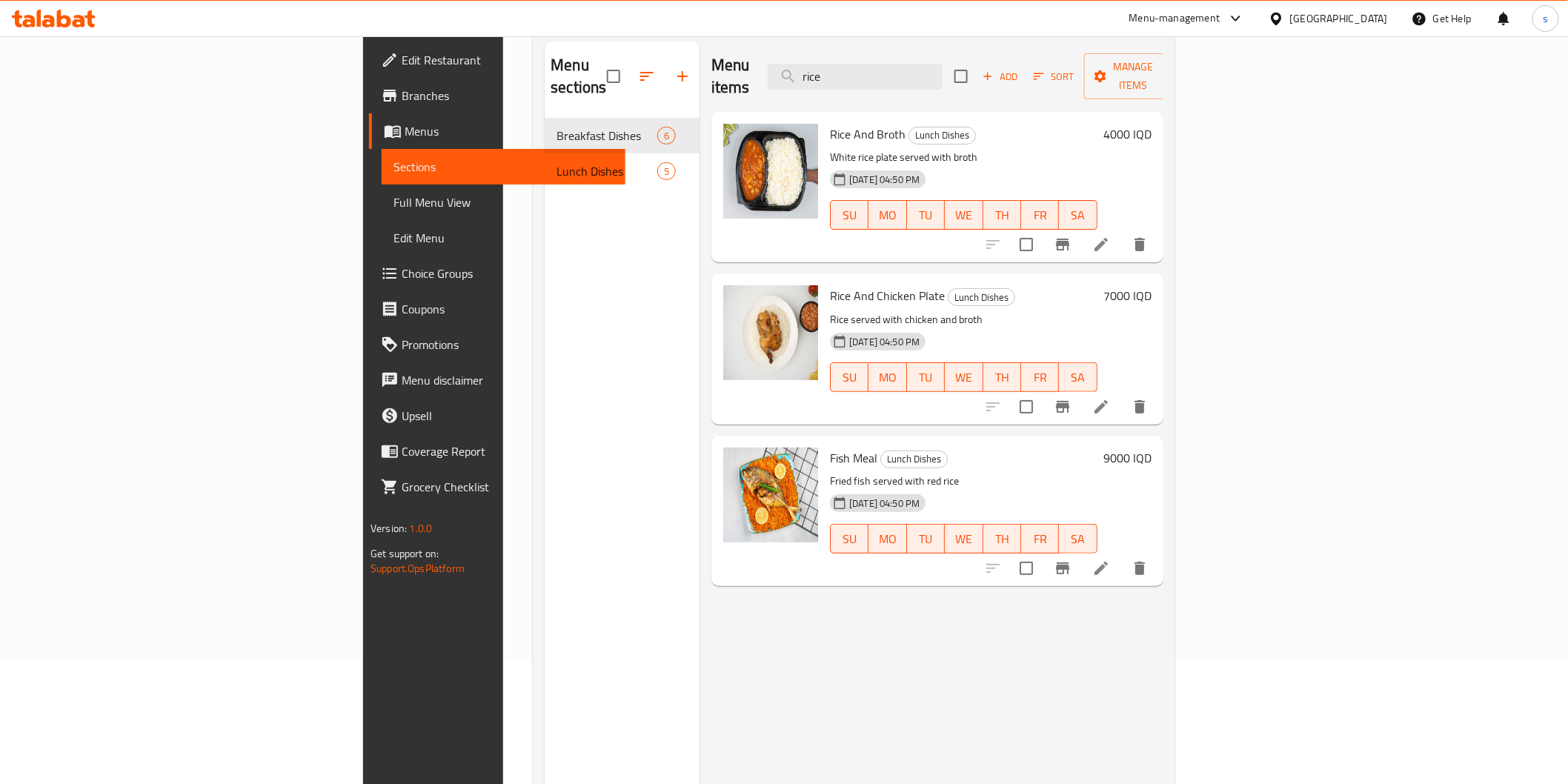
type input "rice"
click at [924, 684] on div "Menu items rice Add Sort Manage items Rice And Broth Lunch Dishes White rice pl…" at bounding box center [931, 433] width 464 height 784
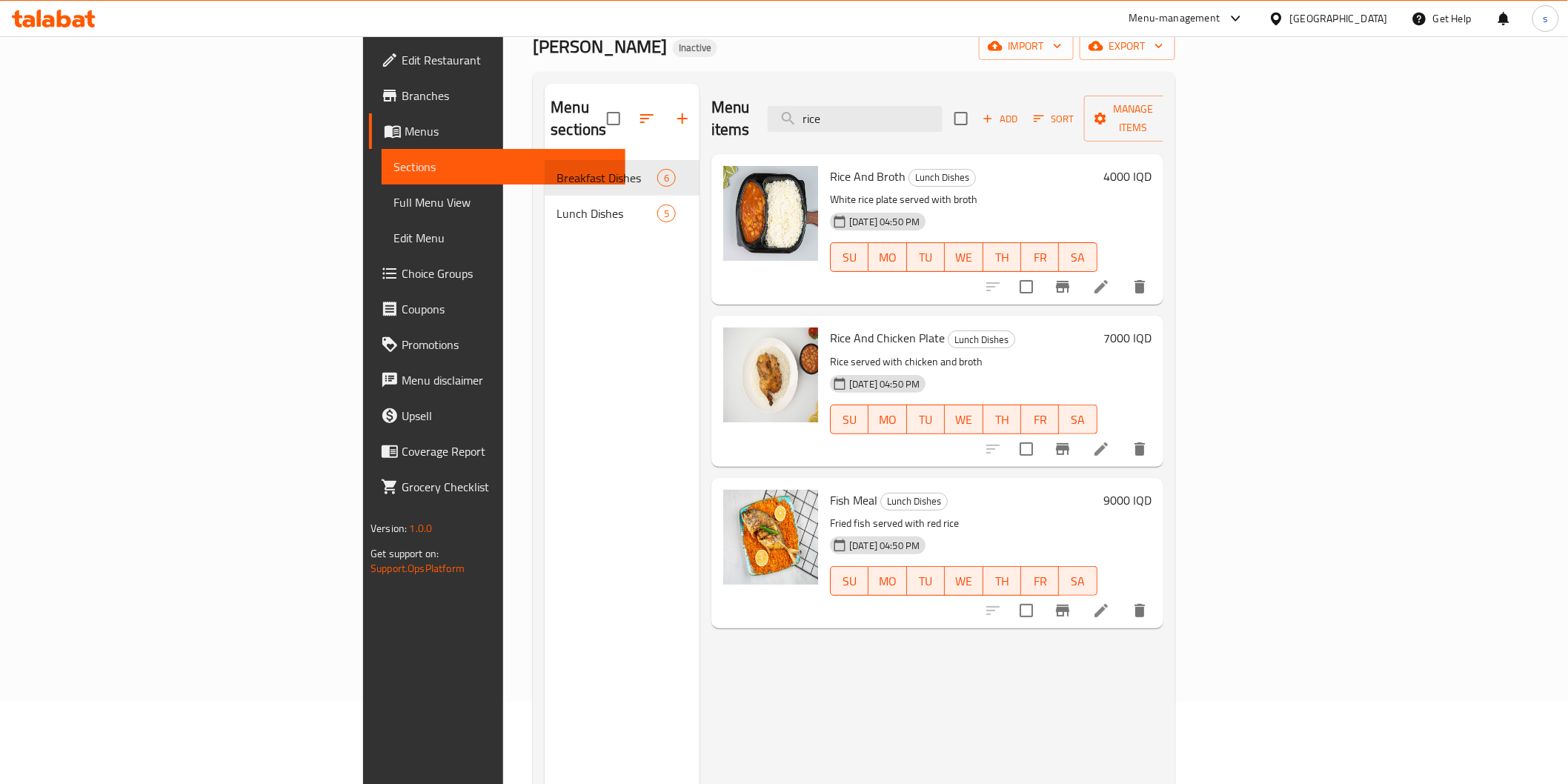
scroll to position [42, 0]
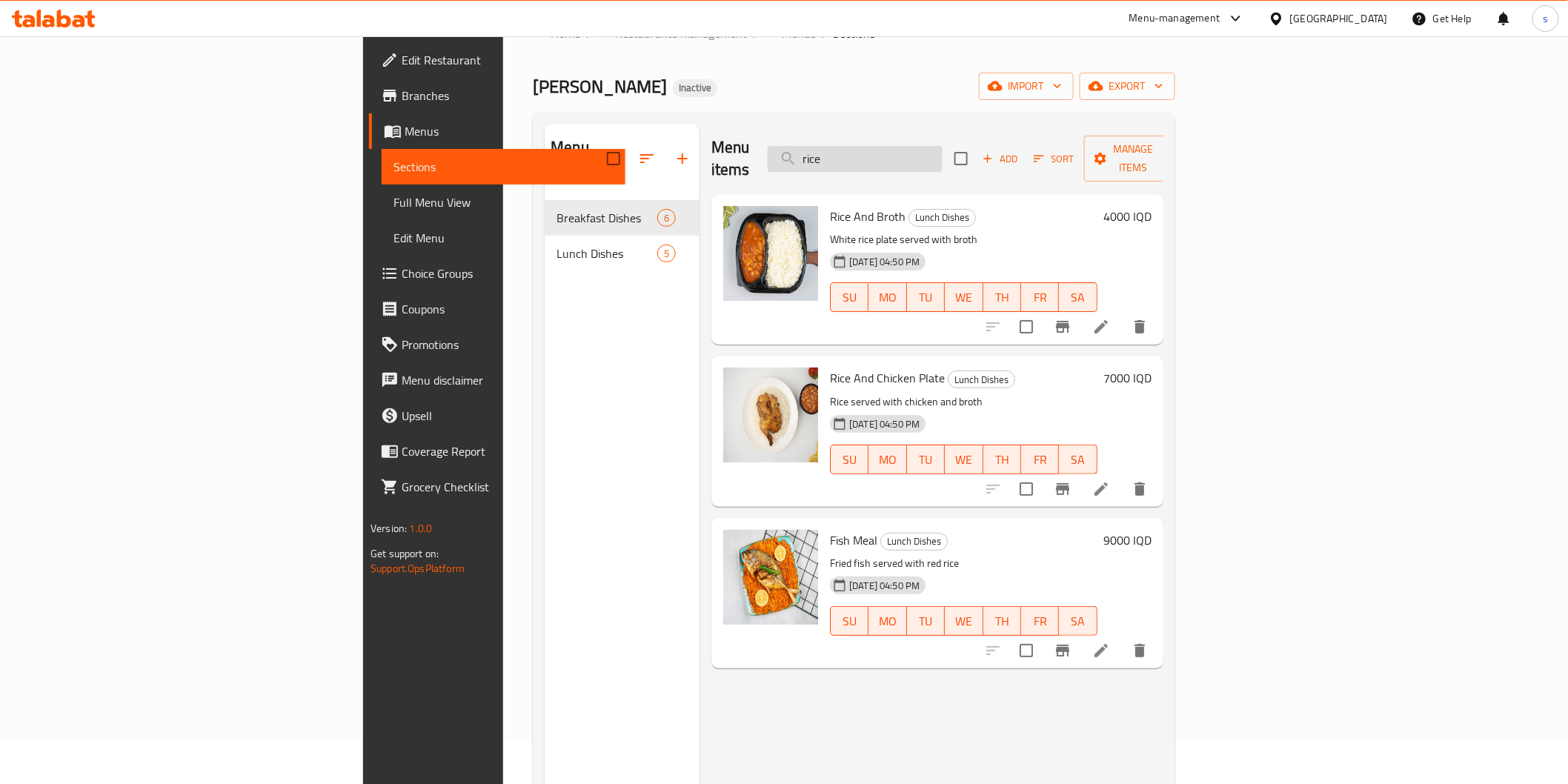
click at [942, 146] on input "rice" at bounding box center [855, 159] width 175 height 26
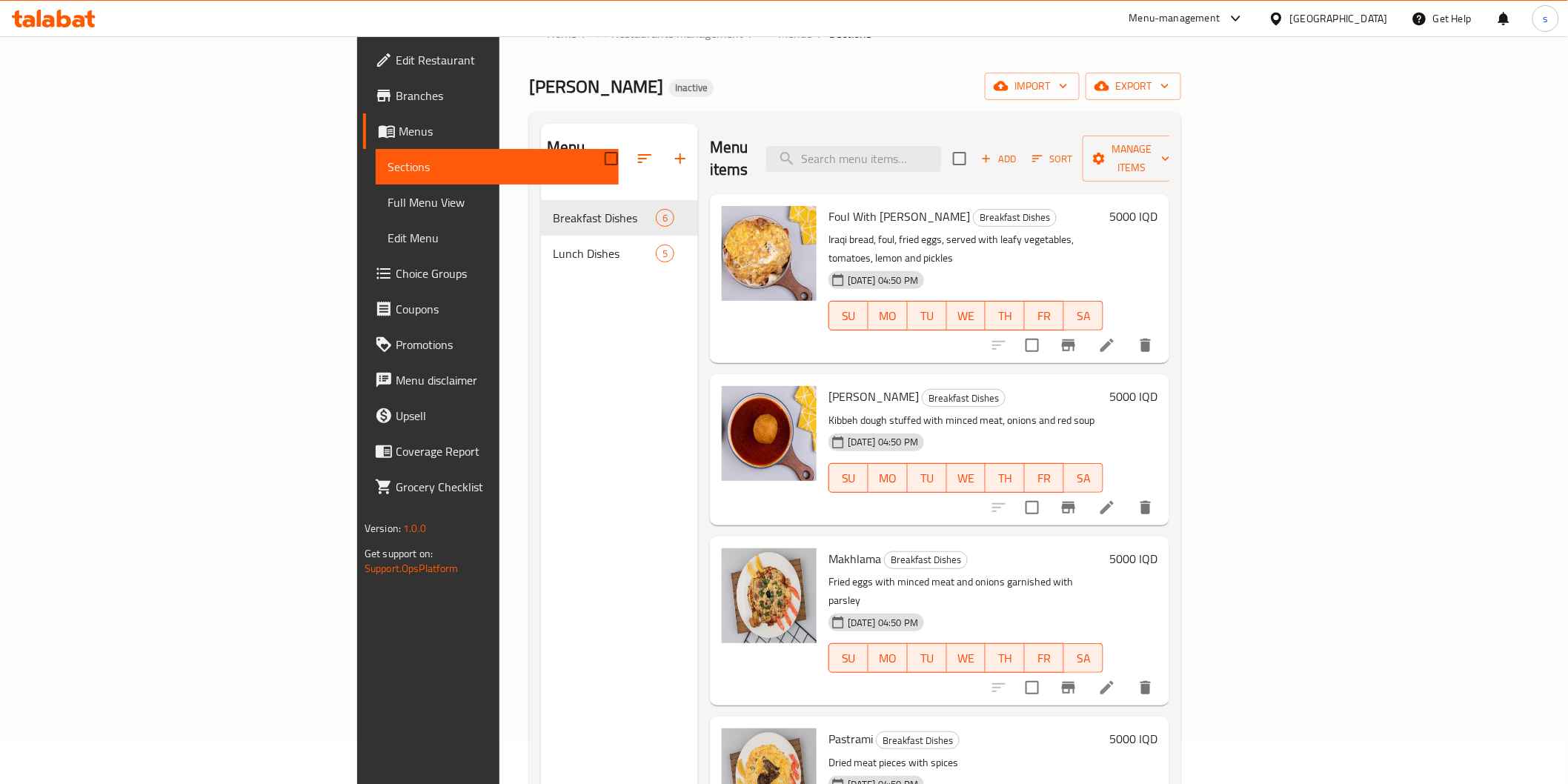
click at [387, 194] on span "Full Menu View" at bounding box center [497, 203] width 219 height 18
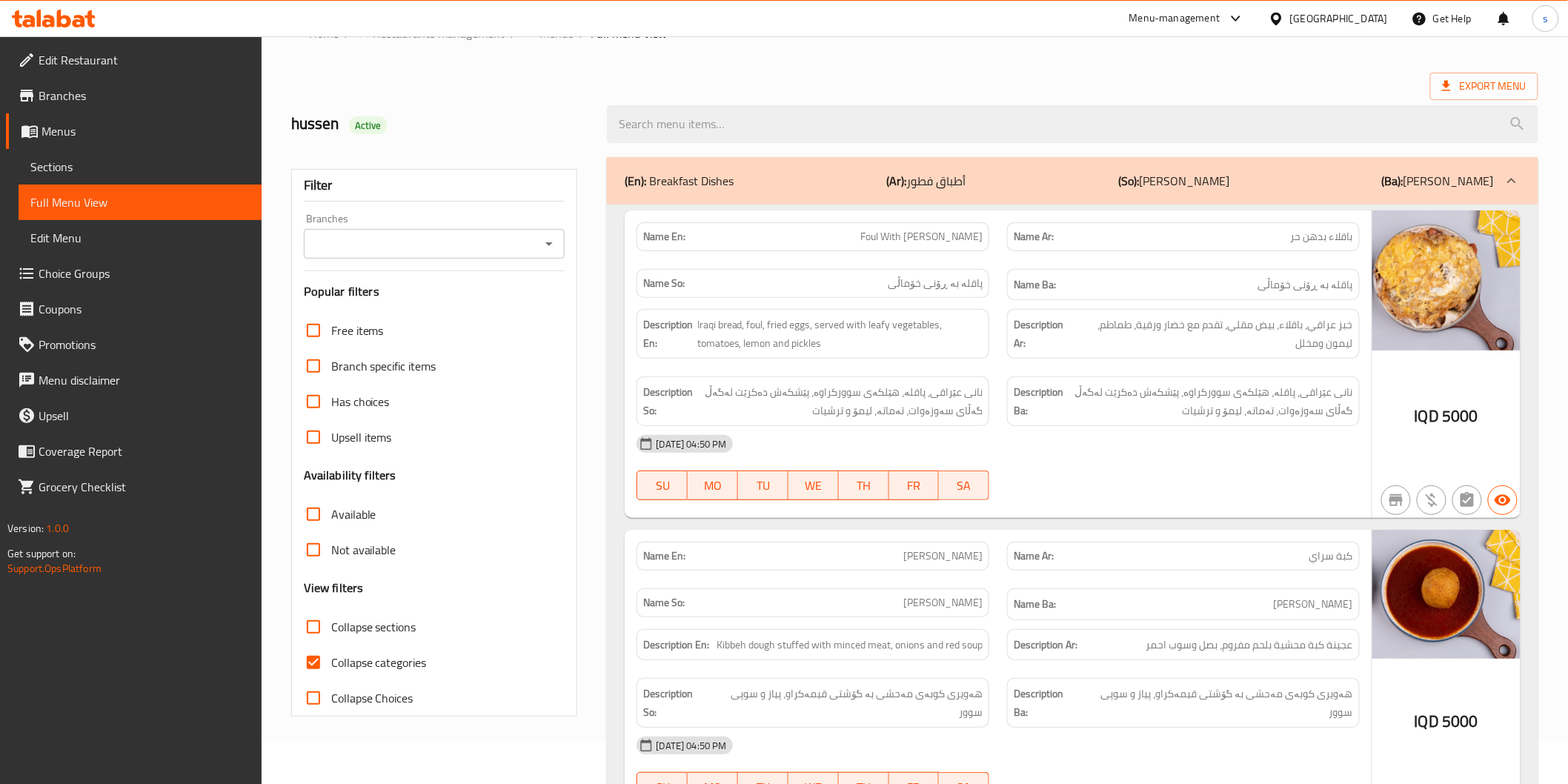
click at [411, 658] on span "Collapse categories" at bounding box center [379, 662] width 95 height 18
click at [331, 658] on input "Collapse categories" at bounding box center [313, 662] width 36 height 36
checkbox input "false"
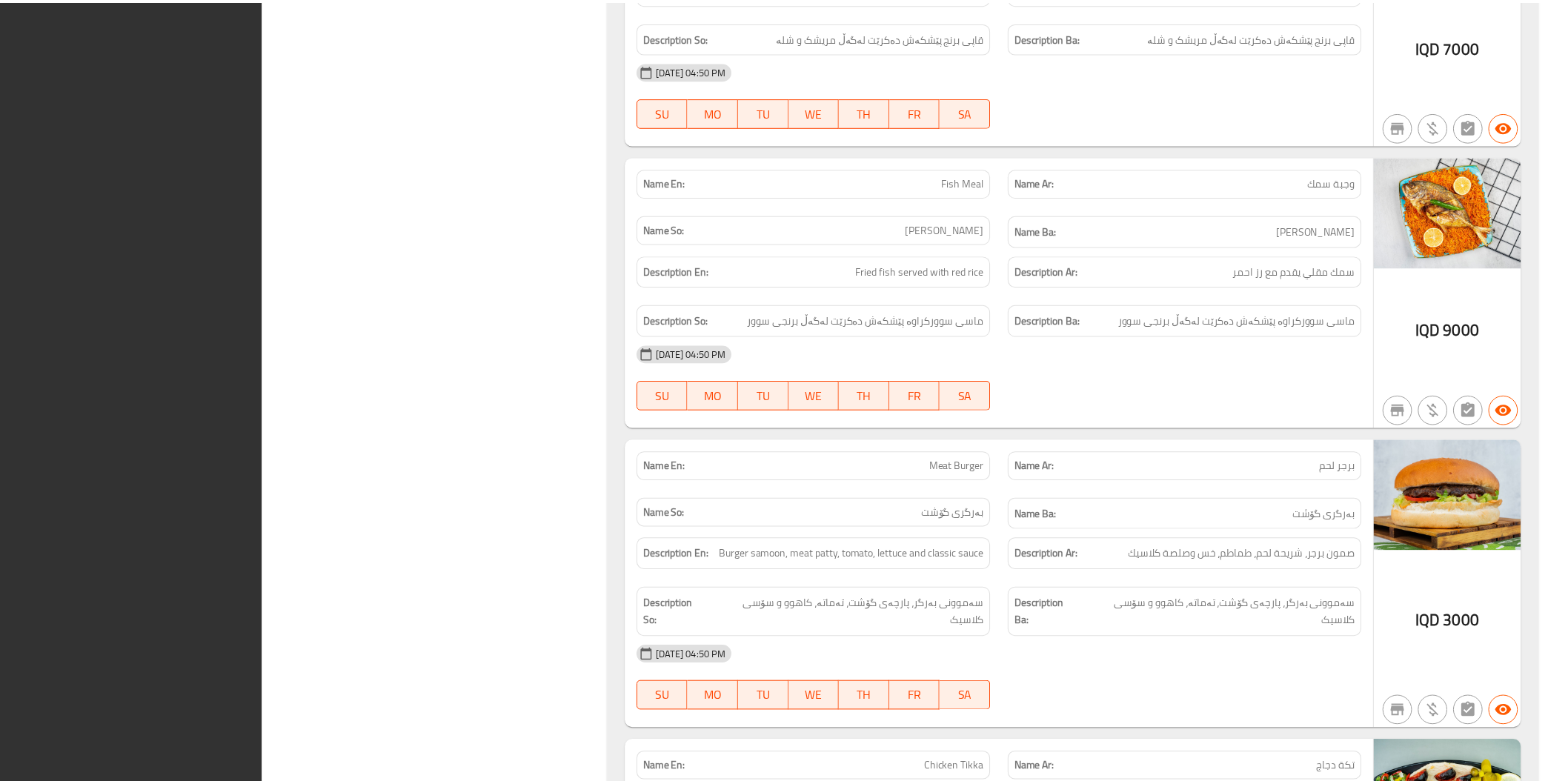
scroll to position [2830, 0]
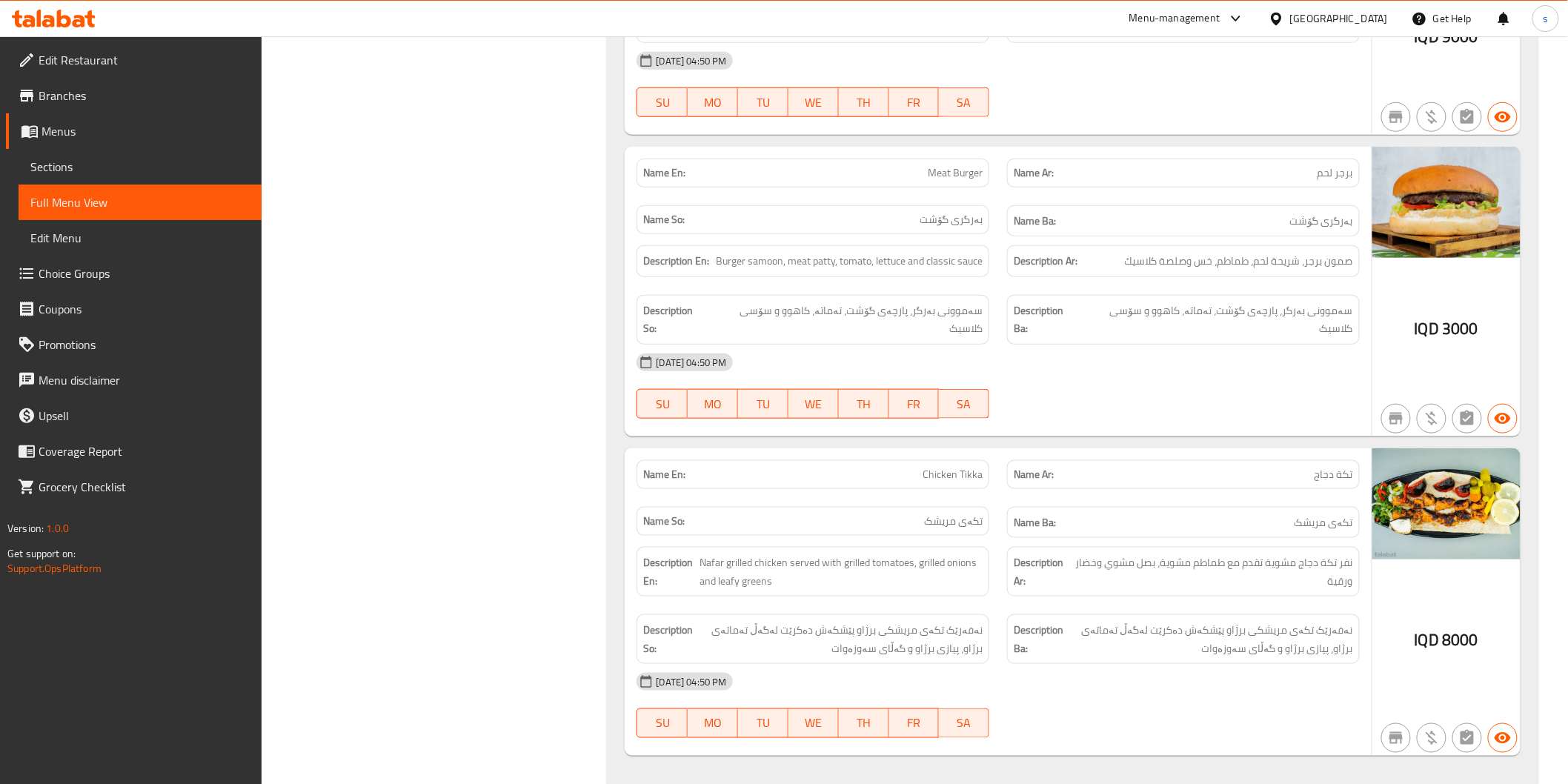
click at [57, 17] on icon at bounding box center [64, 19] width 14 height 18
